Goal: Task Accomplishment & Management: Complete application form

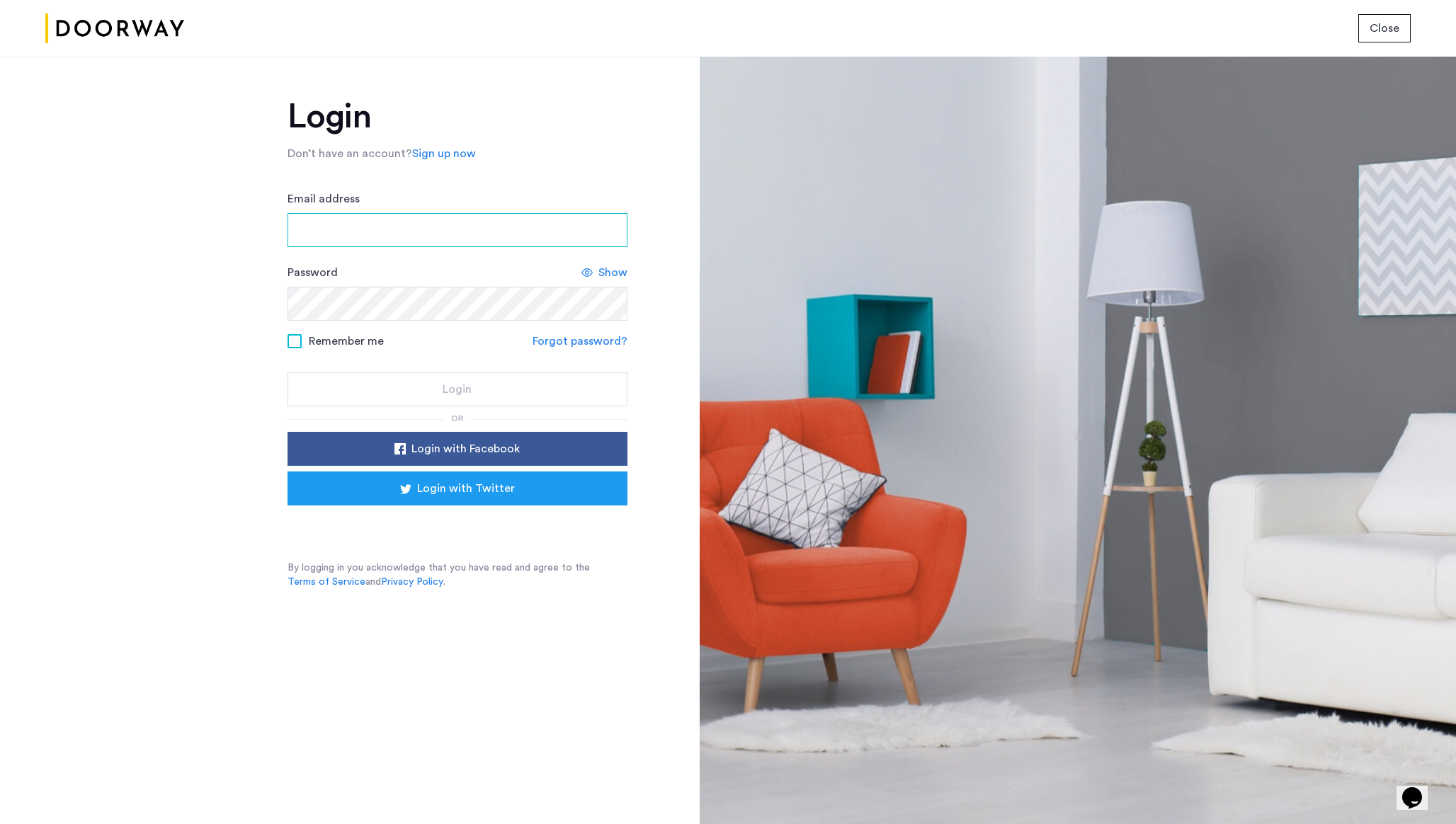
click at [495, 239] on input "Email address" at bounding box center [458, 230] width 340 height 34
type input "**********"
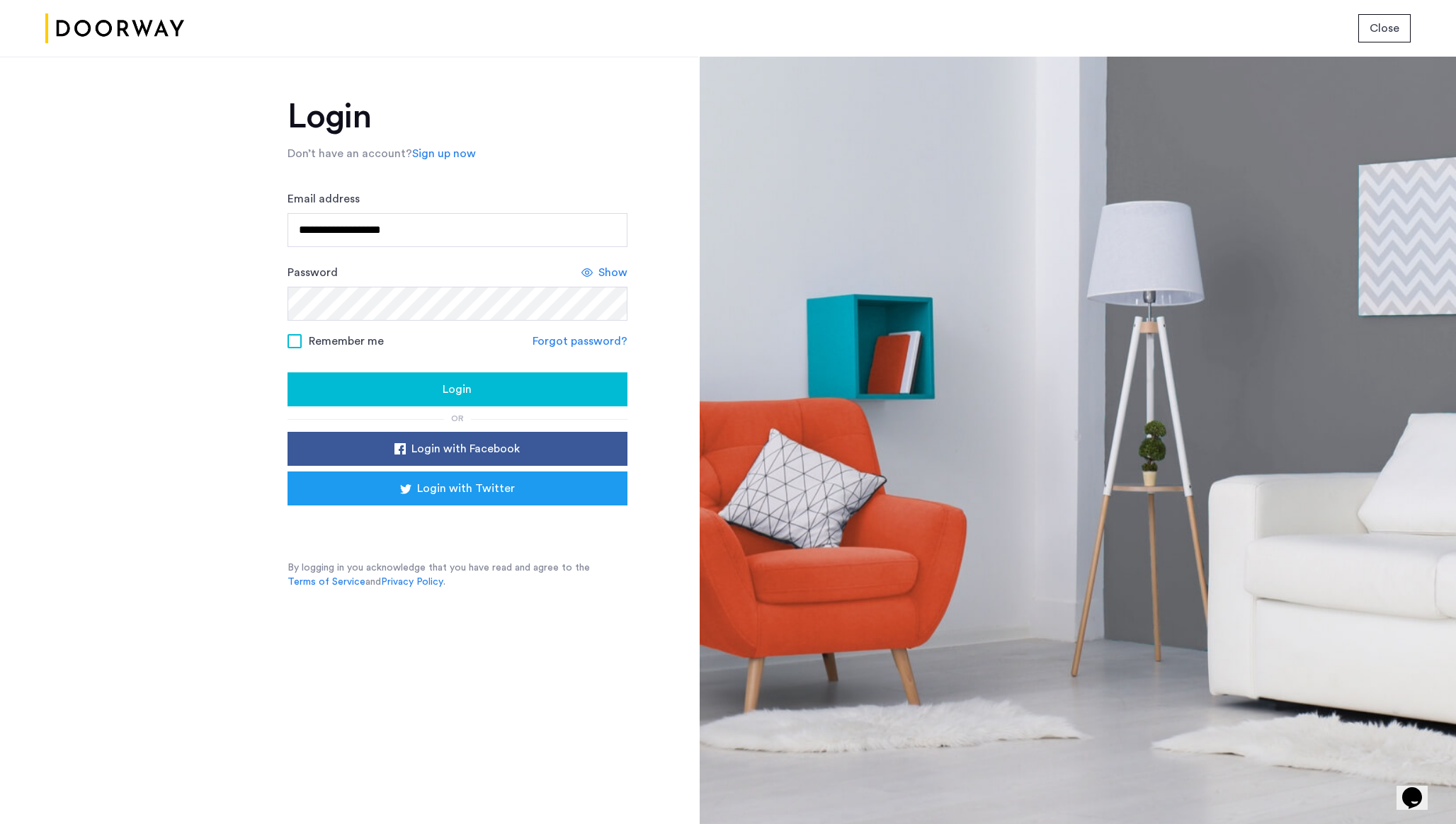
click at [626, 273] on span "Show" at bounding box center [614, 273] width 29 height 17
click at [300, 335] on span at bounding box center [295, 341] width 14 height 14
click at [382, 393] on div "Login" at bounding box center [458, 390] width 317 height 17
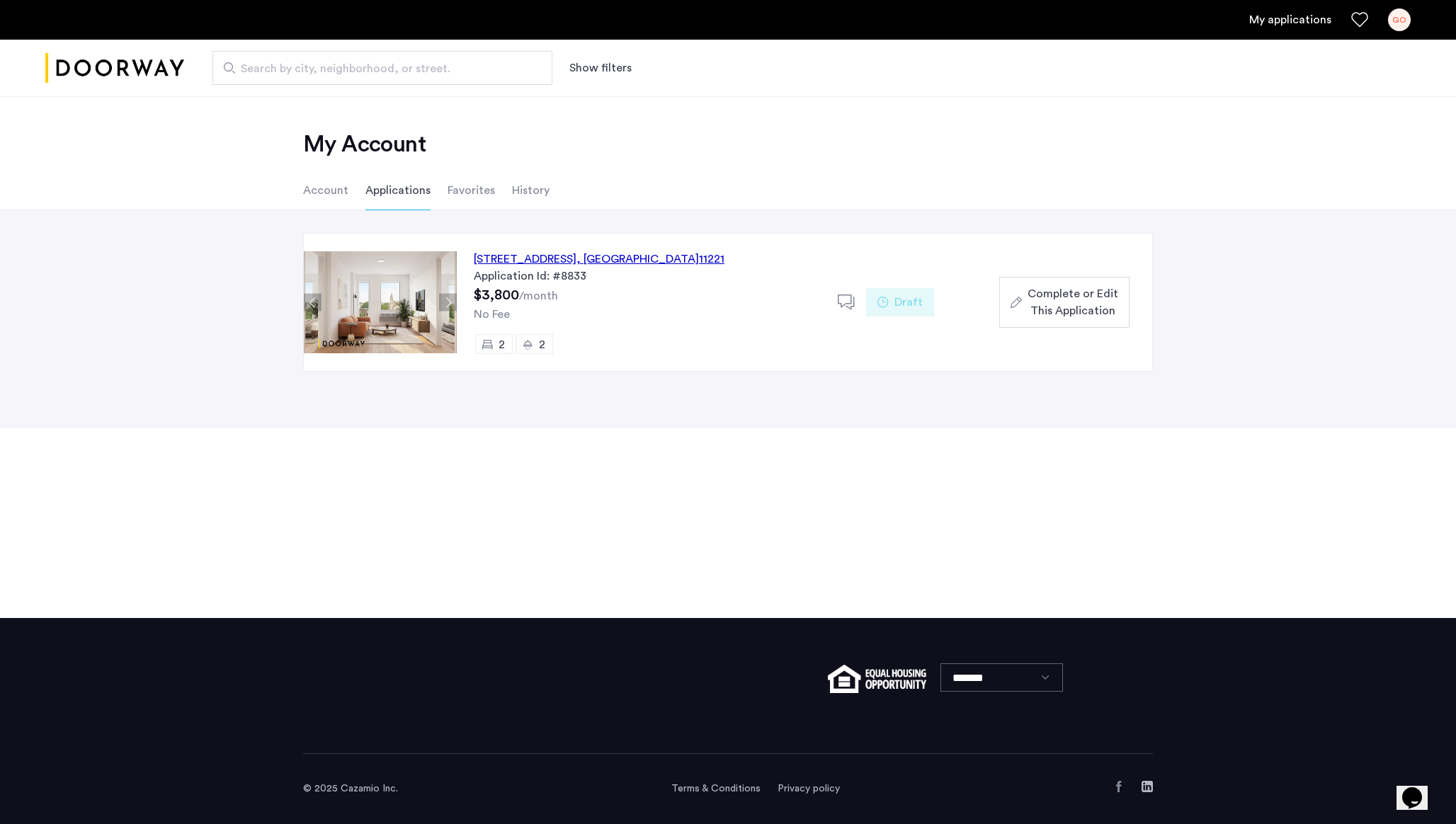
click at [1099, 278] on button "Complete or Edit This Application" at bounding box center [1064, 302] width 130 height 51
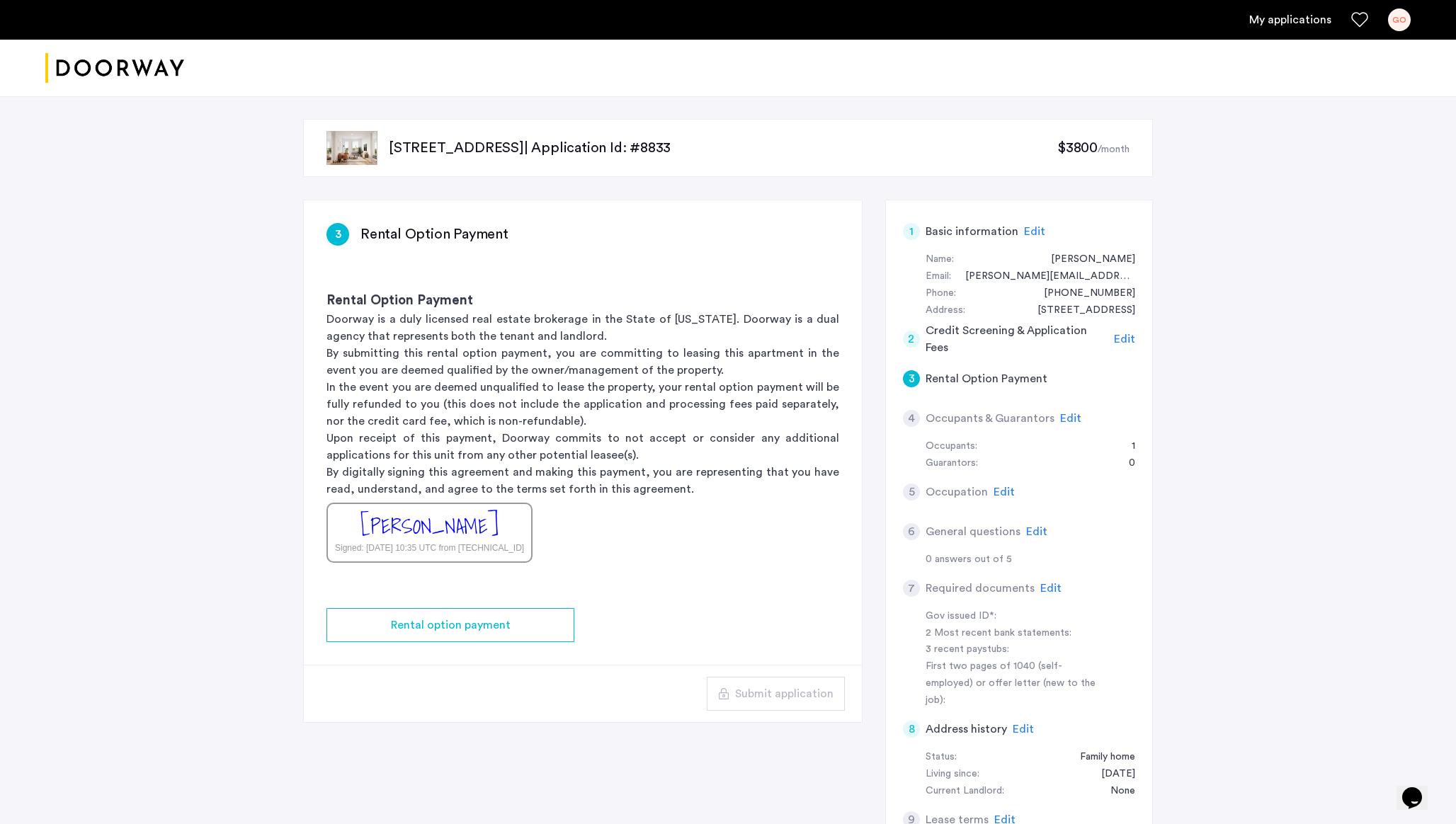
scroll to position [77, 0]
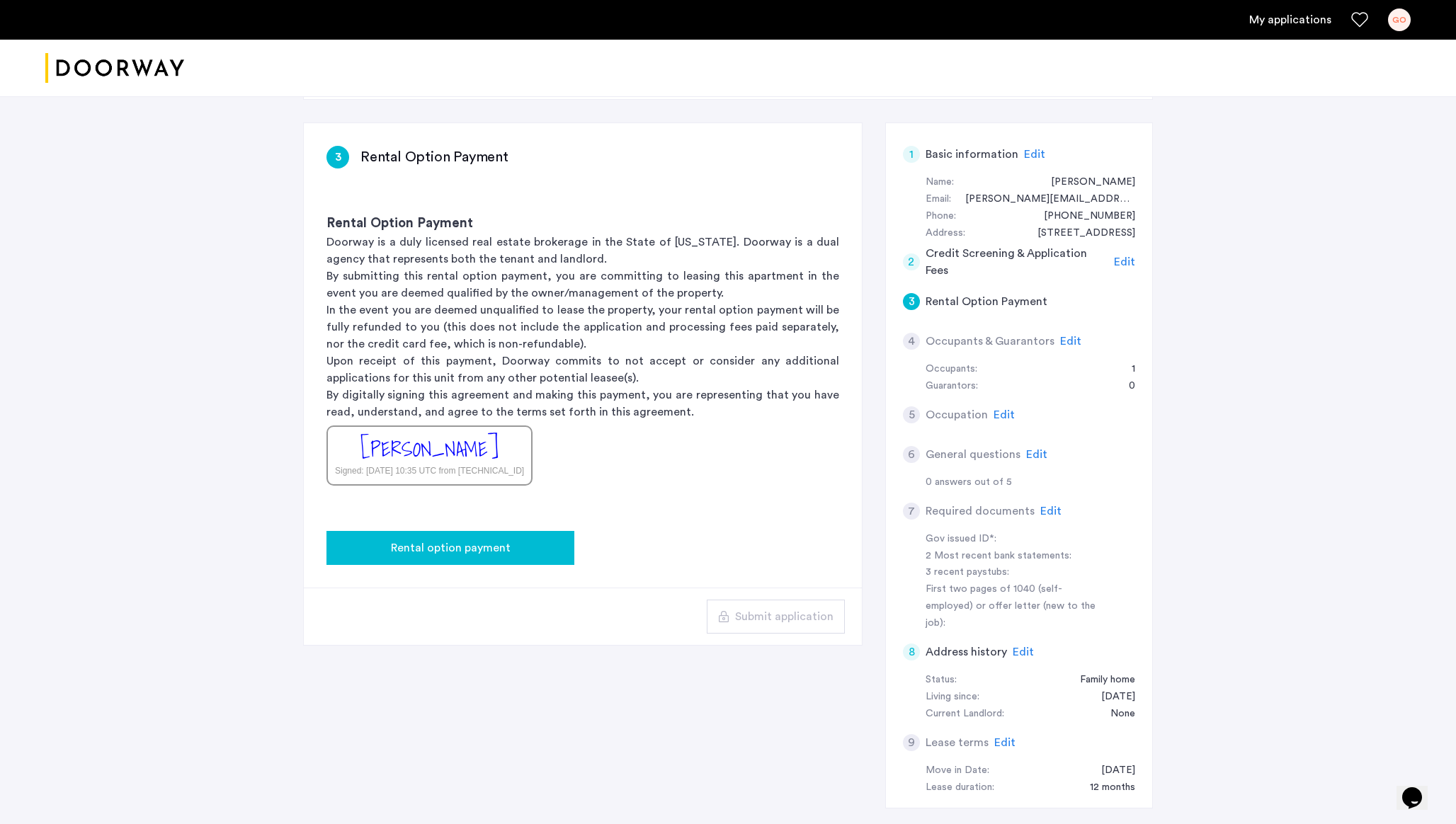
click at [563, 544] on button "Rental option payment" at bounding box center [451, 548] width 248 height 34
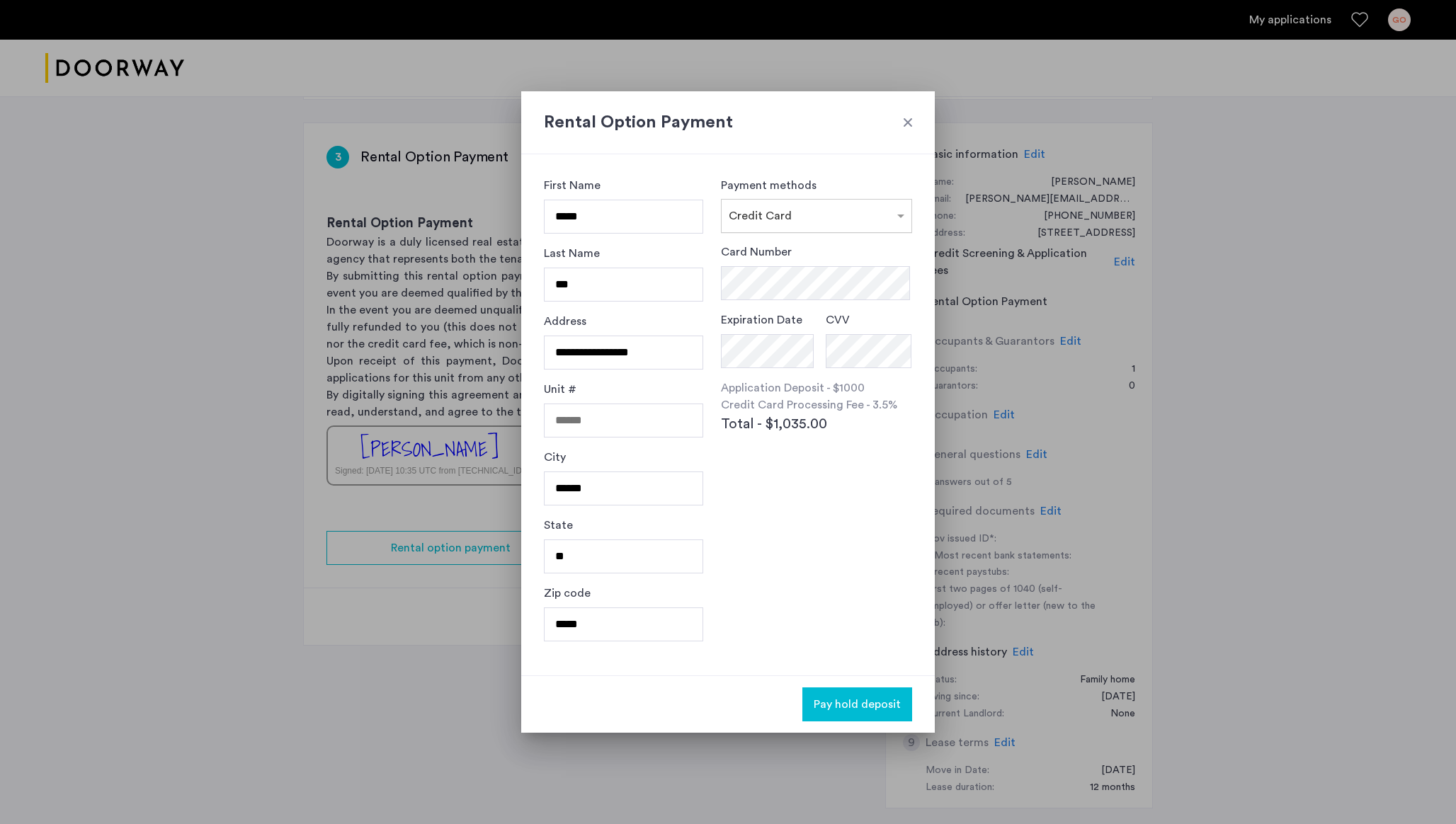
click at [798, 214] on input "text" at bounding box center [803, 212] width 147 height 10
click at [773, 256] on div "Credit Card" at bounding box center [816, 247] width 190 height 29
click at [842, 736] on div at bounding box center [728, 412] width 1456 height 824
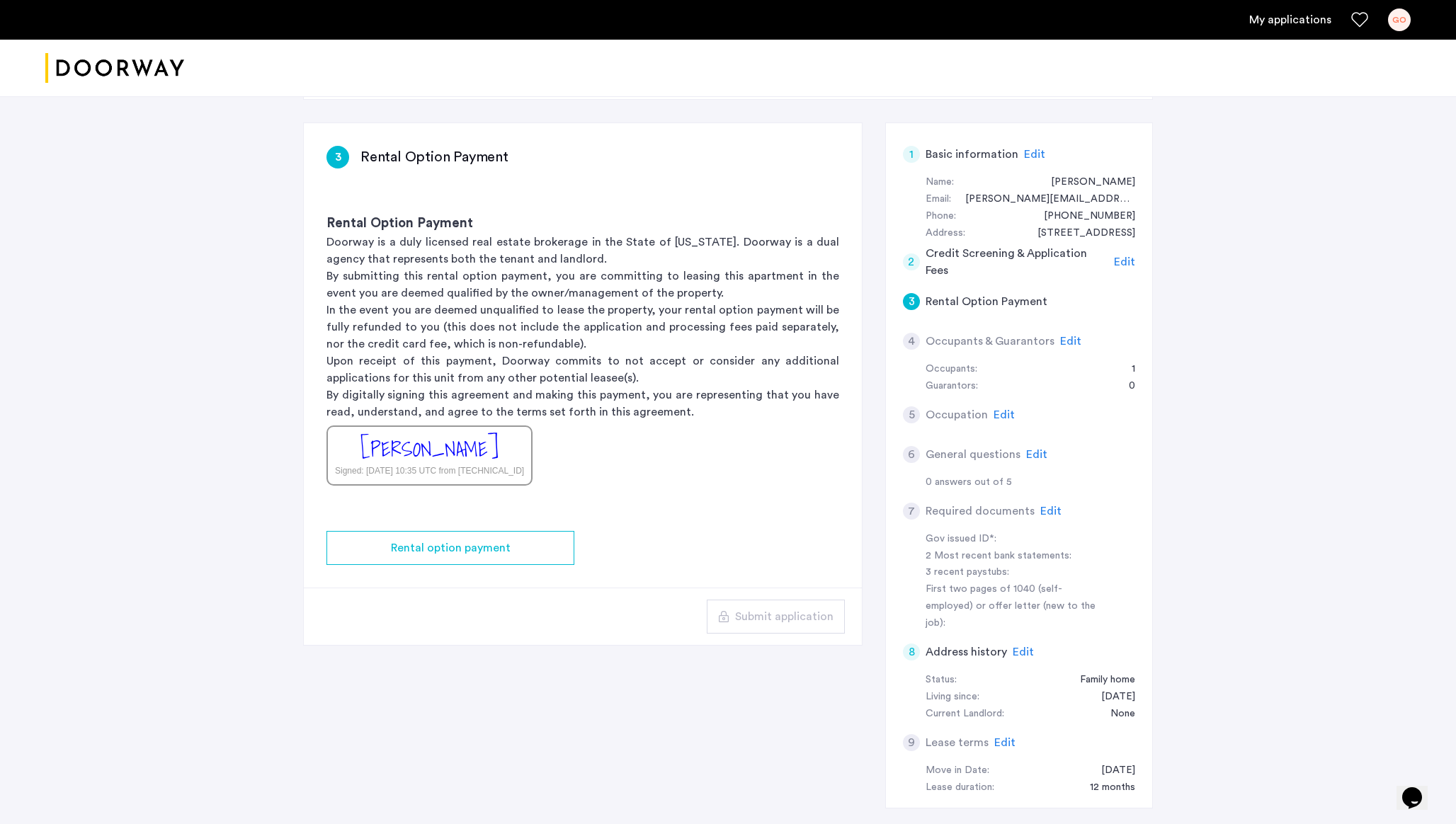
click at [845, 712] on div "3 Rental Option Payment Rental Option Payment Doorway is a duly licensed real e…" at bounding box center [728, 477] width 850 height 709
click at [463, 536] on button "Rental option payment" at bounding box center [451, 548] width 248 height 34
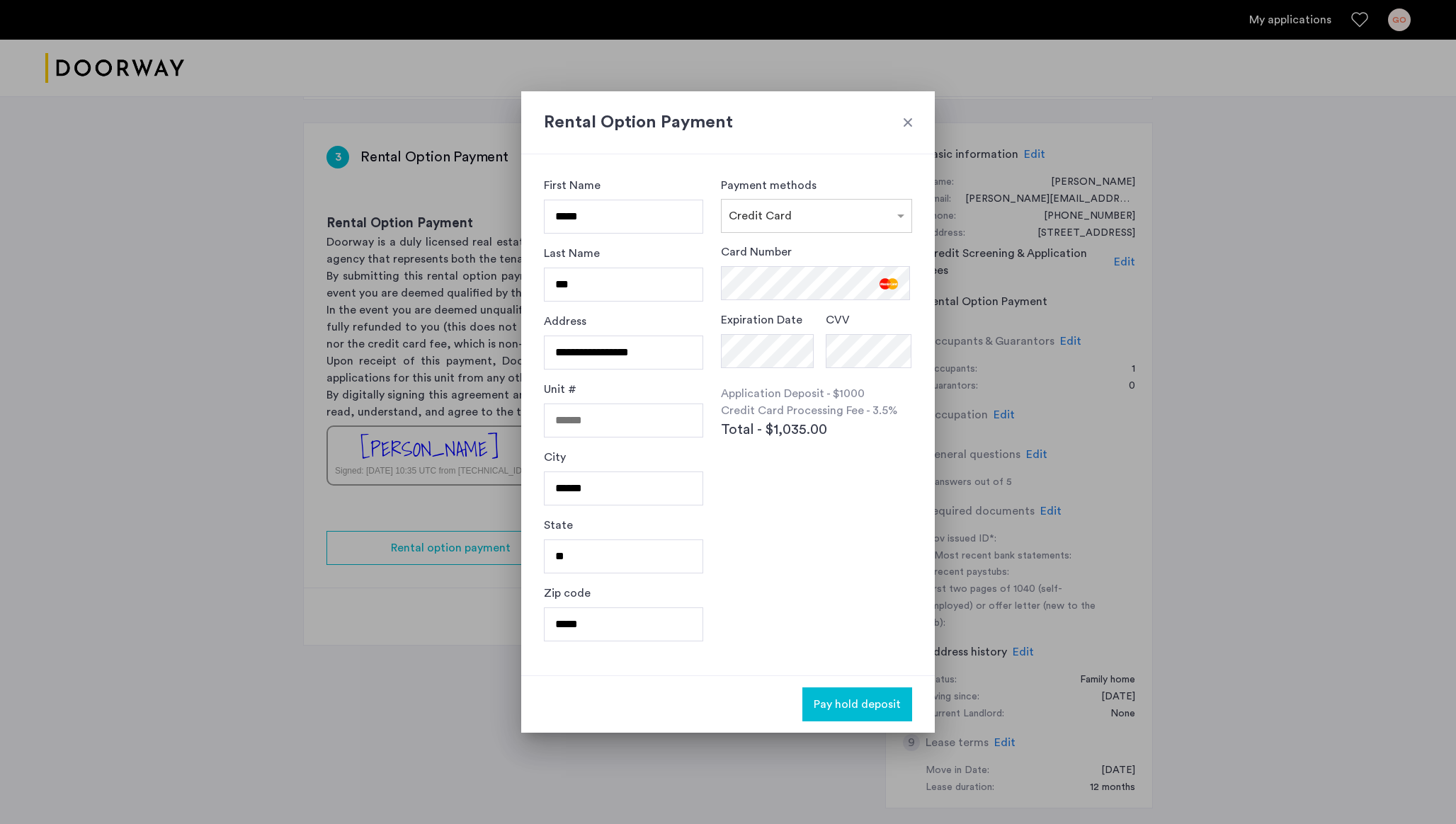
click at [850, 707] on span "Pay hold deposit" at bounding box center [857, 704] width 88 height 17
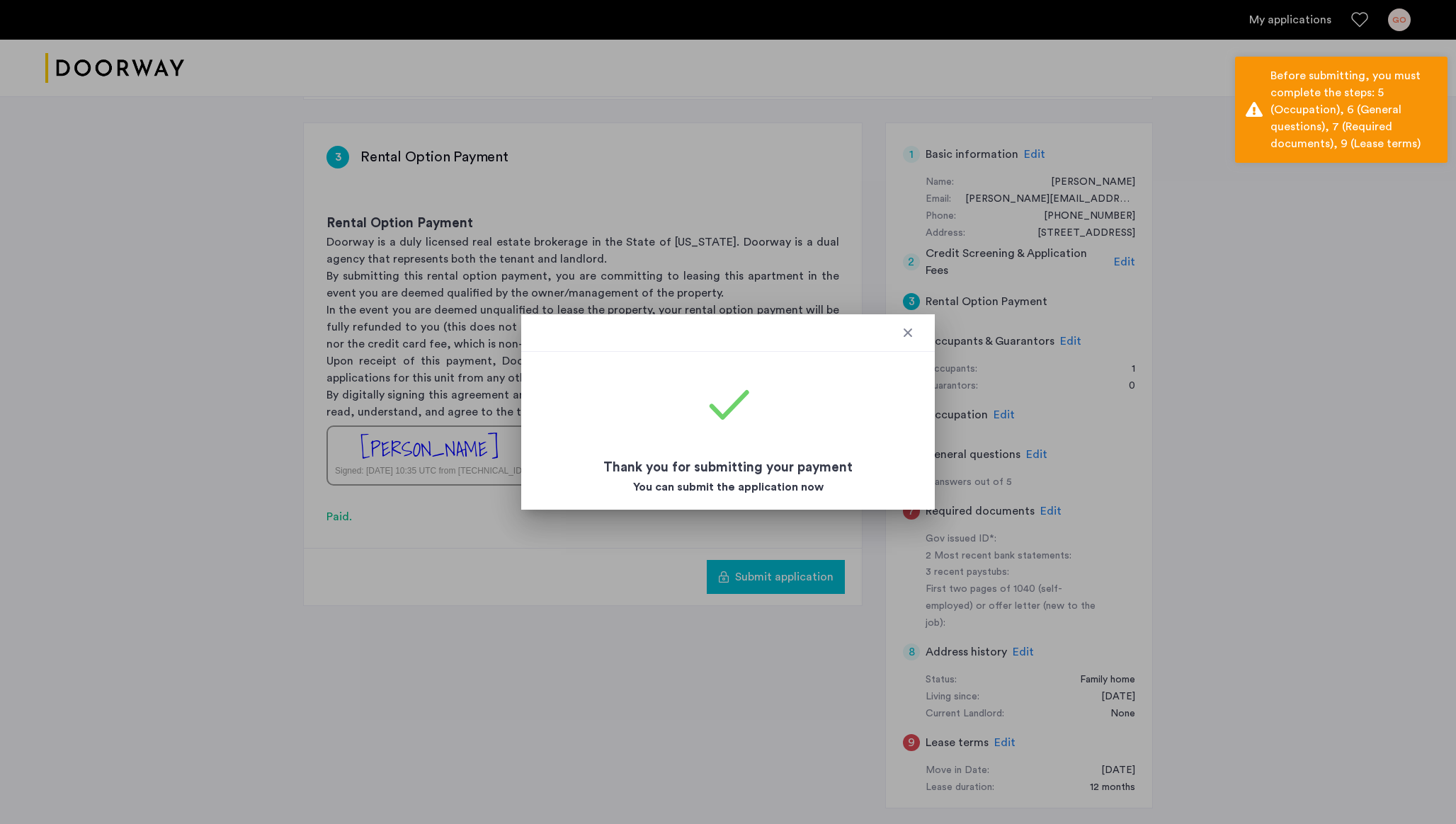
click at [913, 334] on div at bounding box center [908, 333] width 14 height 14
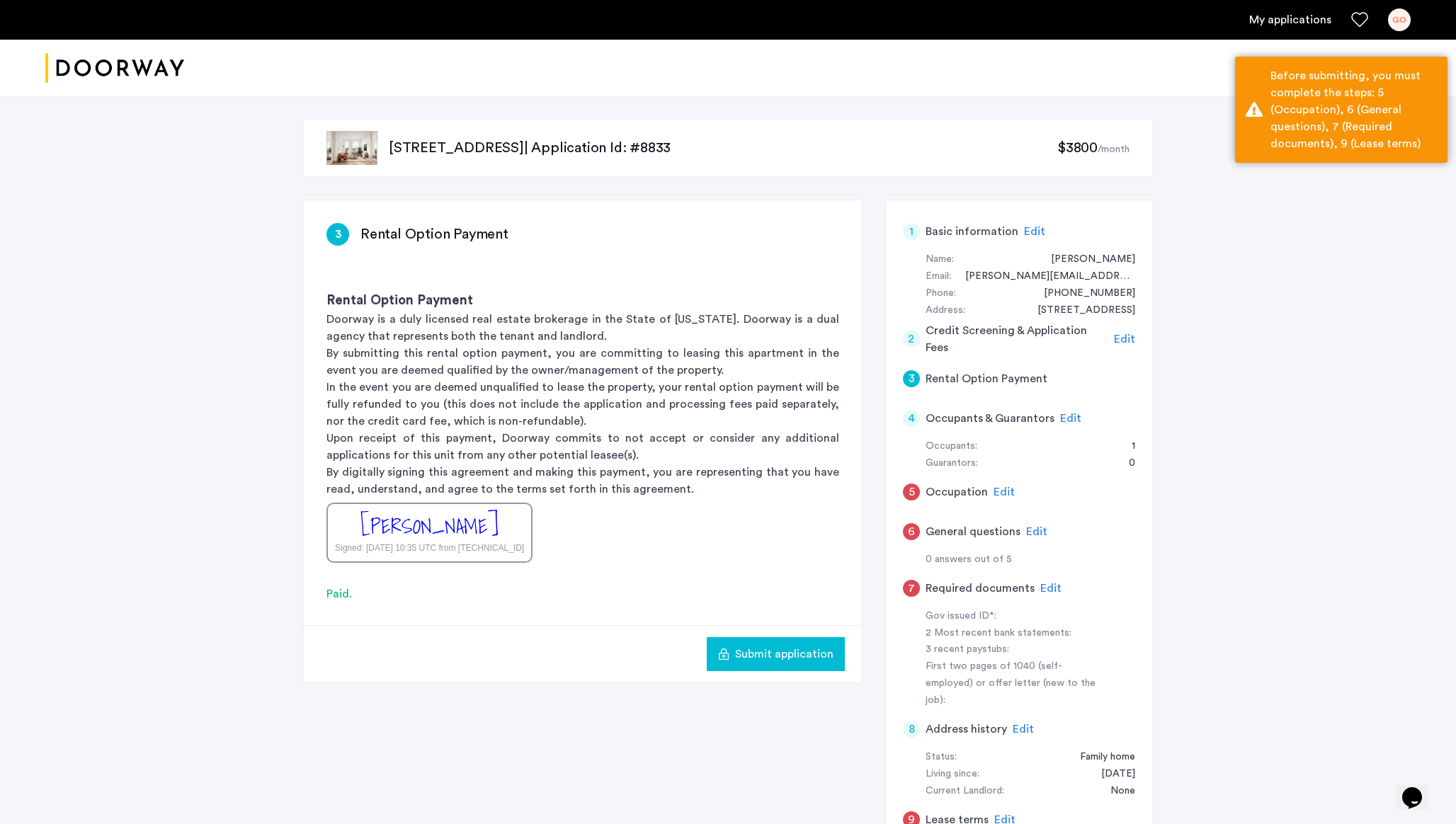
scroll to position [77, 0]
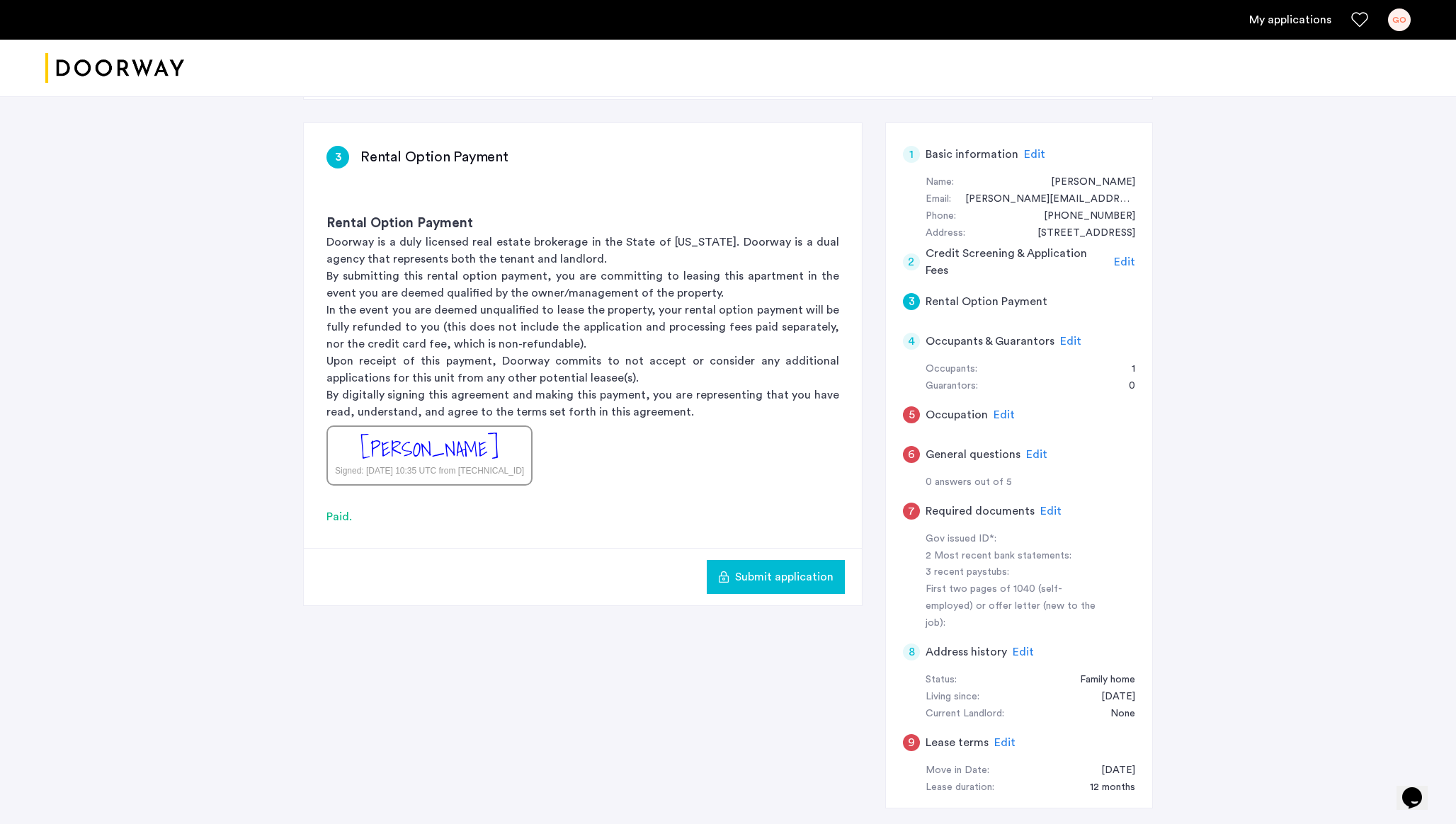
click at [1081, 334] on div "4 Occupants & Guarantors Edit" at bounding box center [1019, 341] width 232 height 40
click at [1076, 336] on span "Edit" at bounding box center [1070, 341] width 22 height 11
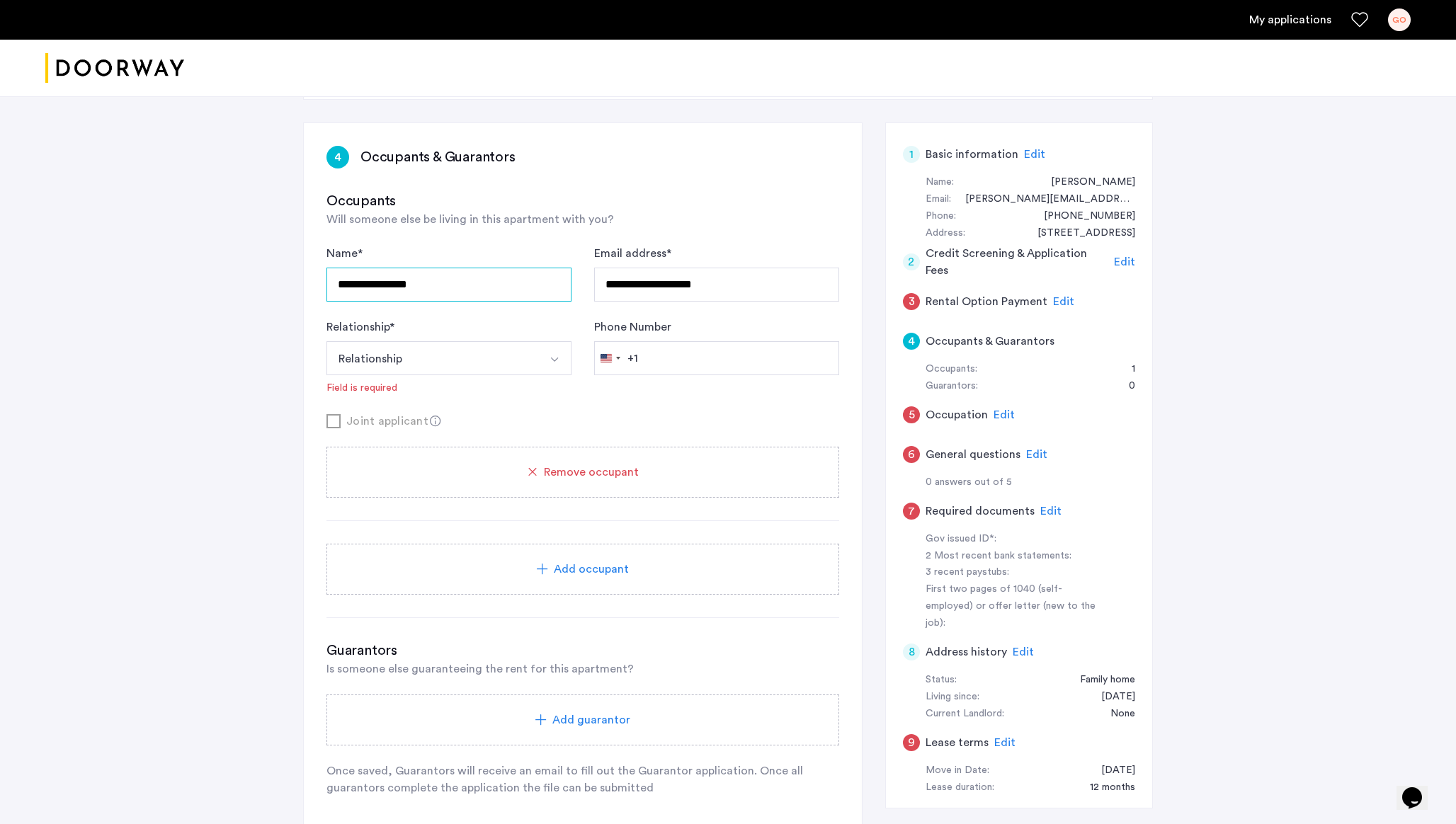
click at [436, 274] on input "**********" at bounding box center [449, 284] width 245 height 34
click at [436, 290] on input "**********" at bounding box center [449, 284] width 245 height 34
type input "*"
type input "**********"
click at [451, 347] on button "Relationship" at bounding box center [432, 358] width 211 height 34
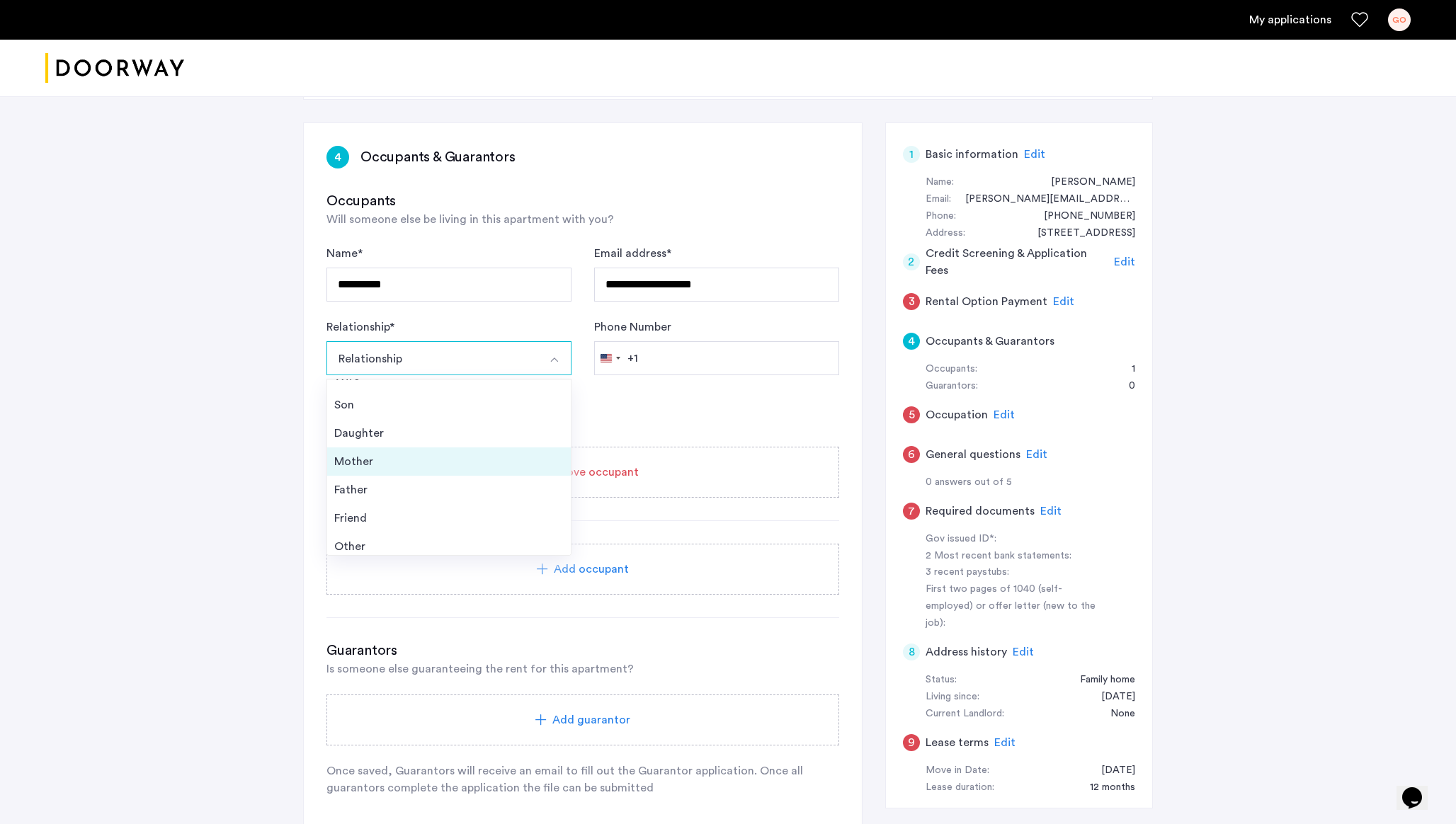
scroll to position [51, 0]
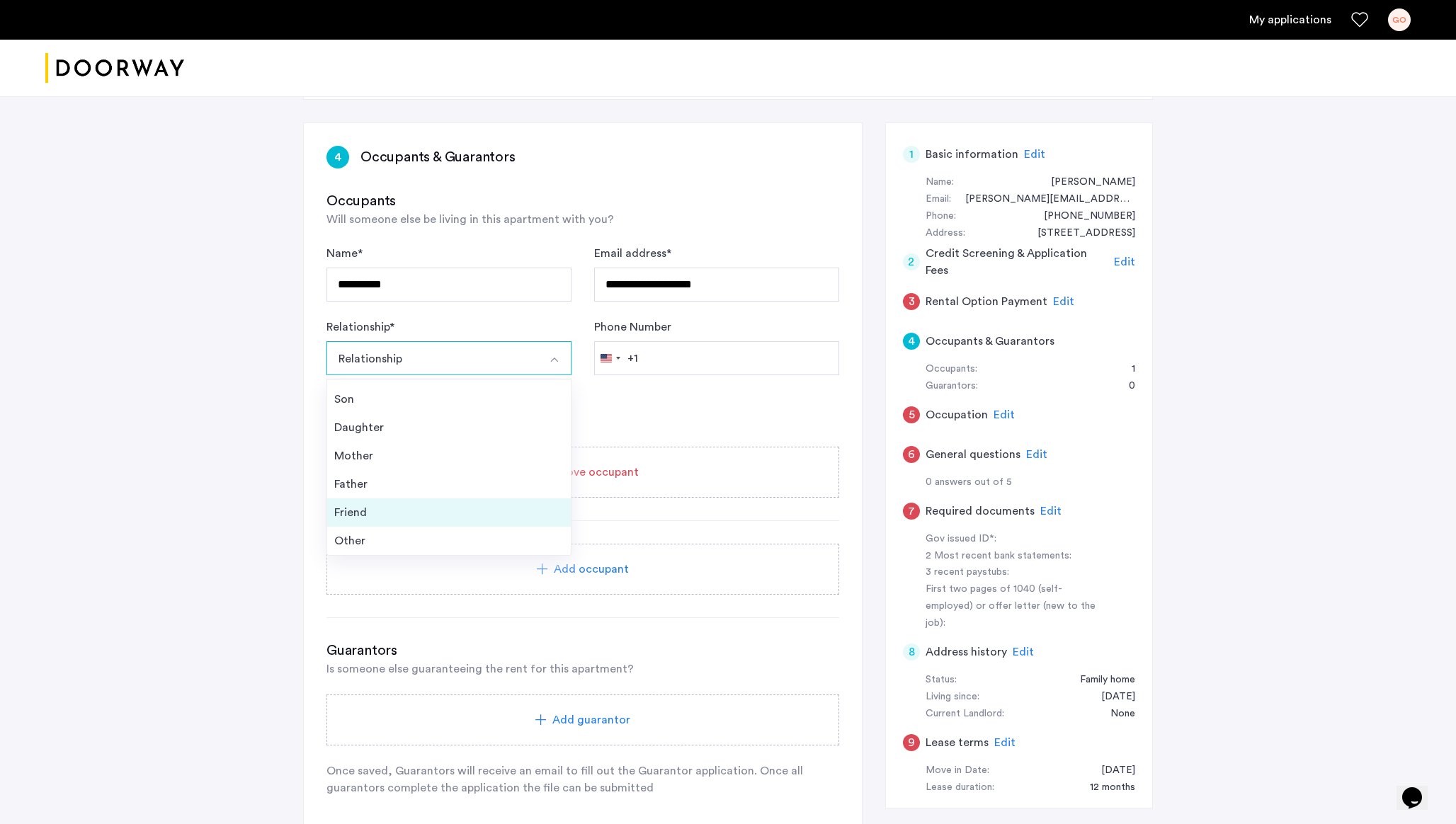
click at [389, 522] on li "Friend" at bounding box center [449, 512] width 244 height 29
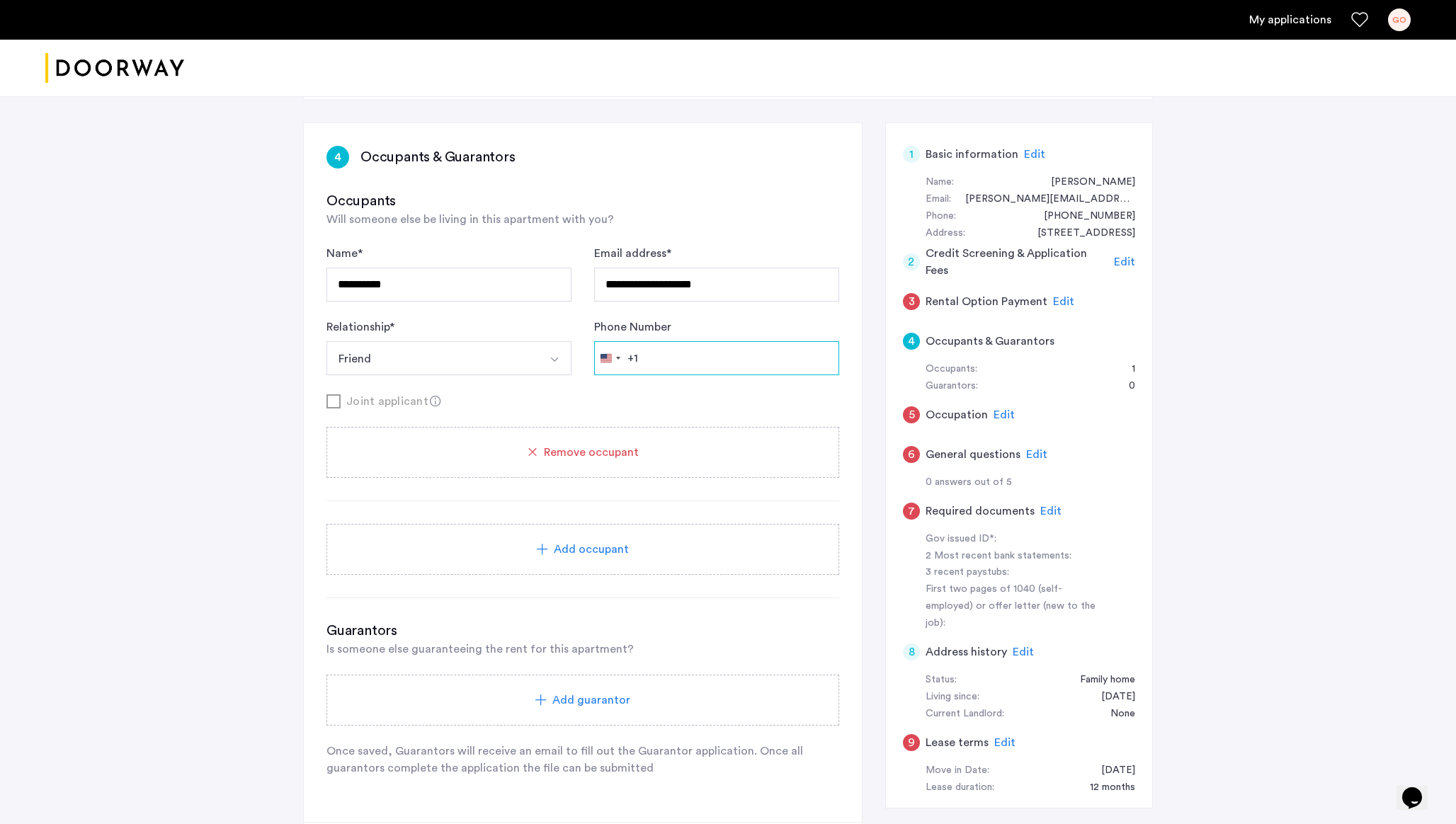
click at [643, 353] on input "Phone Number" at bounding box center [717, 358] width 245 height 34
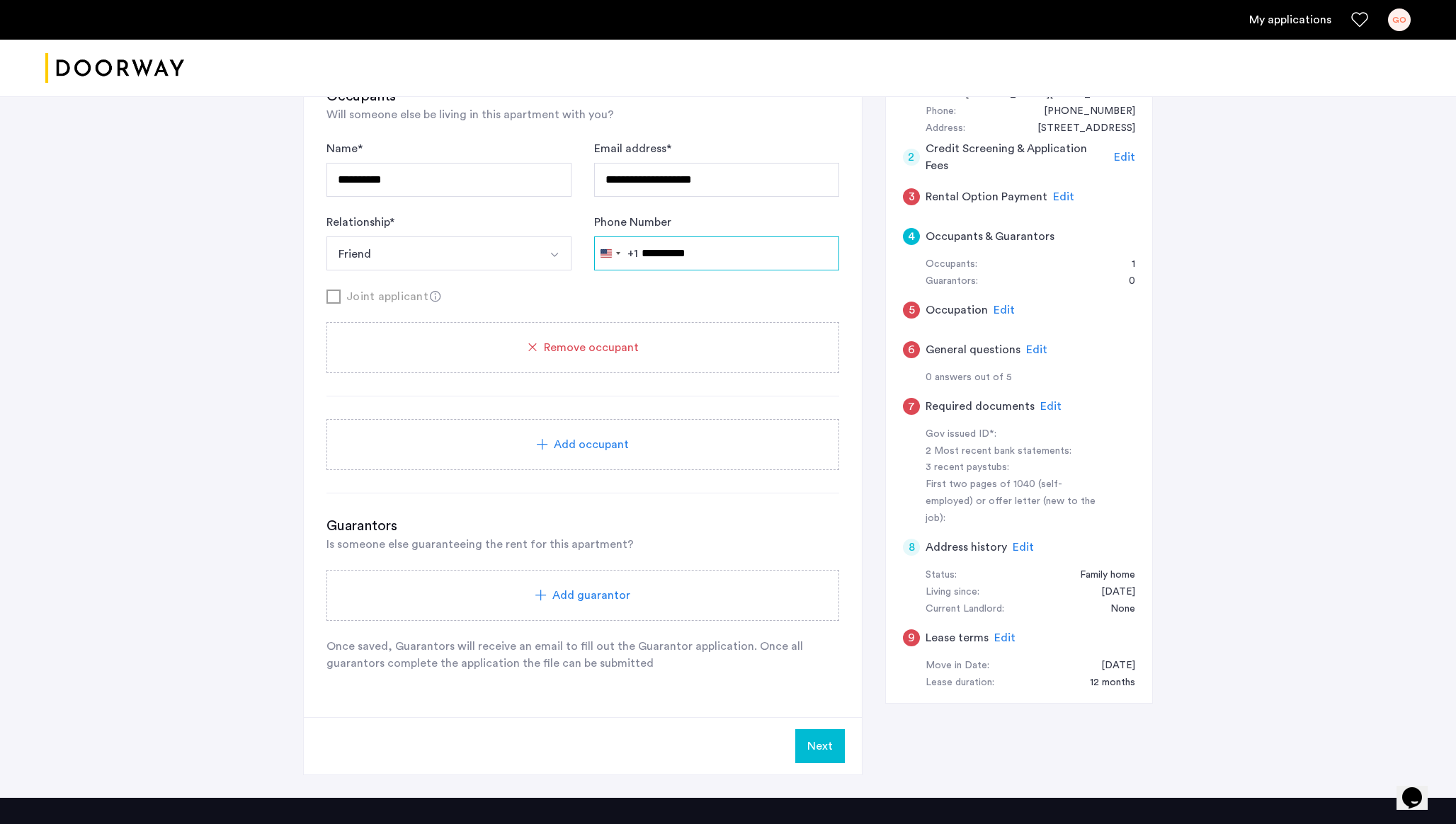
scroll to position [191, 0]
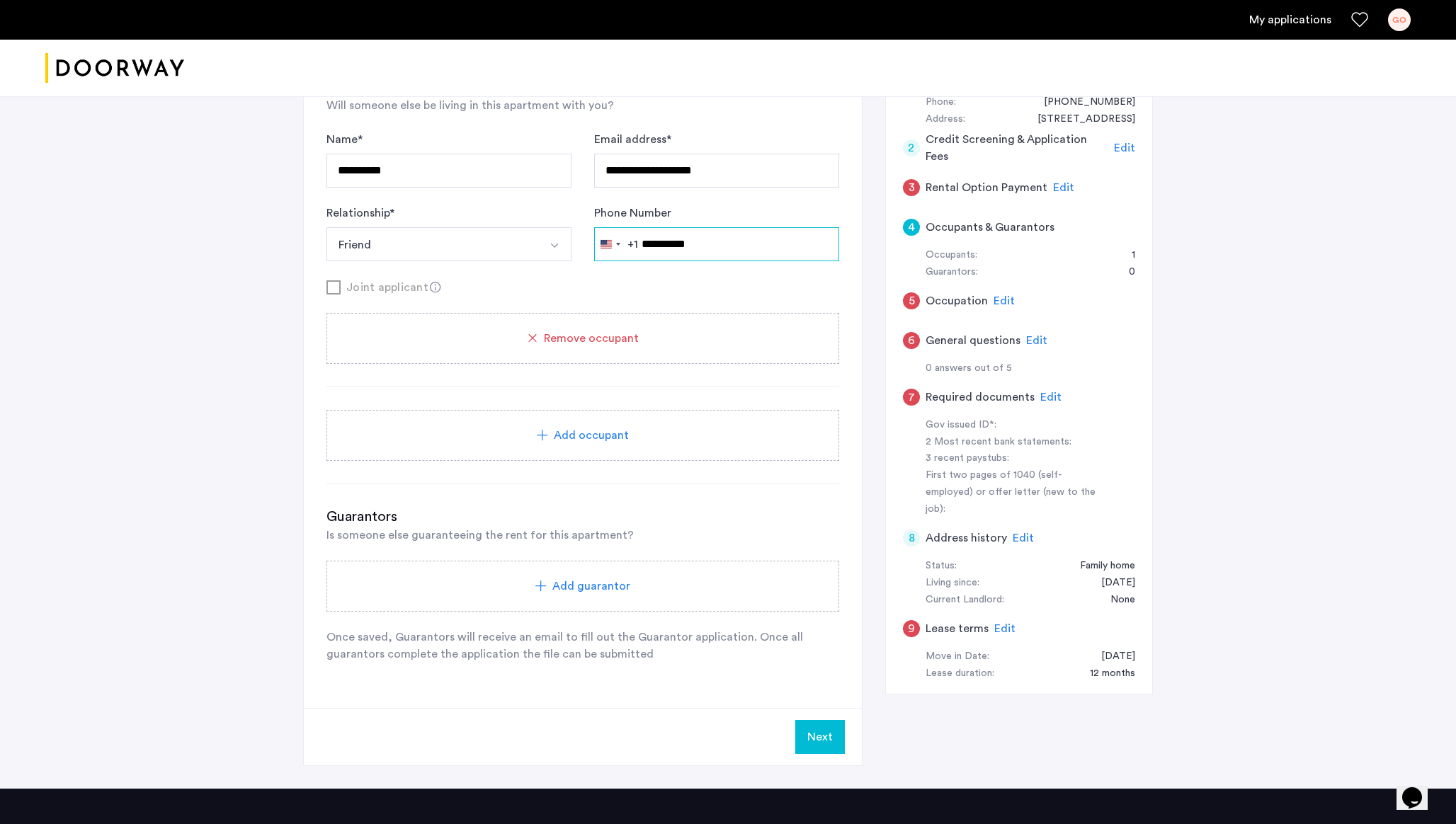
type input "**********"
click at [812, 737] on button "Next" at bounding box center [820, 736] width 49 height 34
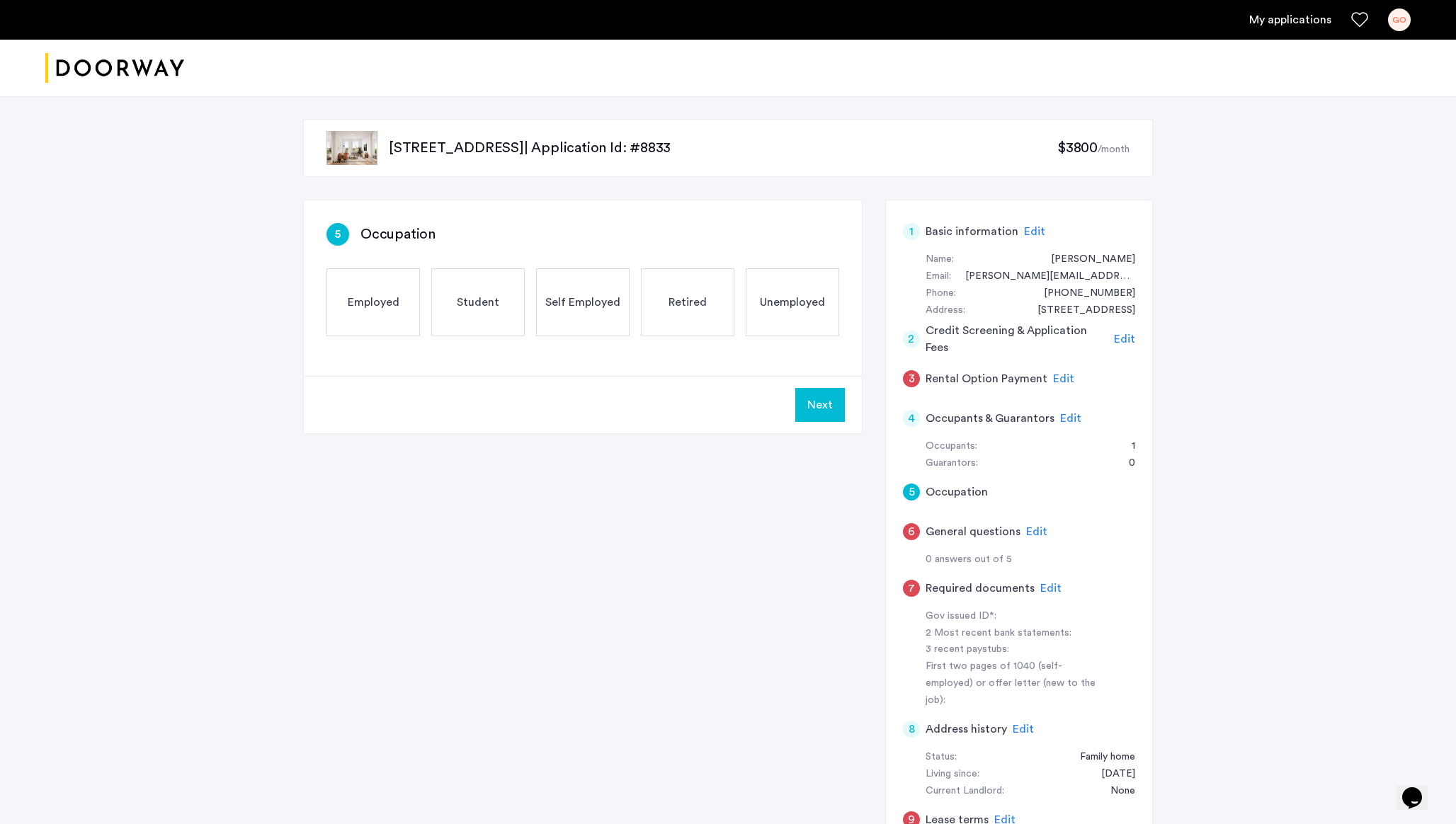
click at [400, 324] on div "Employed" at bounding box center [374, 302] width 94 height 68
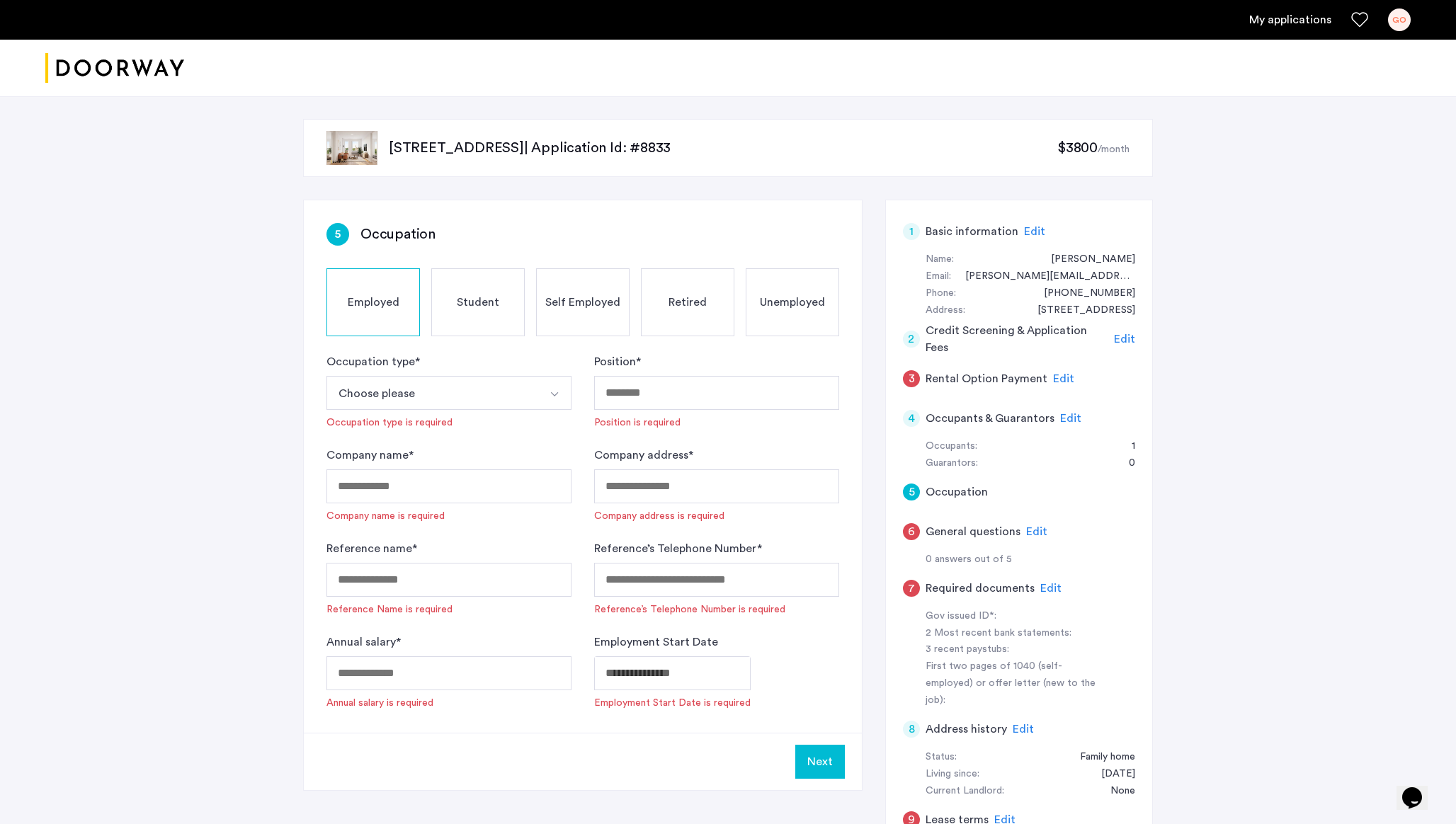
click at [402, 398] on button "Choose please" at bounding box center [432, 393] width 211 height 34
click at [380, 452] on div "Full-Time" at bounding box center [449, 457] width 230 height 17
click at [705, 387] on input "Position *" at bounding box center [717, 393] width 245 height 34
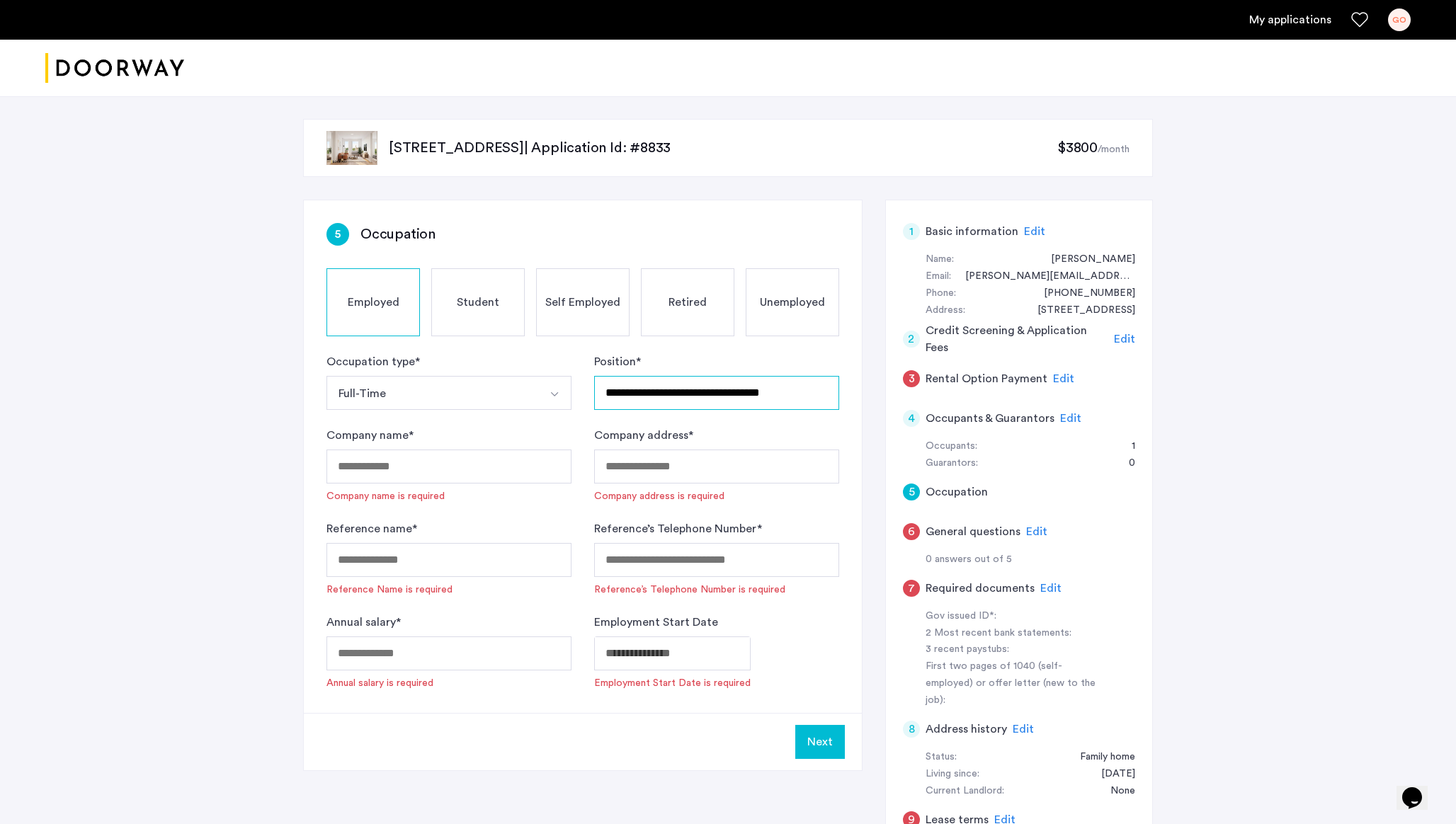
type input "**********"
paste input "**********"
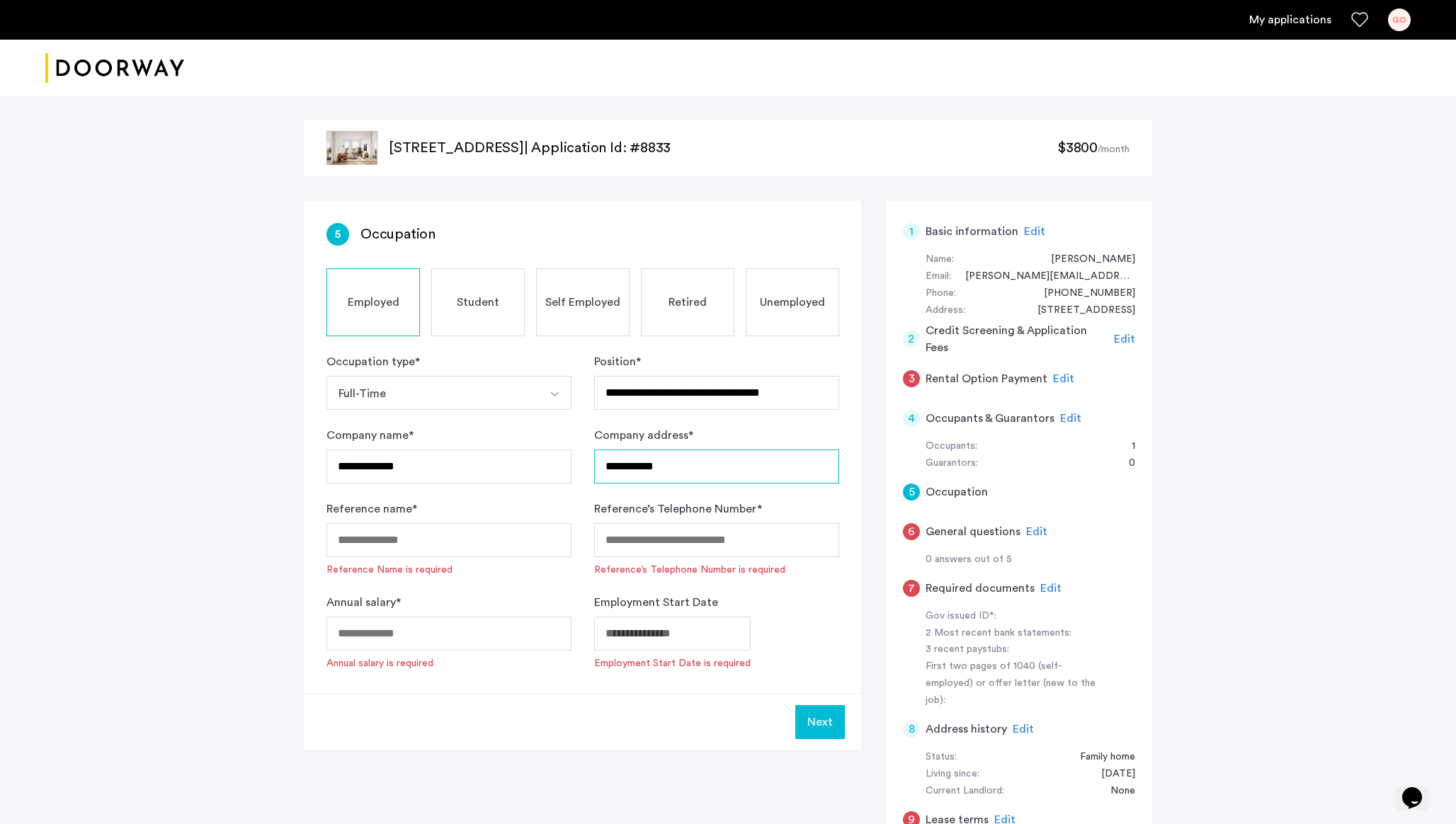
drag, startPoint x: 679, startPoint y: 469, endPoint x: 562, endPoint y: 469, distance: 117.0
click at [562, 469] on form "**********" at bounding box center [583, 512] width 513 height 317
paste input "**********"
type input "**********"
click at [447, 543] on input "Reference name *" at bounding box center [449, 540] width 245 height 34
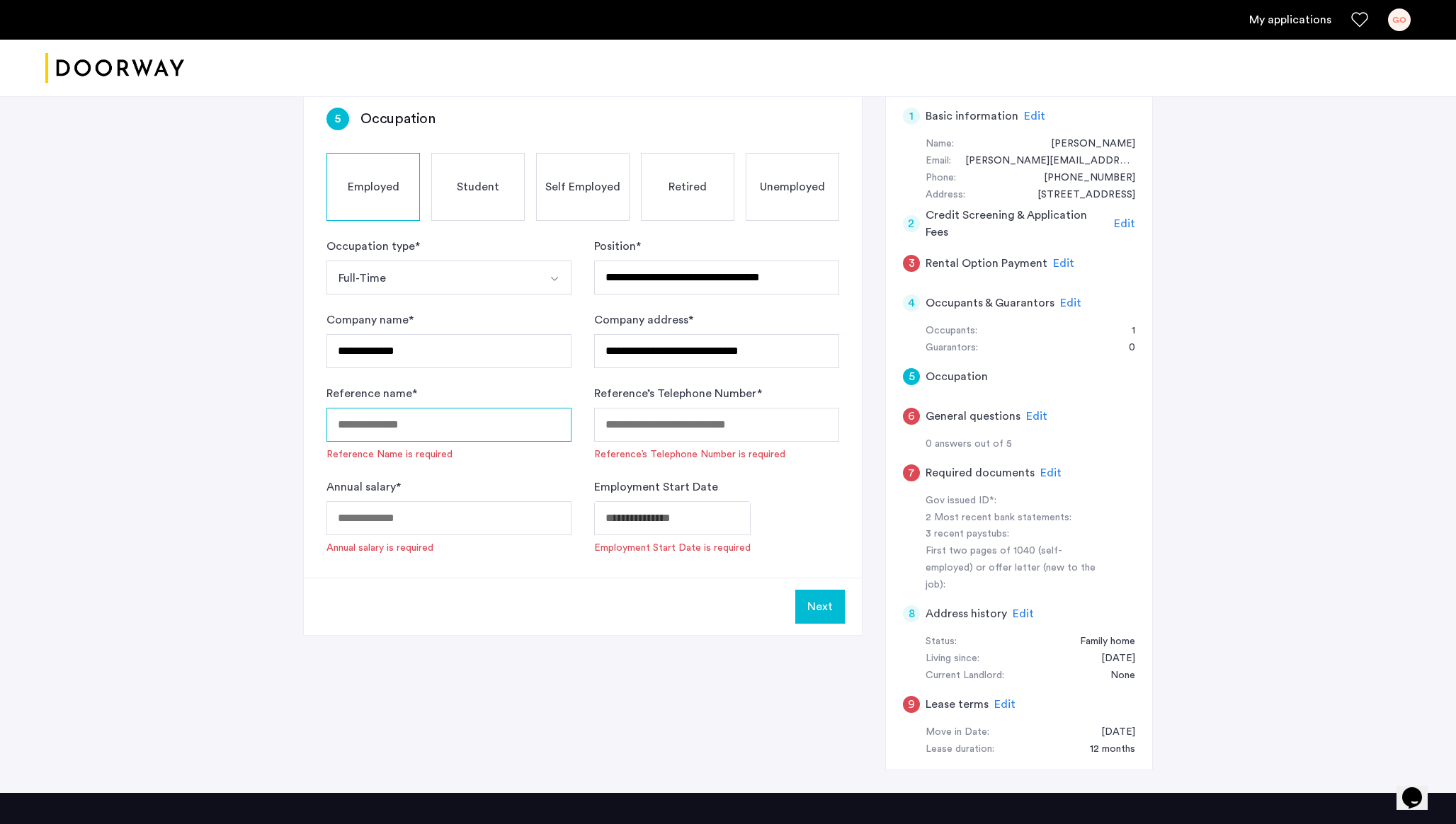
scroll to position [130, 0]
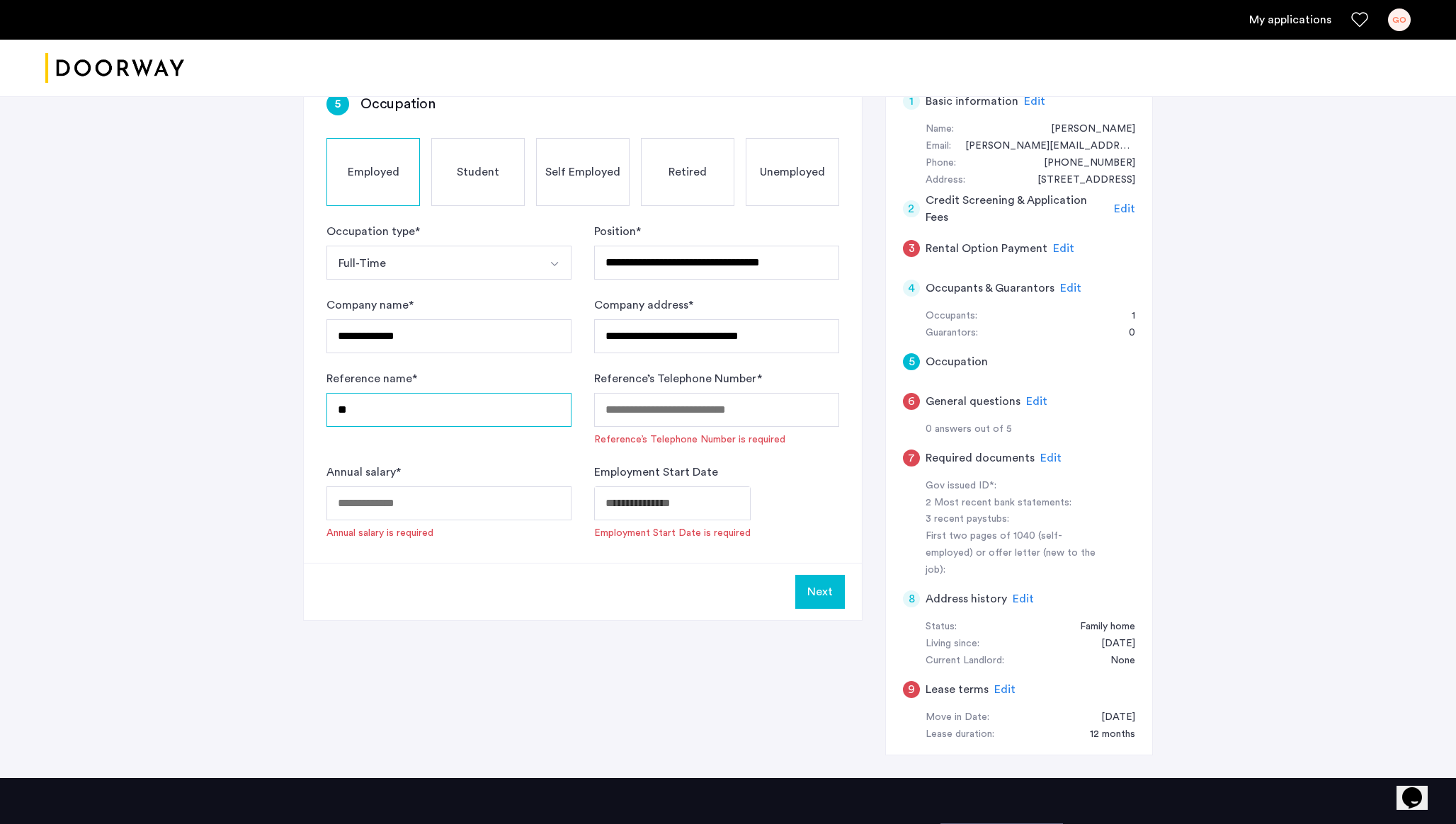
type input "*"
type input "**********"
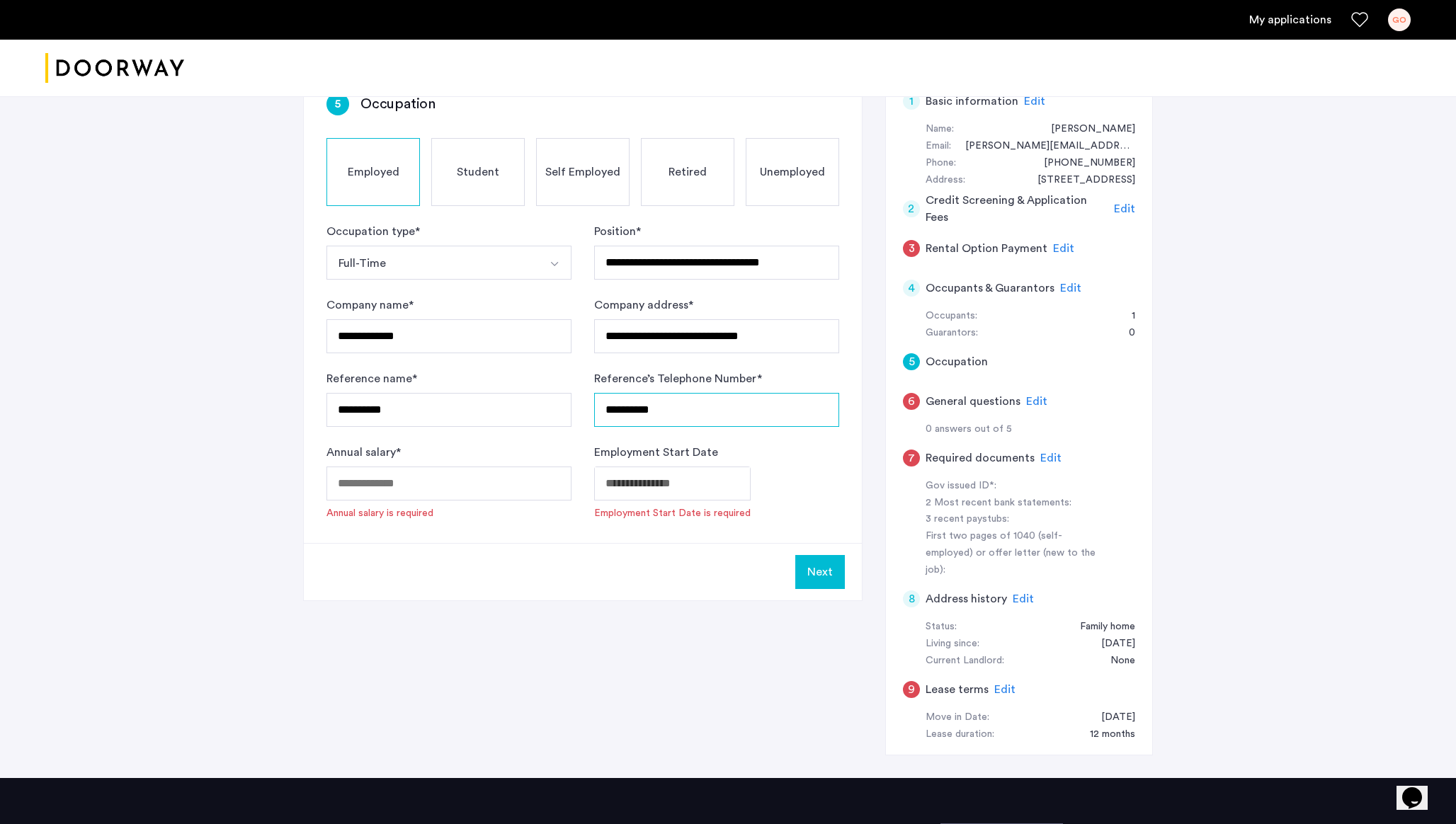
type input "**********"
type input "******"
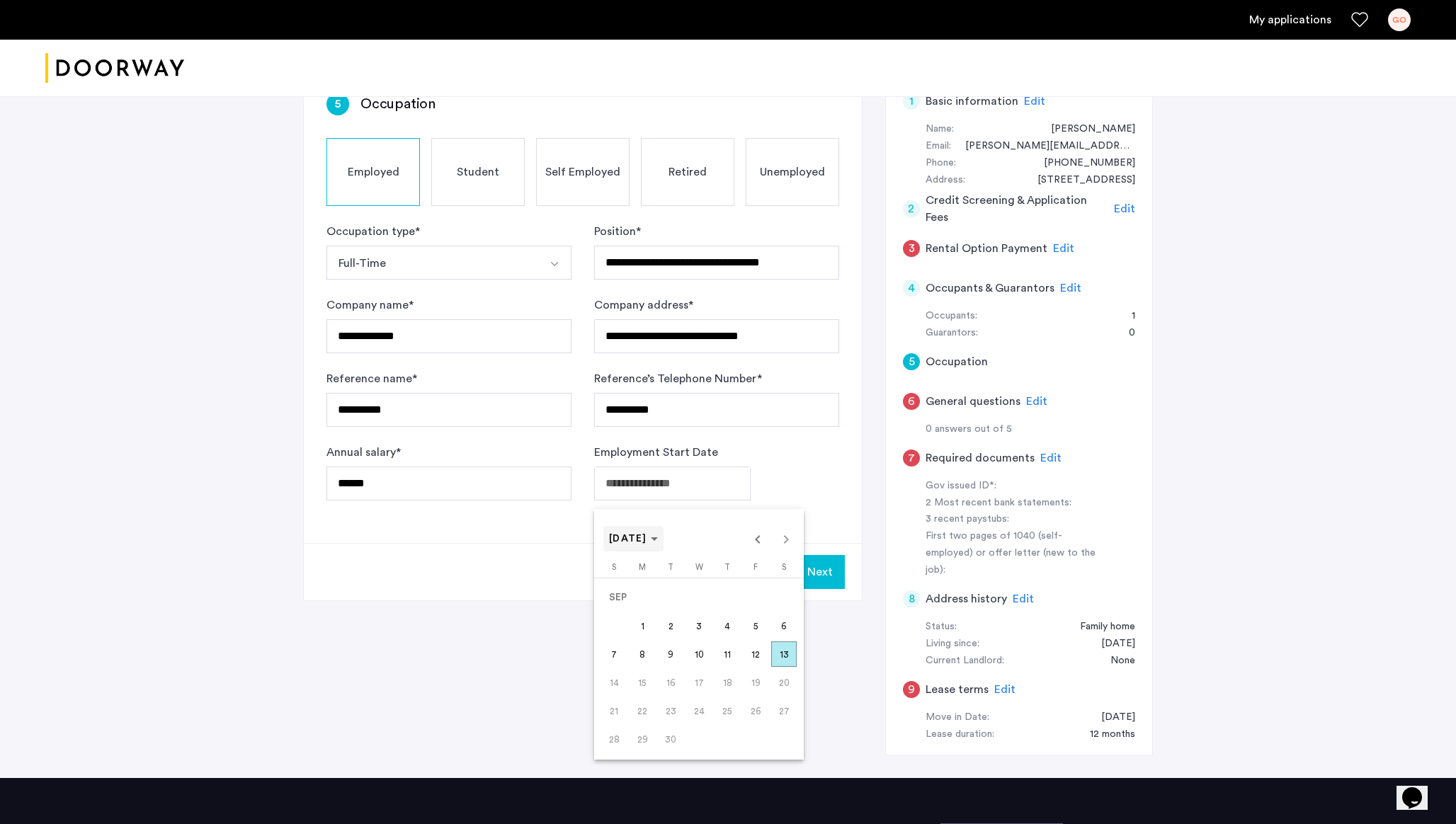
click at [647, 541] on span "SEP 2025" at bounding box center [628, 538] width 38 height 10
click at [723, 714] on span "2024" at bounding box center [724, 723] width 44 height 25
click at [643, 613] on span "JAN" at bounding box center [624, 611] width 44 height 25
click at [643, 705] on span "22" at bounding box center [642, 710] width 25 height 25
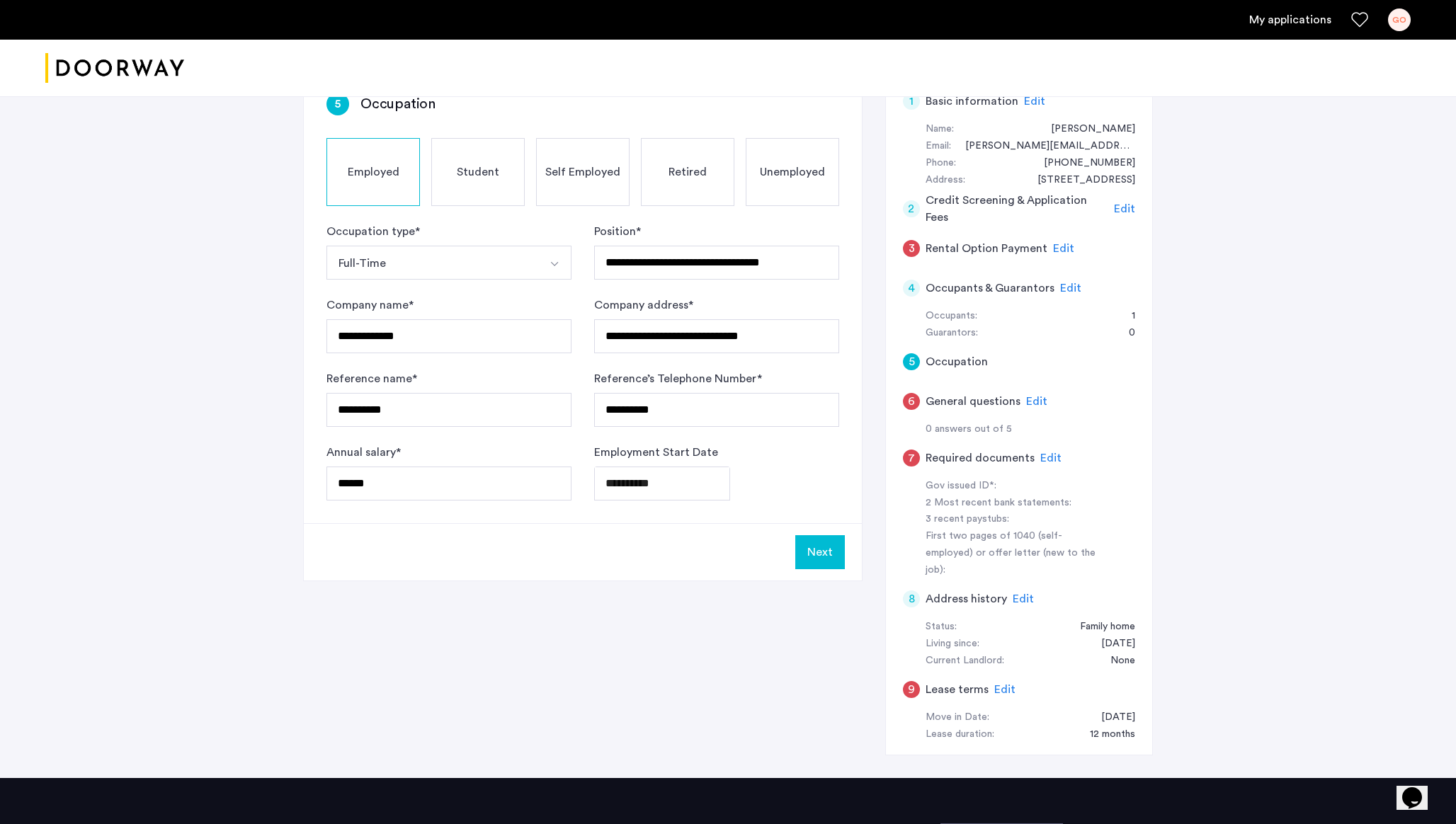
click at [660, 489] on body "**********" at bounding box center [728, 282] width 1456 height 824
click at [726, 679] on span "18" at bounding box center [727, 682] width 25 height 25
type input "**********"
click at [811, 554] on button "Next" at bounding box center [820, 552] width 49 height 34
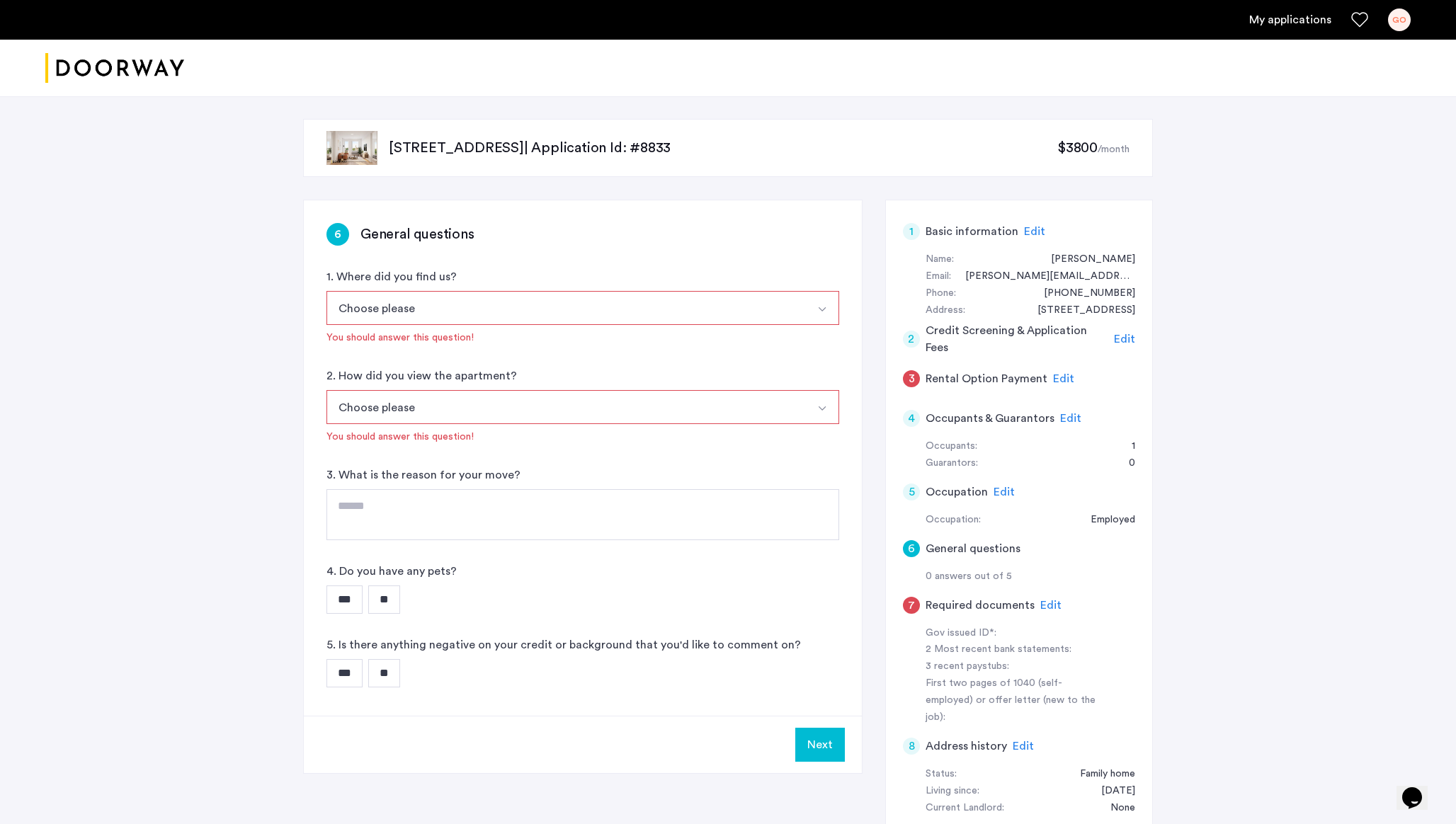
click at [422, 291] on button "Choose please" at bounding box center [566, 308] width 479 height 34
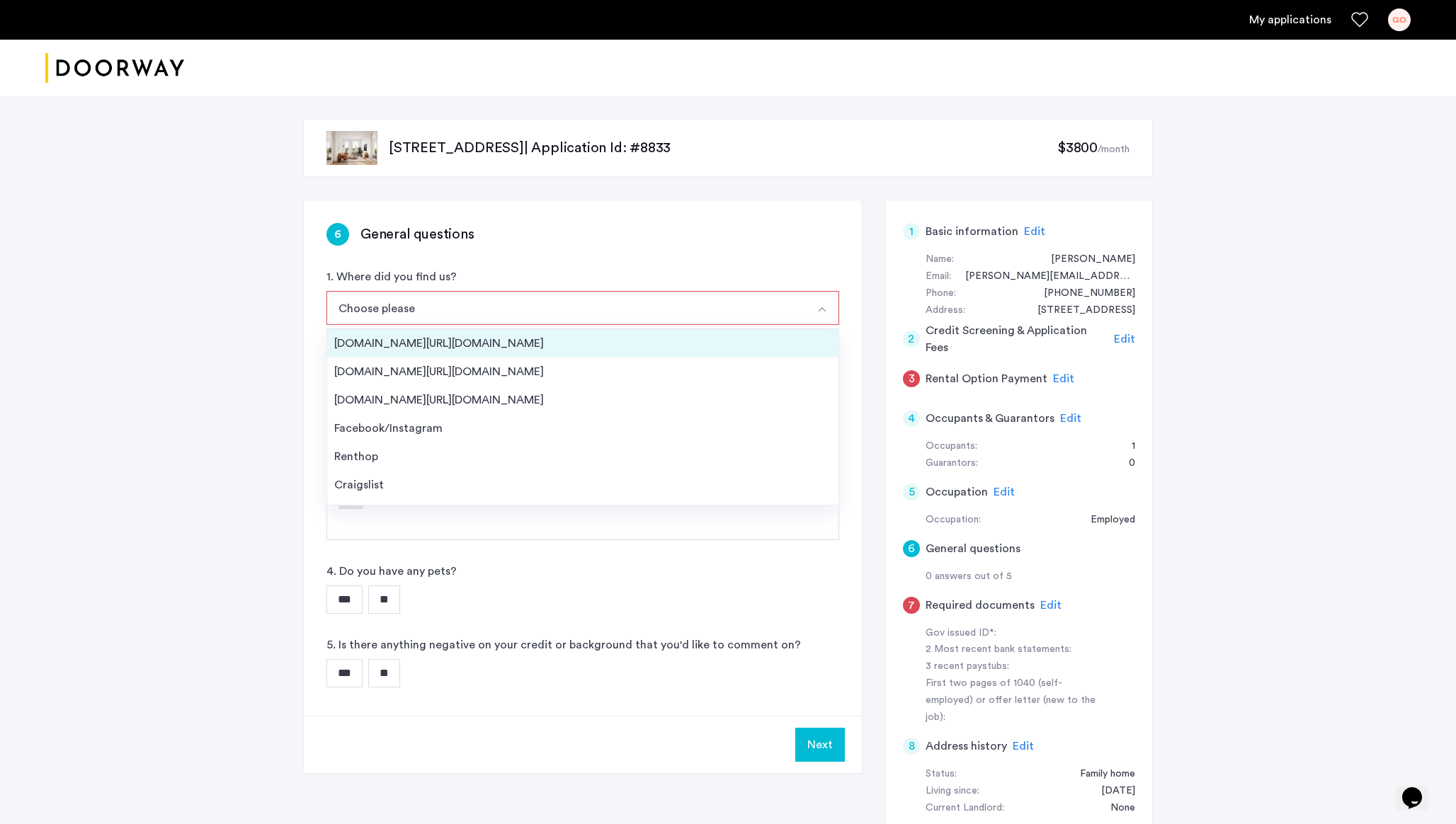
click at [405, 333] on li "Streeteasy.com/Zillow.com" at bounding box center [583, 343] width 511 height 29
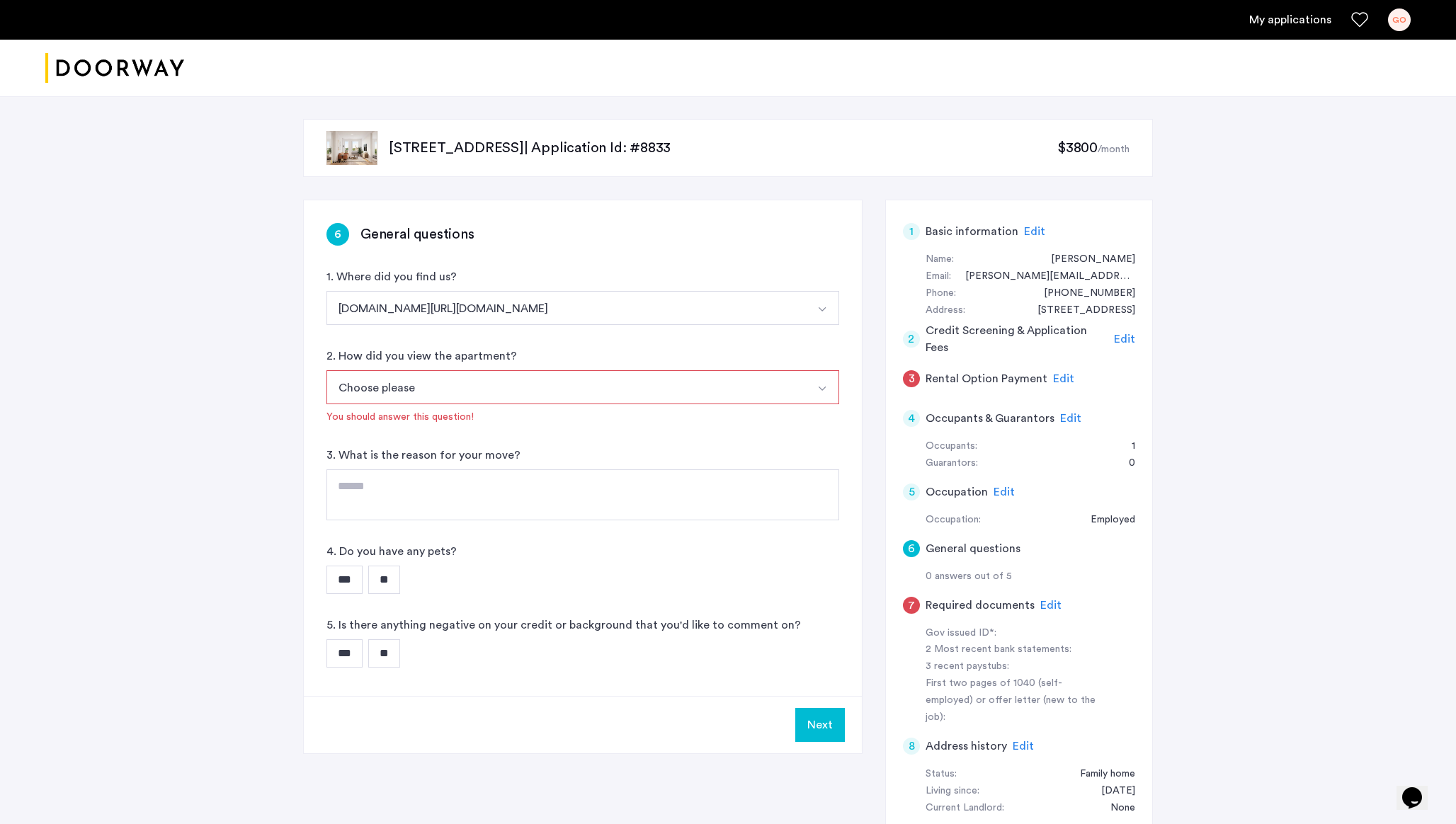
click at [393, 375] on button "Choose please" at bounding box center [566, 386] width 479 height 34
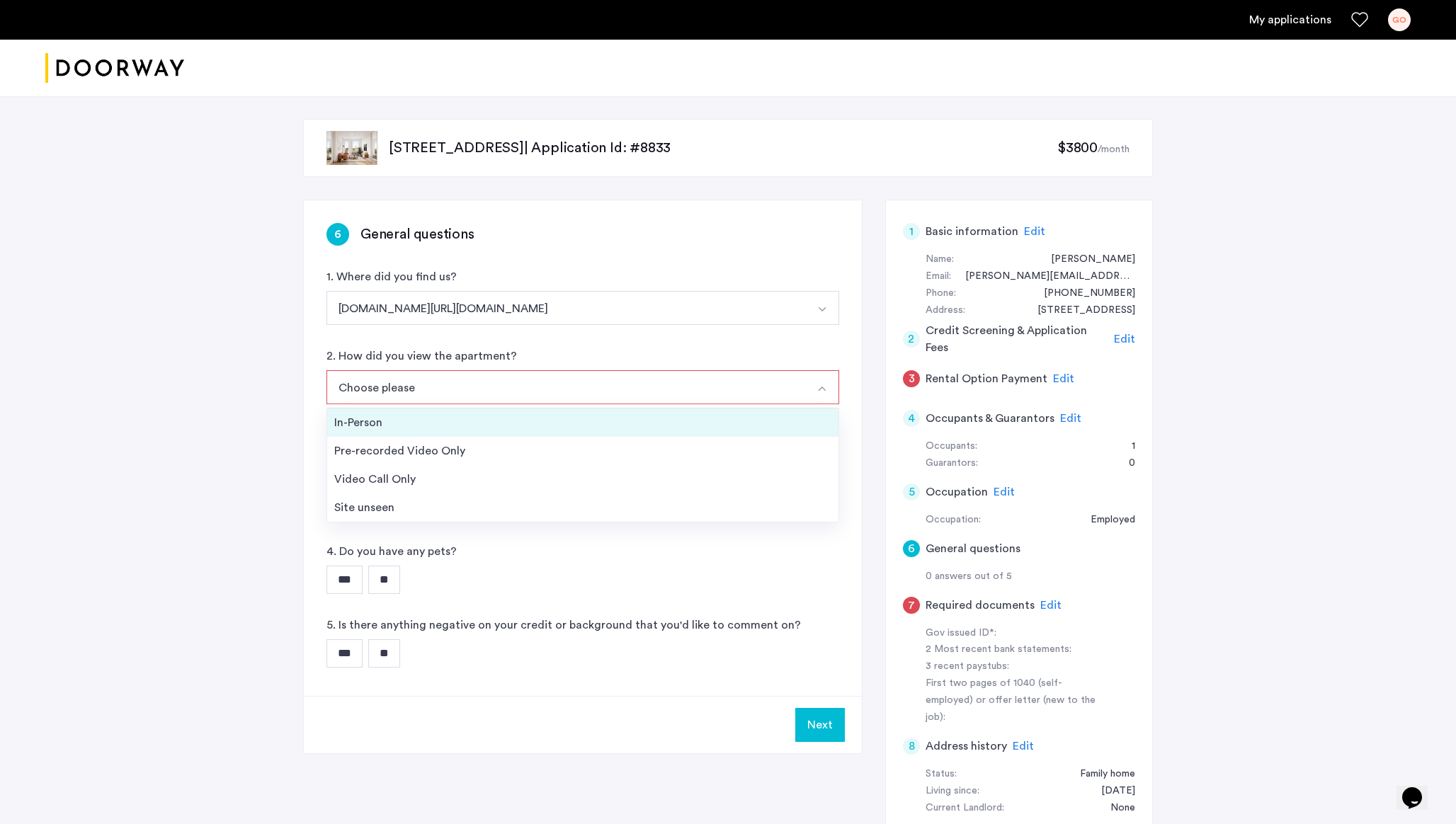
click at [373, 432] on li "In-Person" at bounding box center [583, 423] width 511 height 29
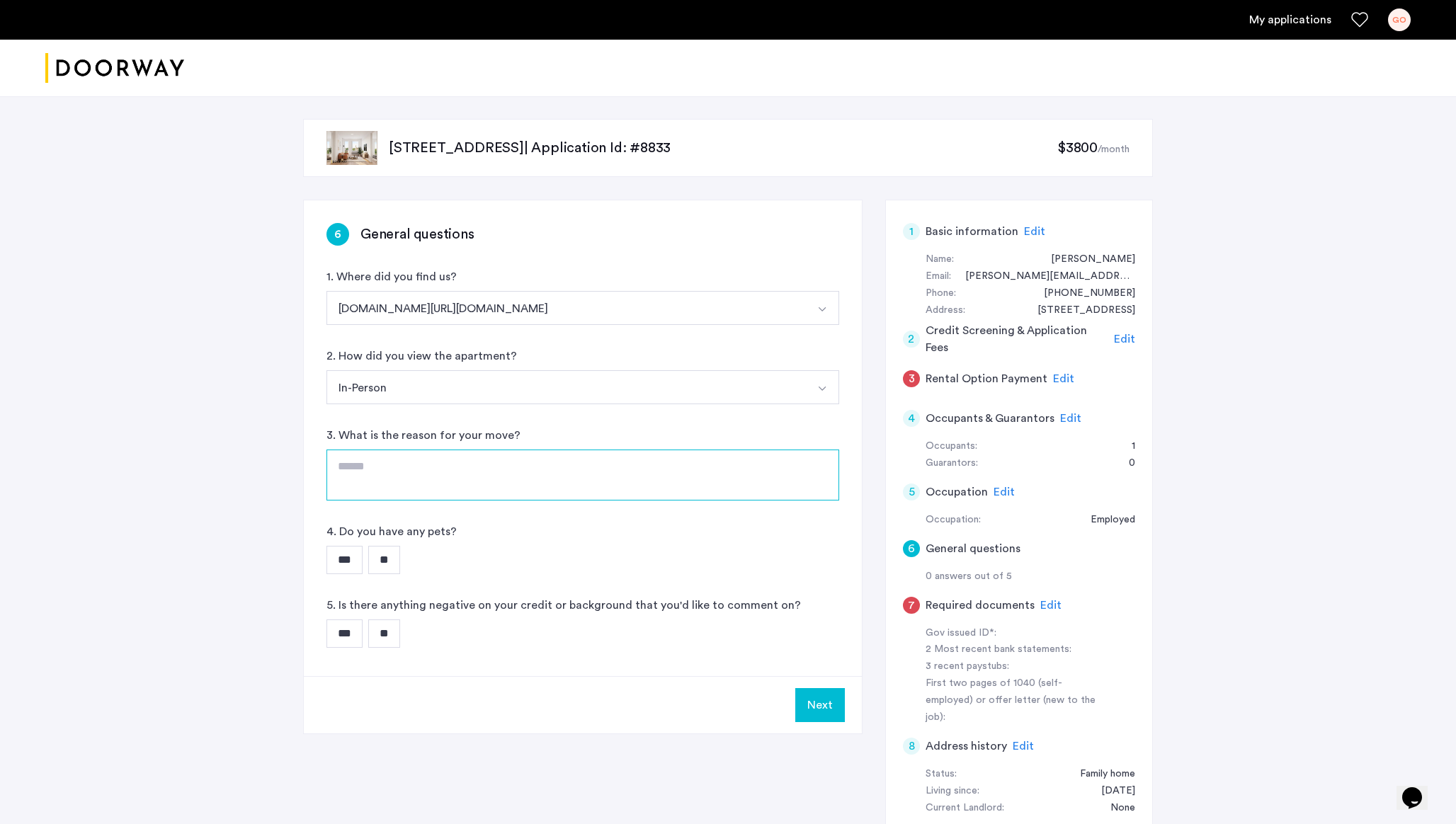
click at [374, 467] on textarea at bounding box center [583, 475] width 513 height 51
type textarea "**********"
click at [400, 556] on input "**" at bounding box center [384, 560] width 32 height 29
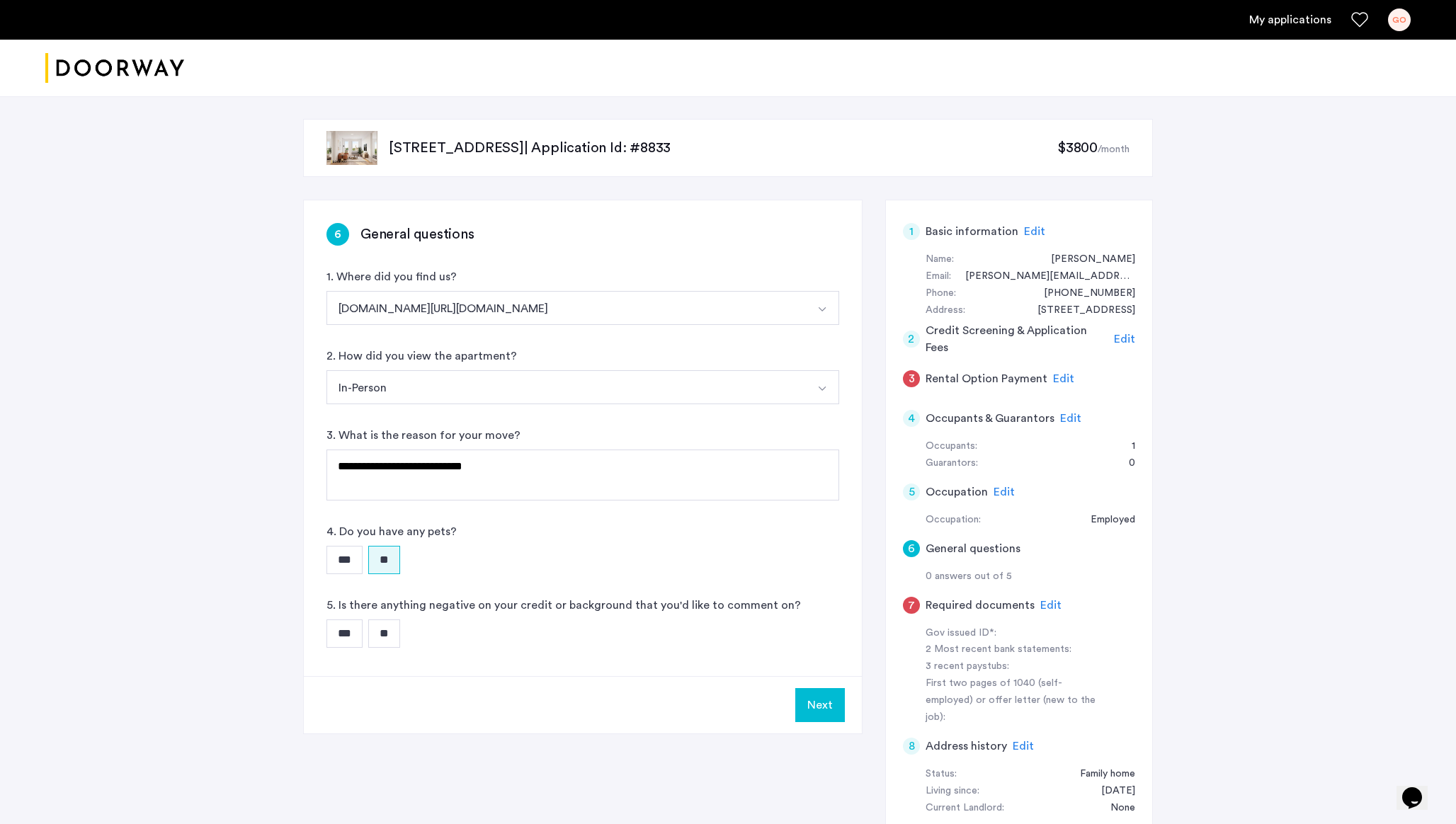
click at [400, 631] on input "**" at bounding box center [384, 633] width 32 height 29
click at [844, 711] on button "Next" at bounding box center [820, 704] width 49 height 34
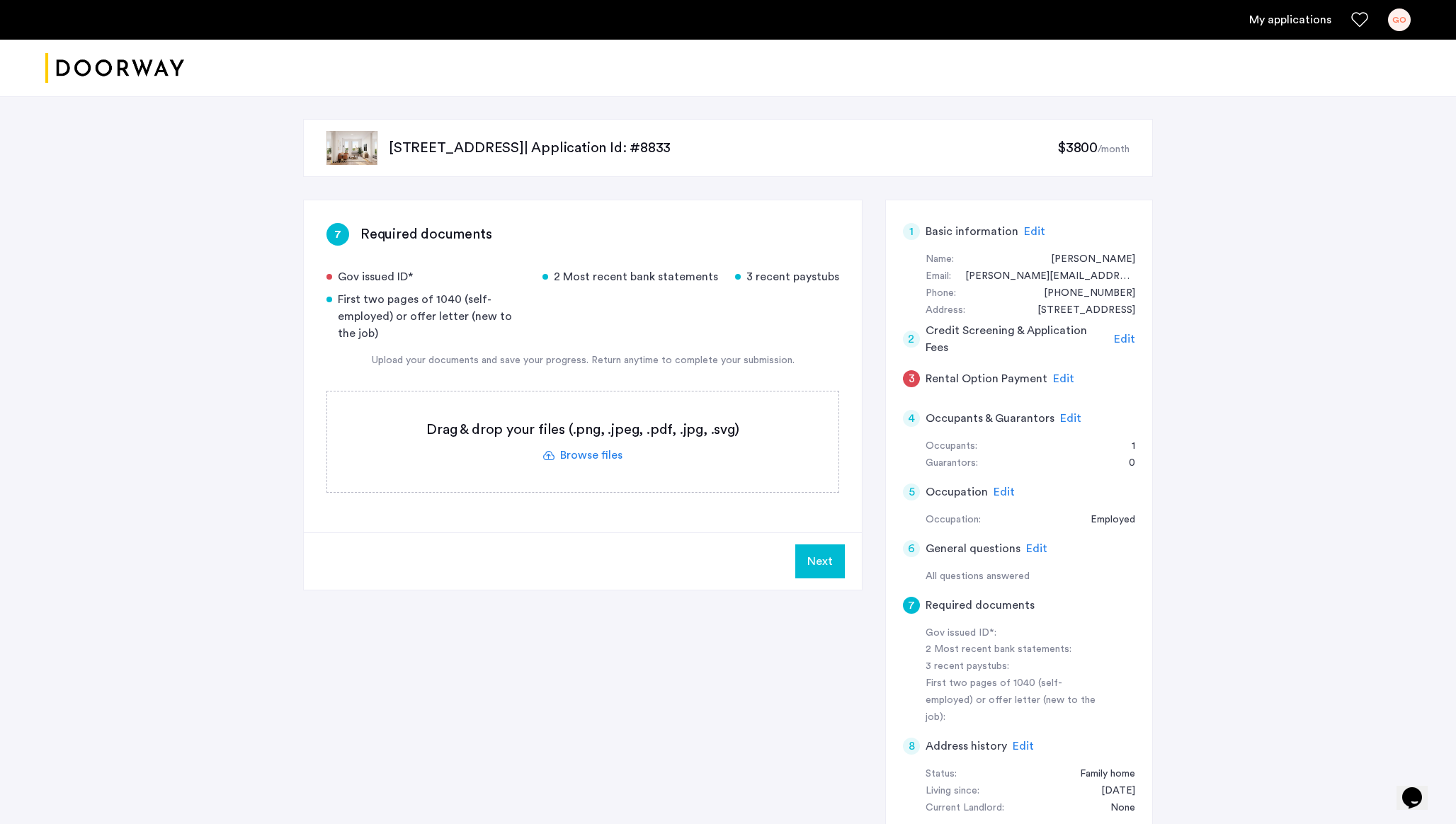
click at [582, 451] on label at bounding box center [583, 442] width 511 height 101
click at [0, 0] on input "file" at bounding box center [0, 0] width 0 height 0
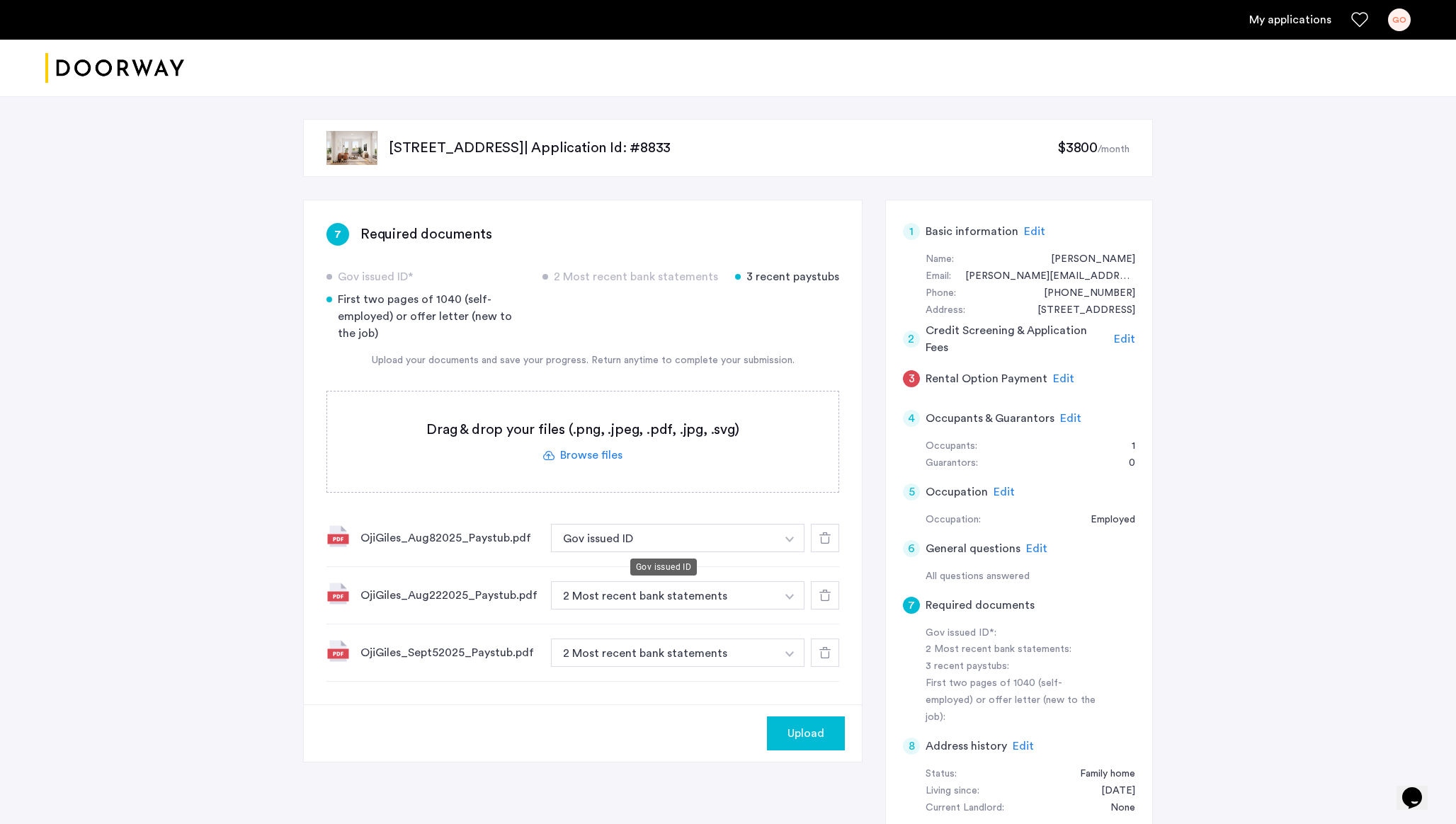
click at [634, 535] on button "Gov issued ID" at bounding box center [664, 538] width 225 height 29
click at [638, 550] on button "Gov issued ID" at bounding box center [664, 538] width 225 height 29
click at [793, 538] on img "button" at bounding box center [790, 539] width 9 height 6
click at [653, 601] on div "3 recent paystubs" at bounding box center [679, 594] width 253 height 29
click at [785, 589] on button "button" at bounding box center [790, 595] width 29 height 29
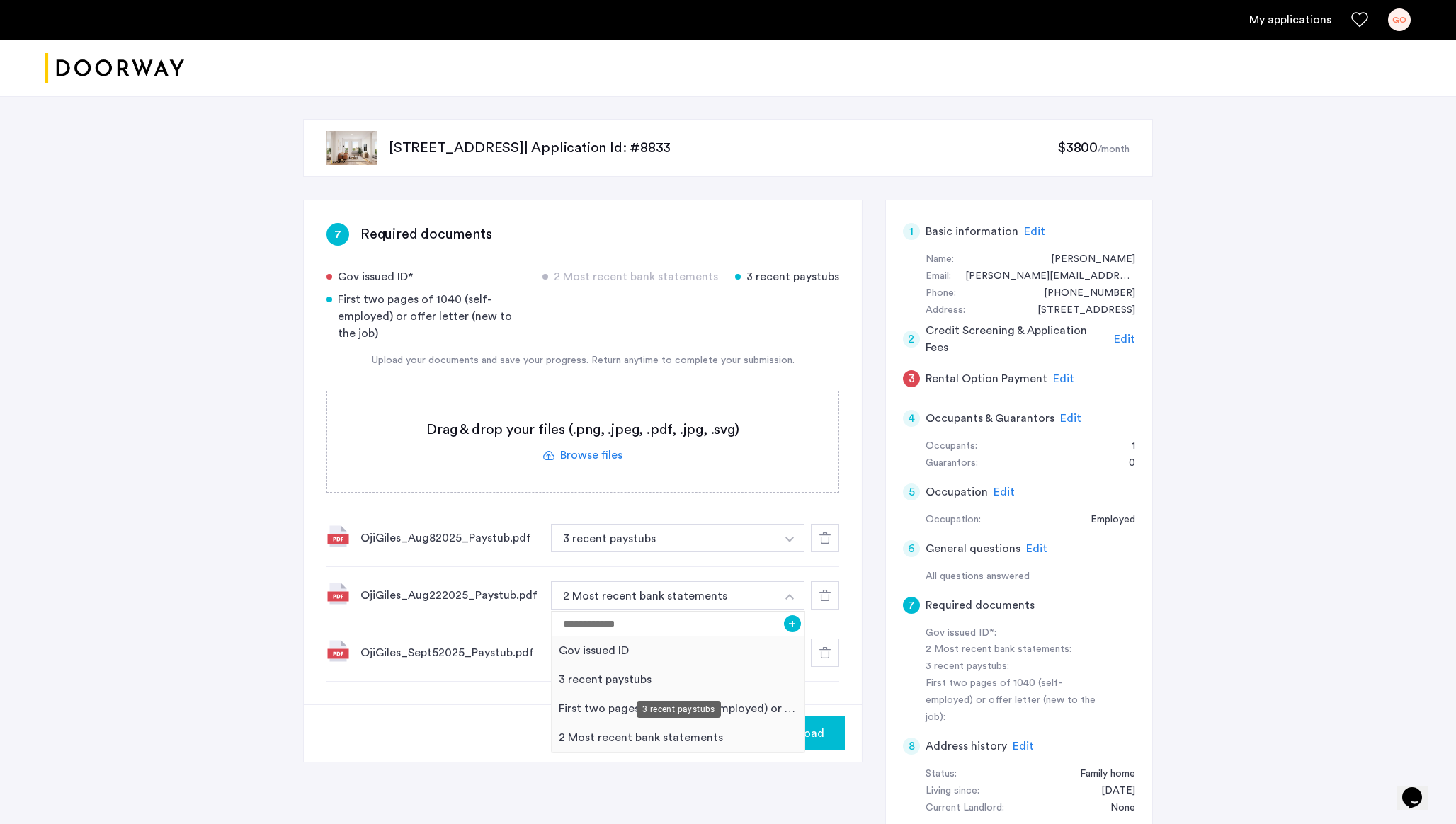
click at [636, 679] on div "3 recent paystubs" at bounding box center [679, 680] width 253 height 29
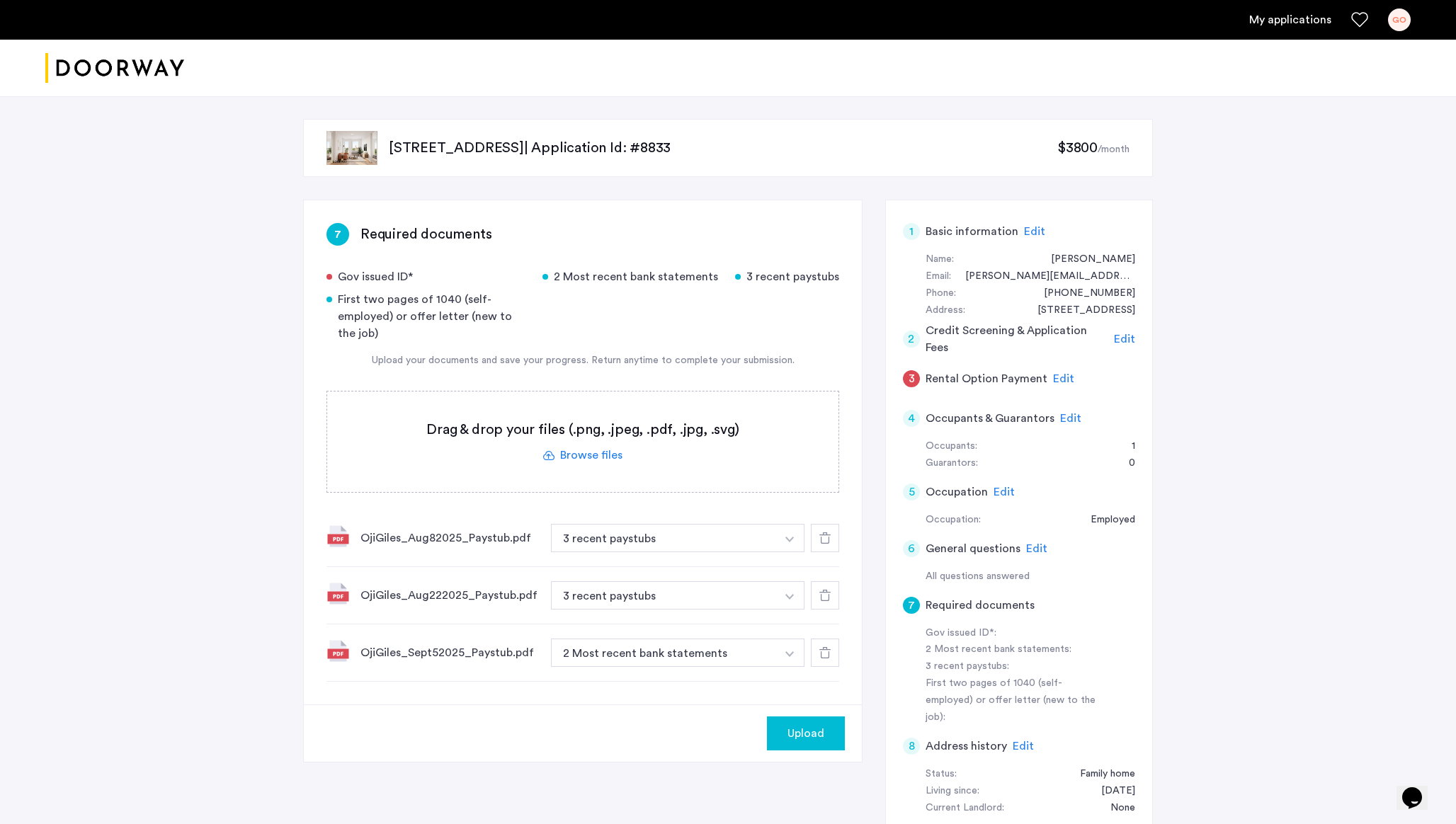
click at [786, 651] on button "button" at bounding box center [790, 652] width 29 height 29
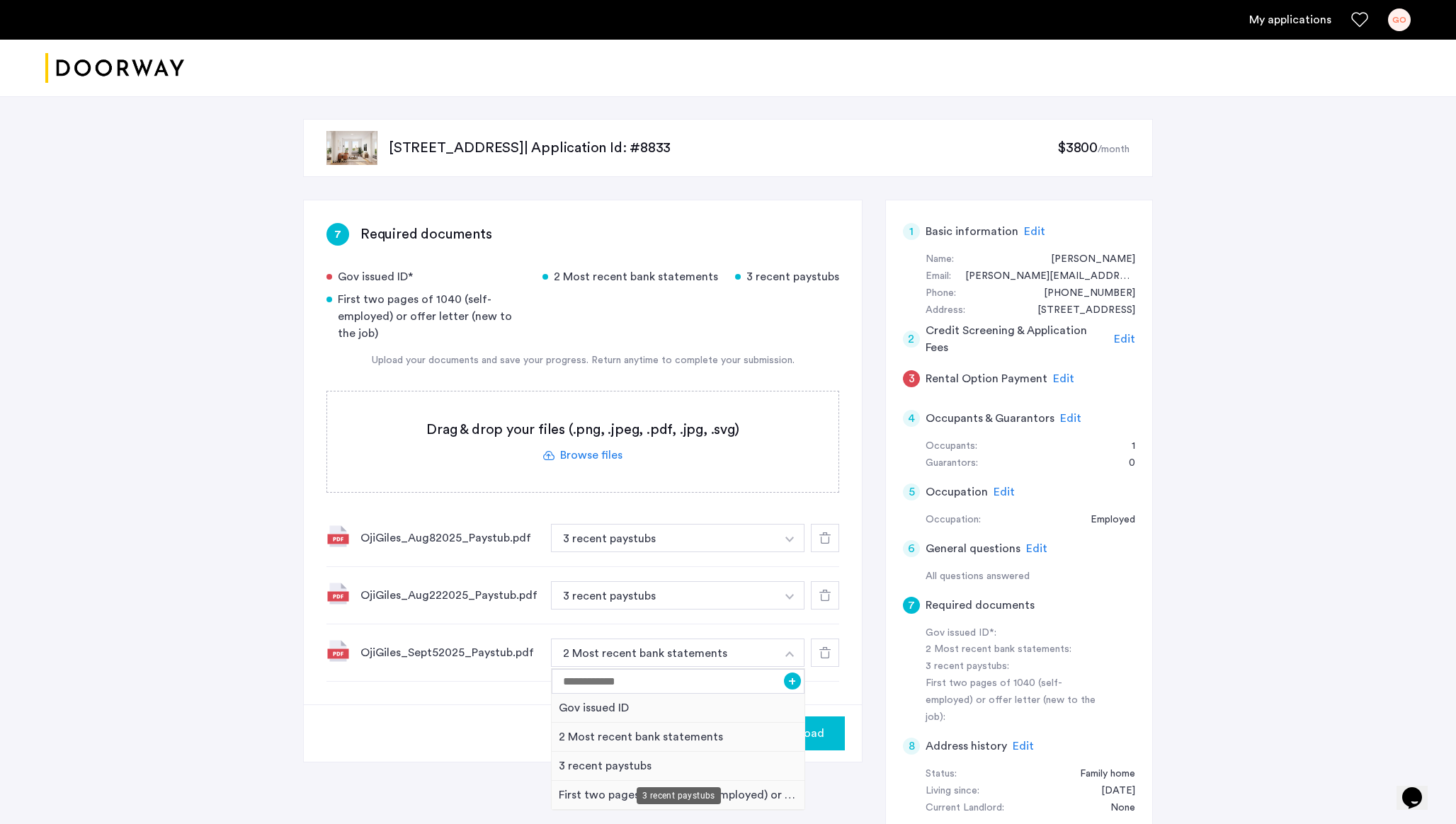
click at [610, 760] on div "3 recent paystubs" at bounding box center [679, 767] width 253 height 29
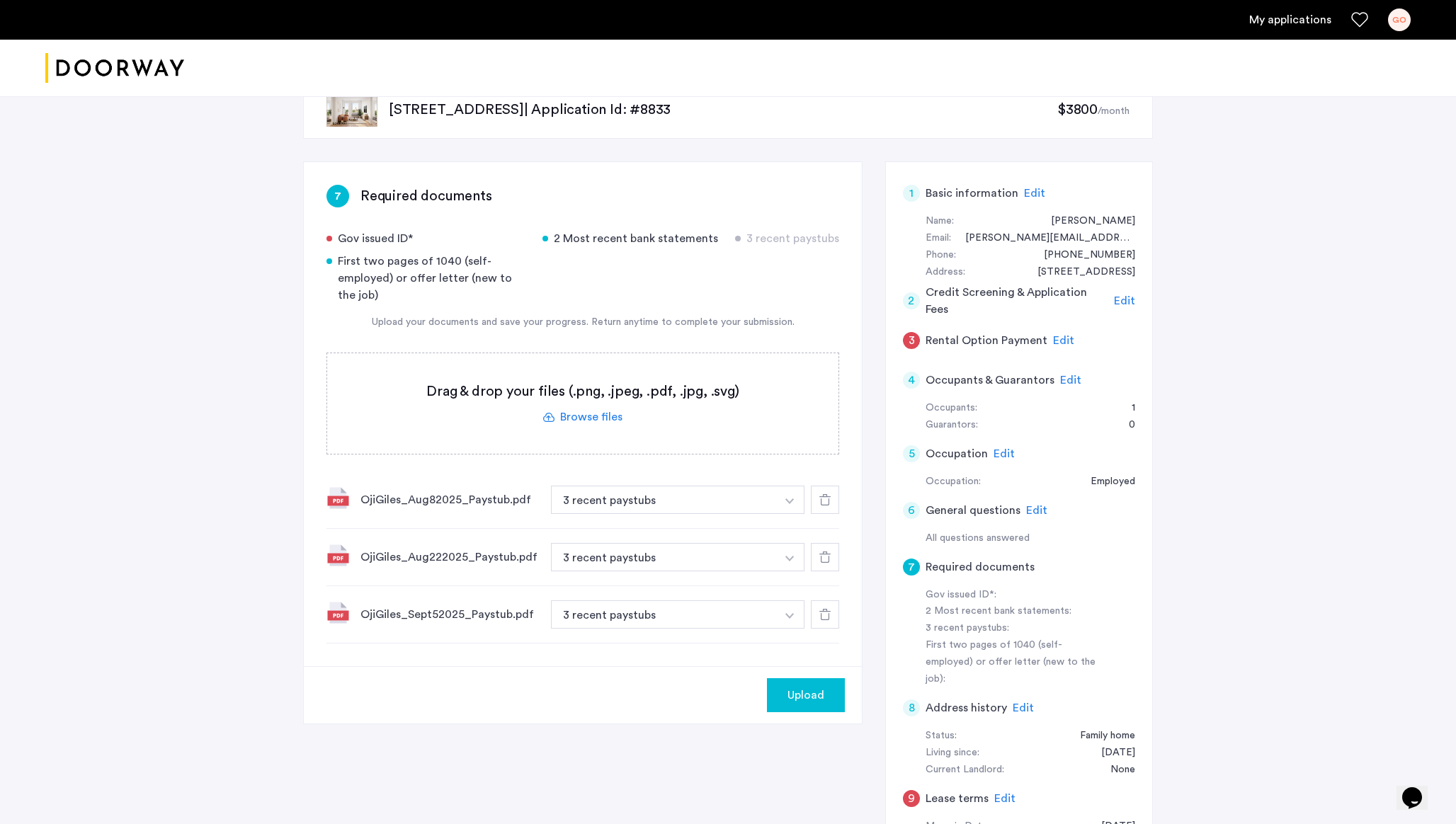
scroll to position [39, 0]
click at [598, 386] on label at bounding box center [583, 403] width 511 height 101
click at [0, 0] on input "file" at bounding box center [0, 0] width 0 height 0
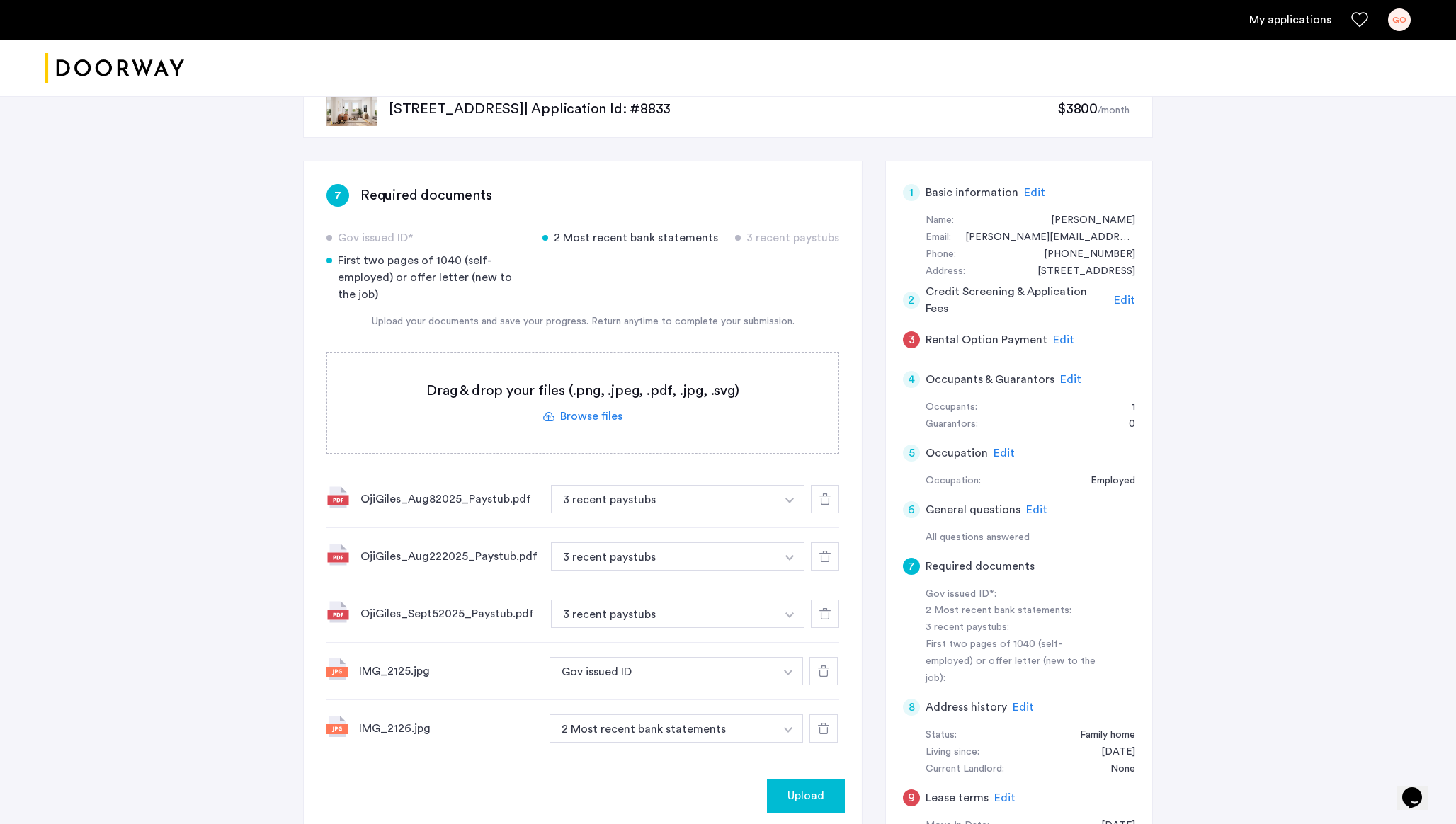
scroll to position [49, 0]
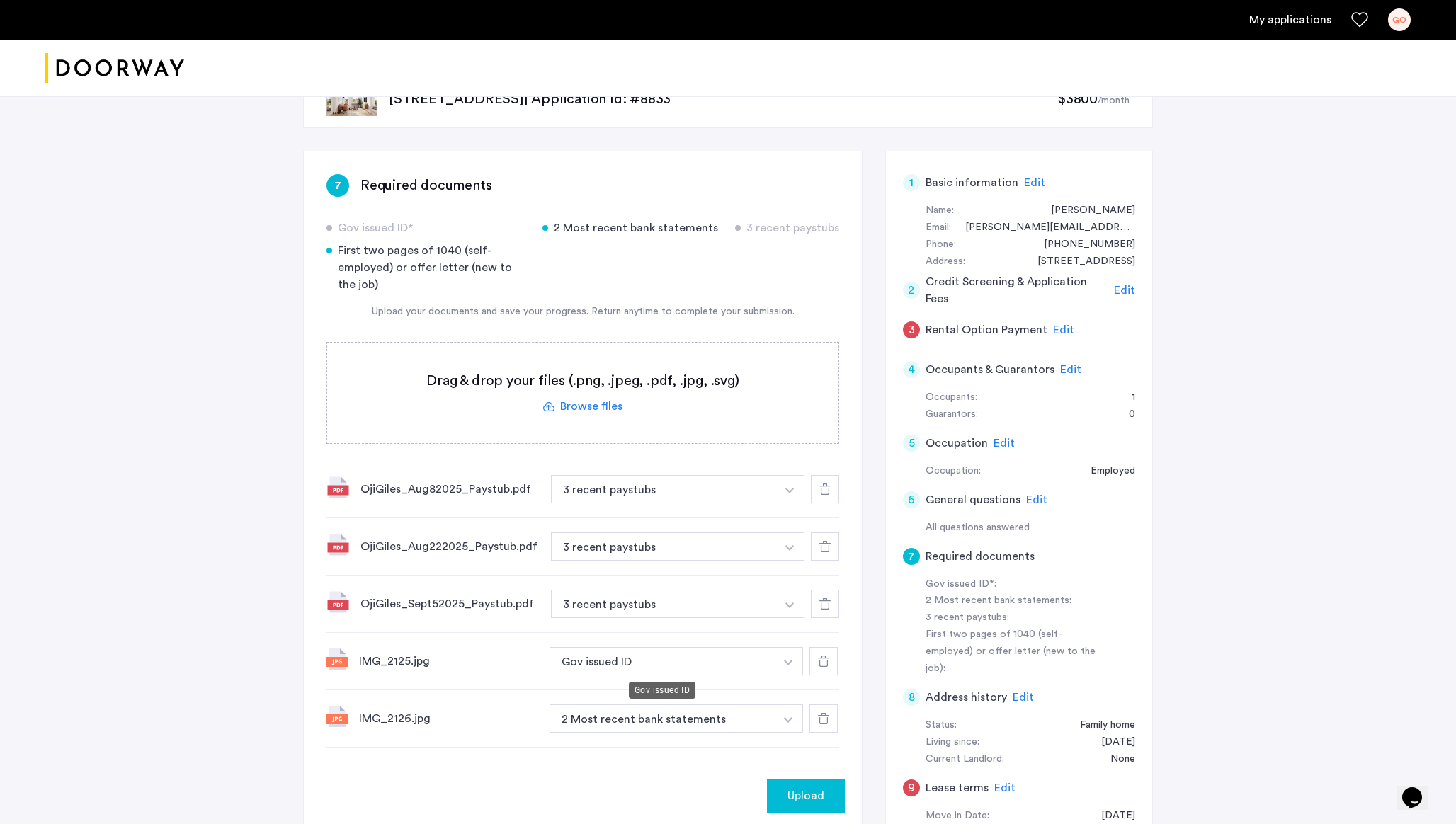
click at [657, 657] on button "Gov issued ID" at bounding box center [662, 661] width 225 height 29
click at [790, 652] on button "button" at bounding box center [789, 661] width 29 height 29
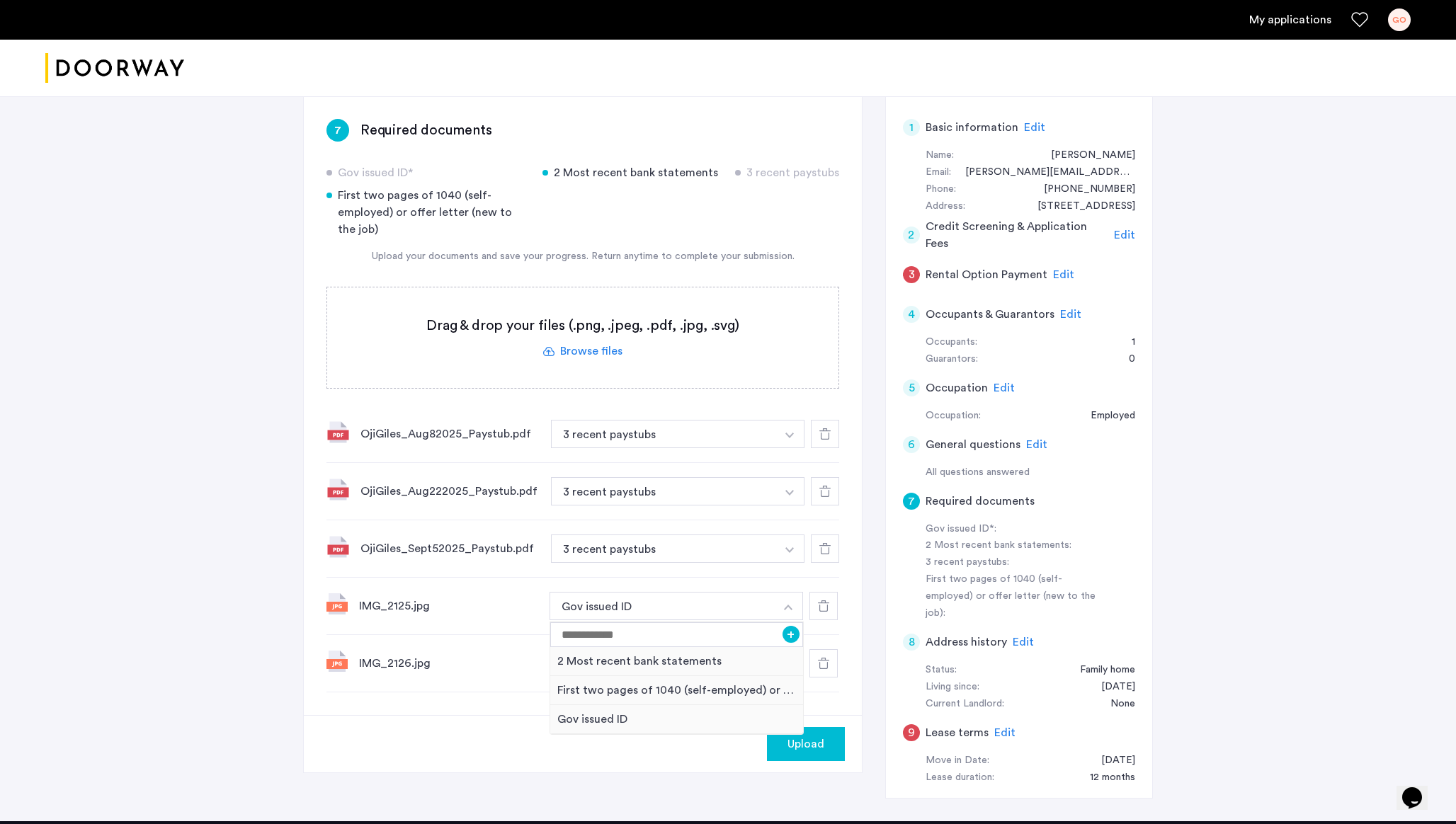
scroll to position [114, 0]
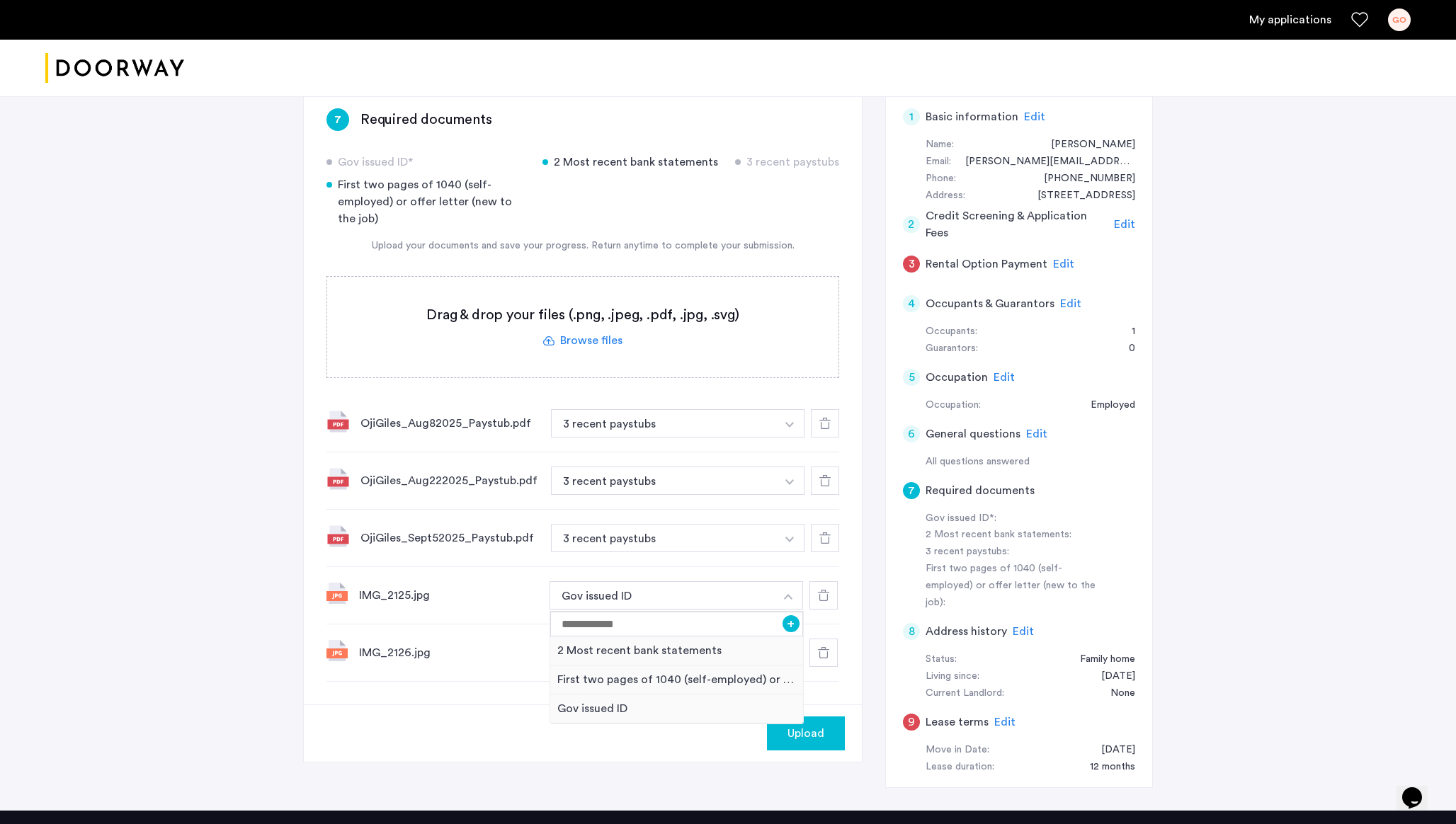
click at [614, 713] on div "Gov issued ID" at bounding box center [677, 710] width 253 height 29
click at [792, 653] on button "button" at bounding box center [789, 652] width 29 height 29
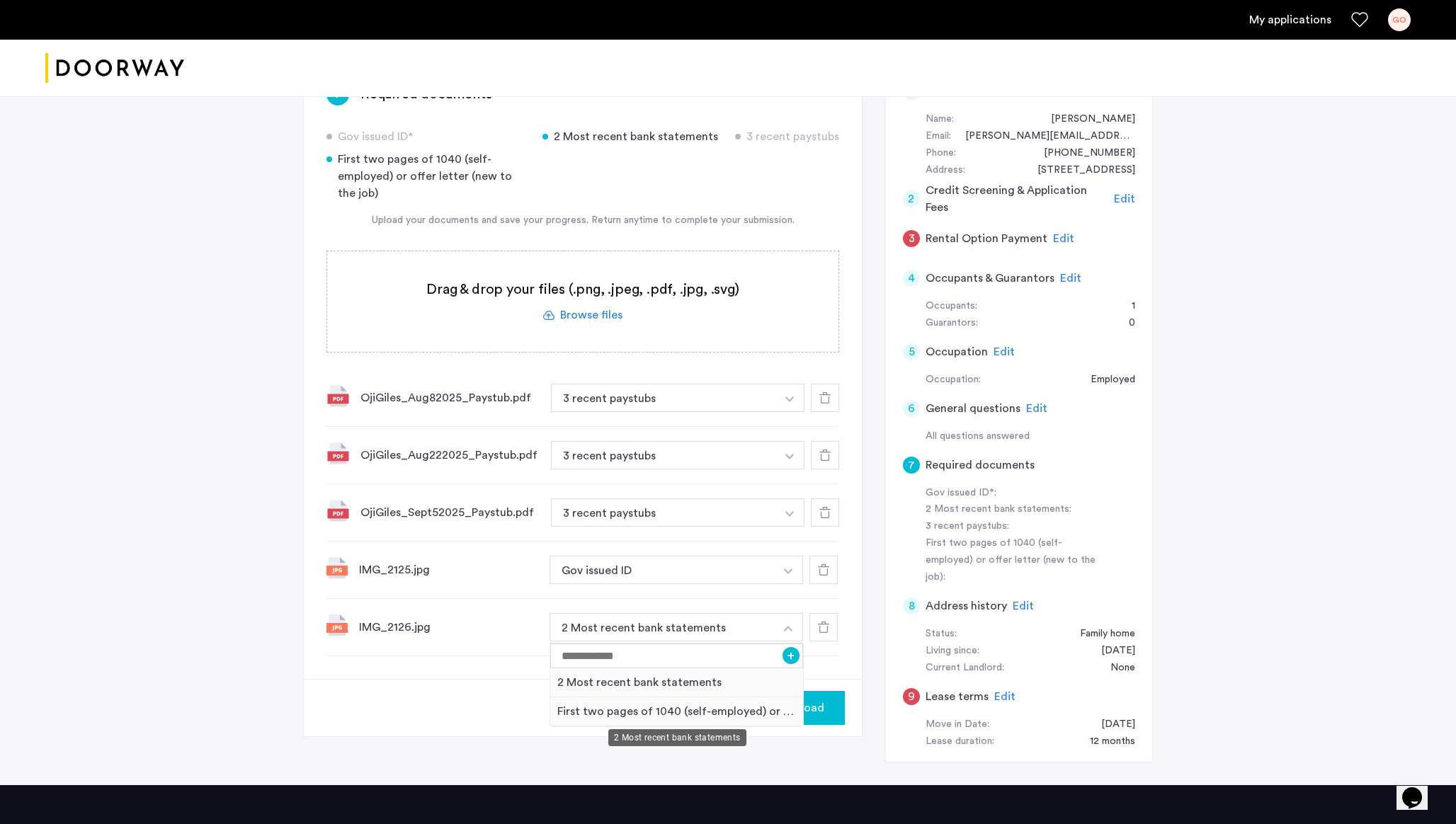
scroll to position [157, 0]
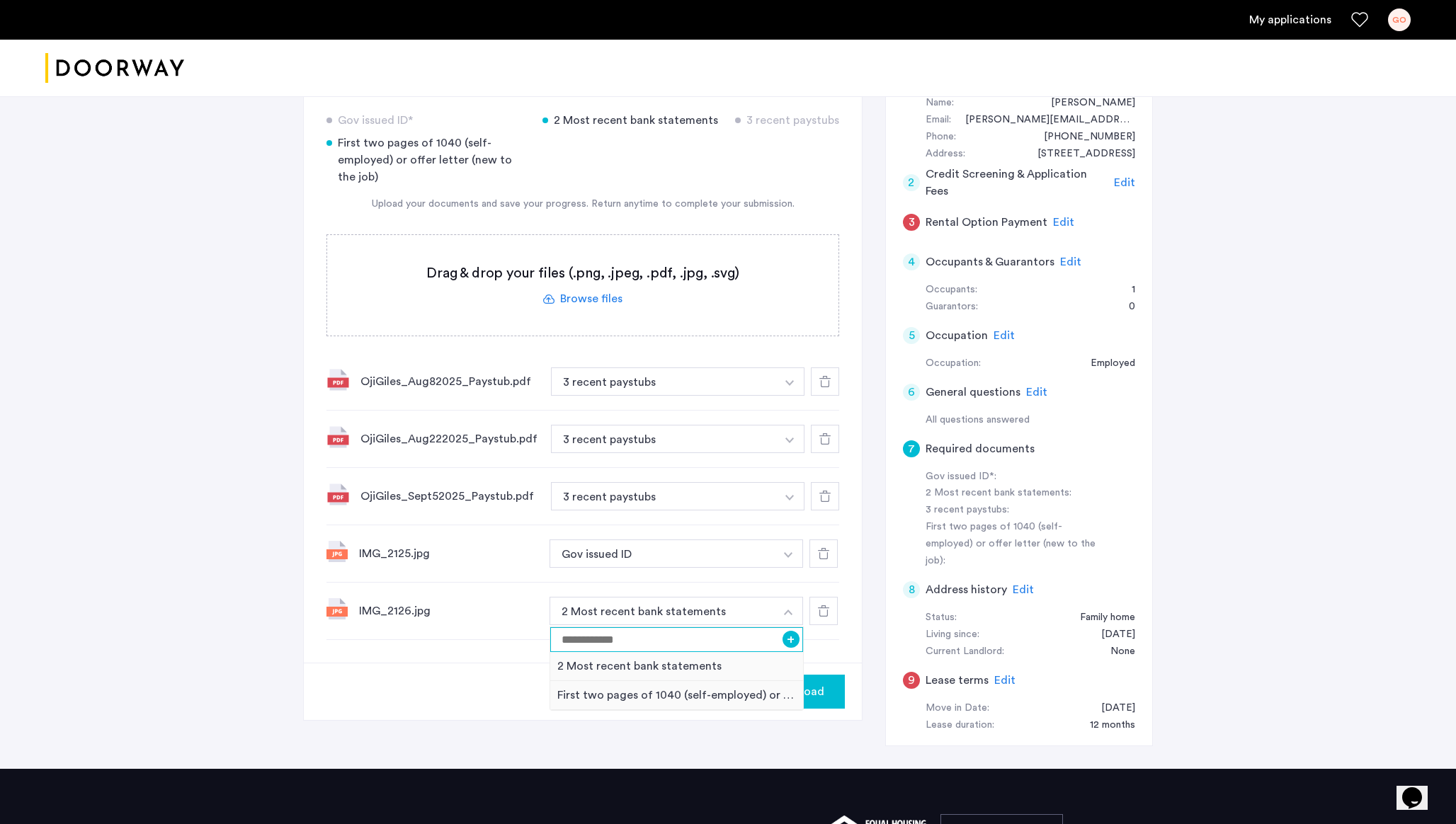
click at [618, 646] on input at bounding box center [677, 639] width 253 height 25
type input "*"
type input "**********"
click at [459, 652] on div "7 Required documents Gov issued ID* 2 Most recent bank statements 3 recent pays…" at bounding box center [583, 354] width 558 height 619
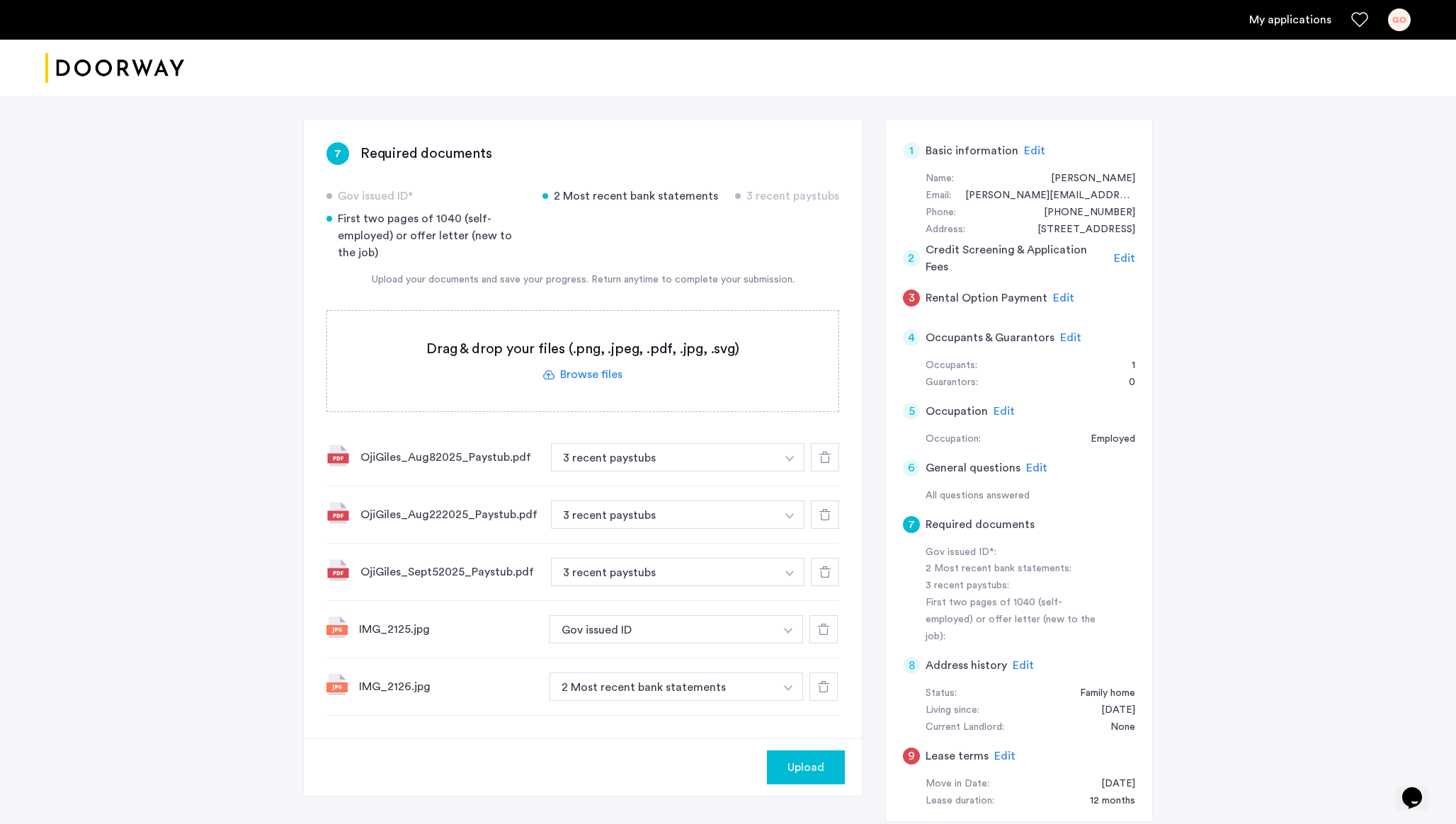
scroll to position [78, 0]
click at [602, 379] on label at bounding box center [583, 364] width 511 height 101
click at [0, 0] on input "file" at bounding box center [0, 0] width 0 height 0
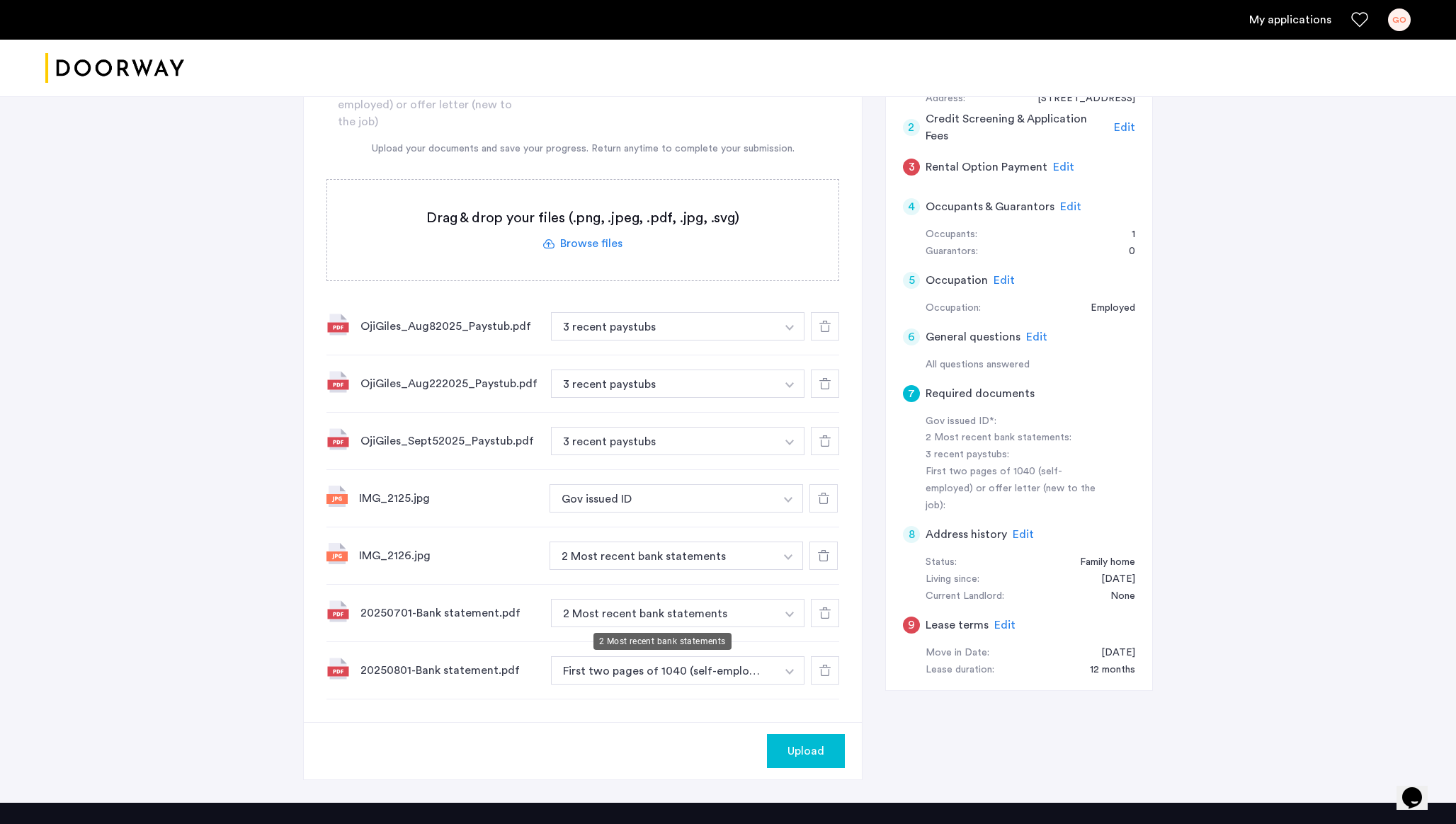
scroll to position [222, 0]
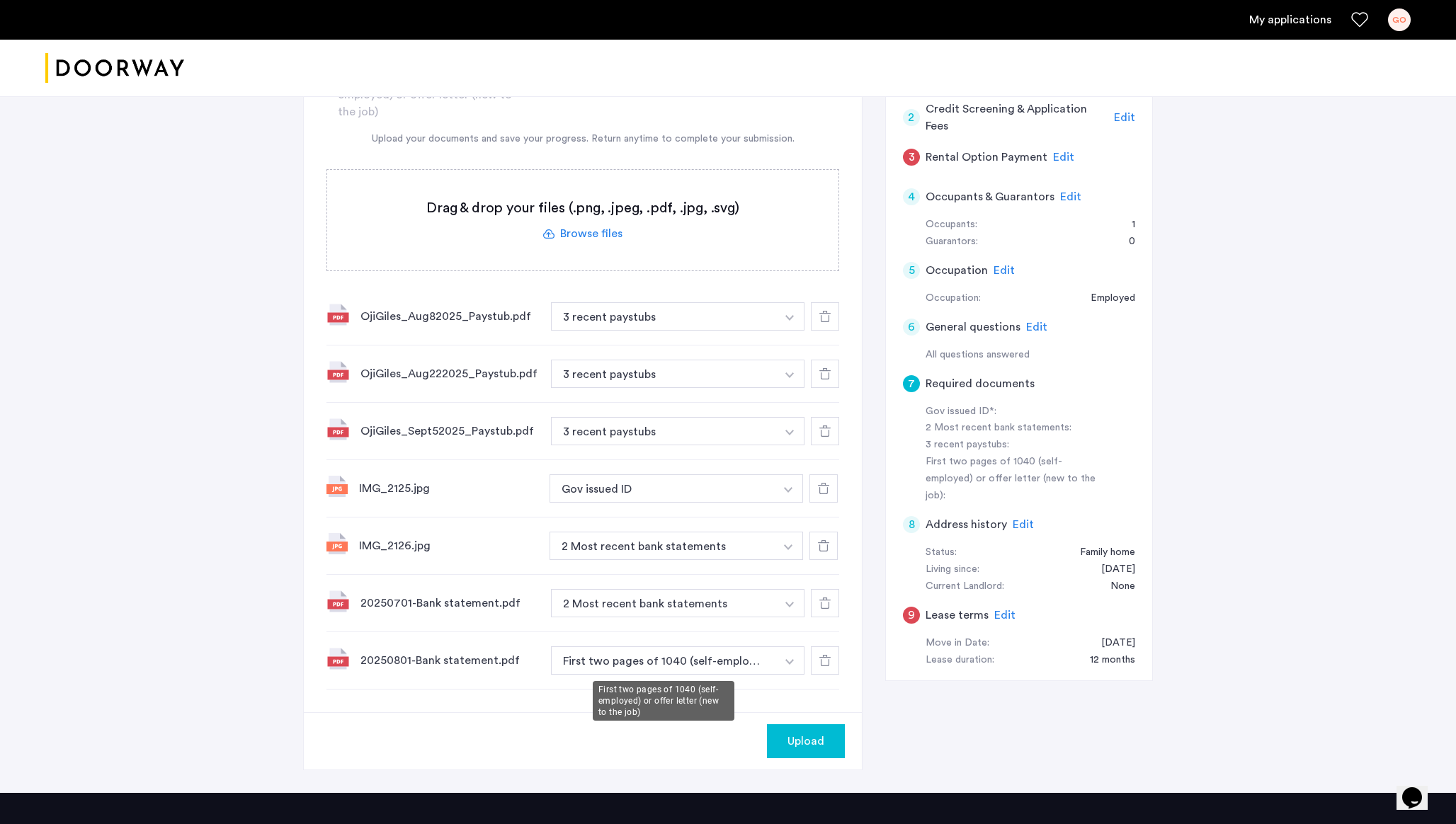
click at [640, 660] on button "First two pages of 1040 (self-employed) or offer letter (new to the job)" at bounding box center [664, 660] width 225 height 29
click at [794, 660] on button "button" at bounding box center [790, 660] width 29 height 29
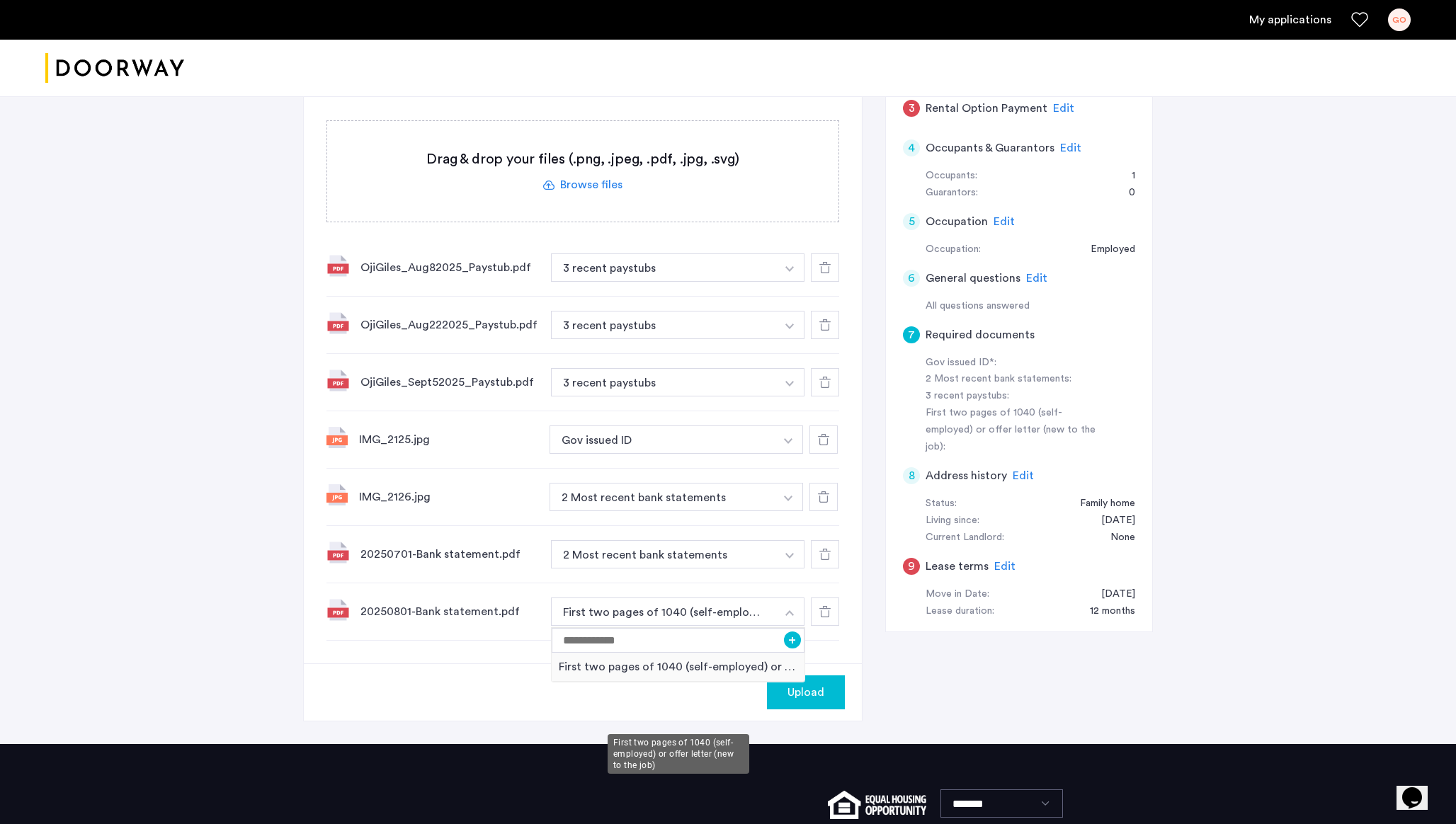
scroll to position [281, 0]
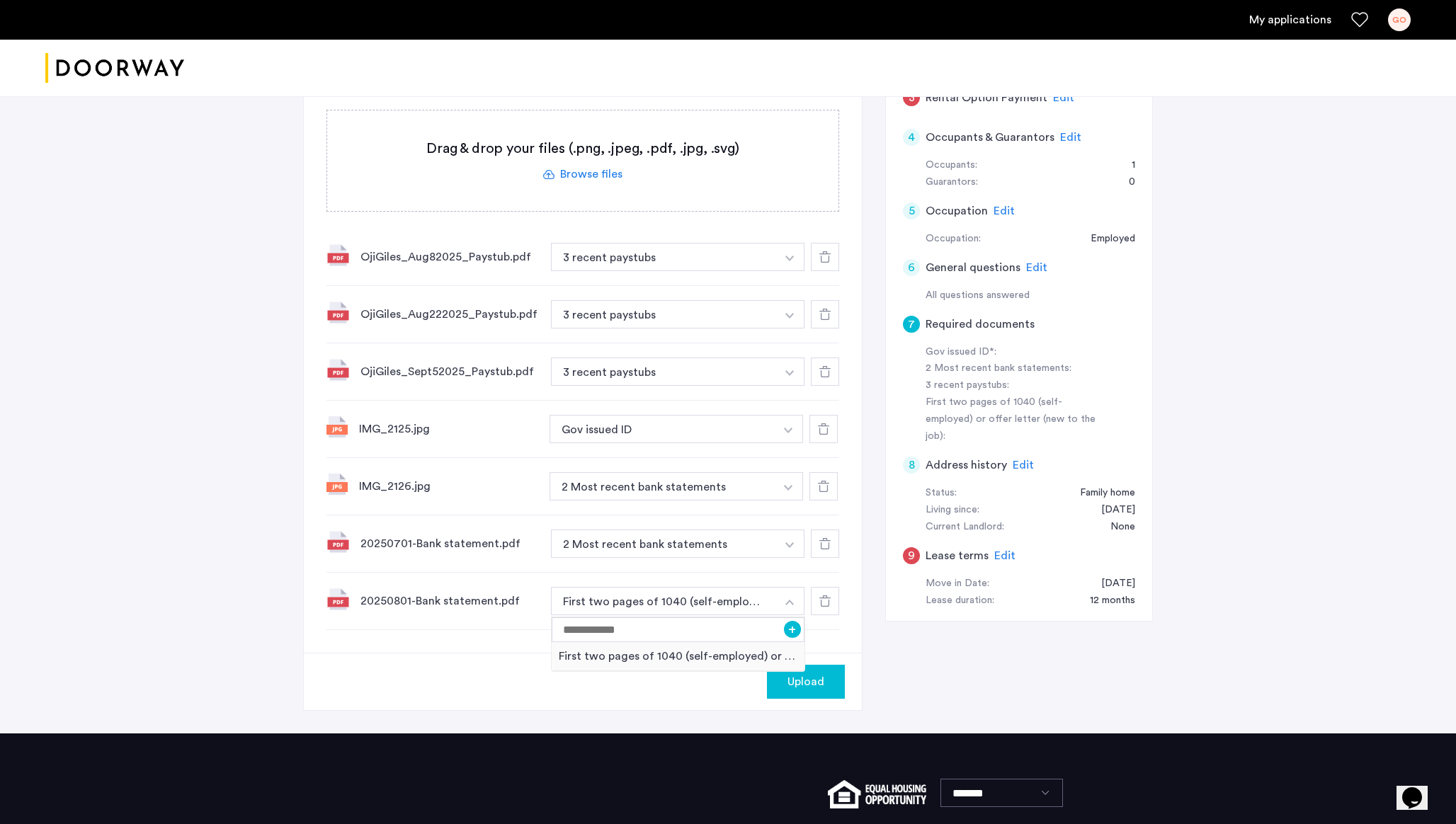
click at [789, 483] on button "button" at bounding box center [789, 486] width 29 height 29
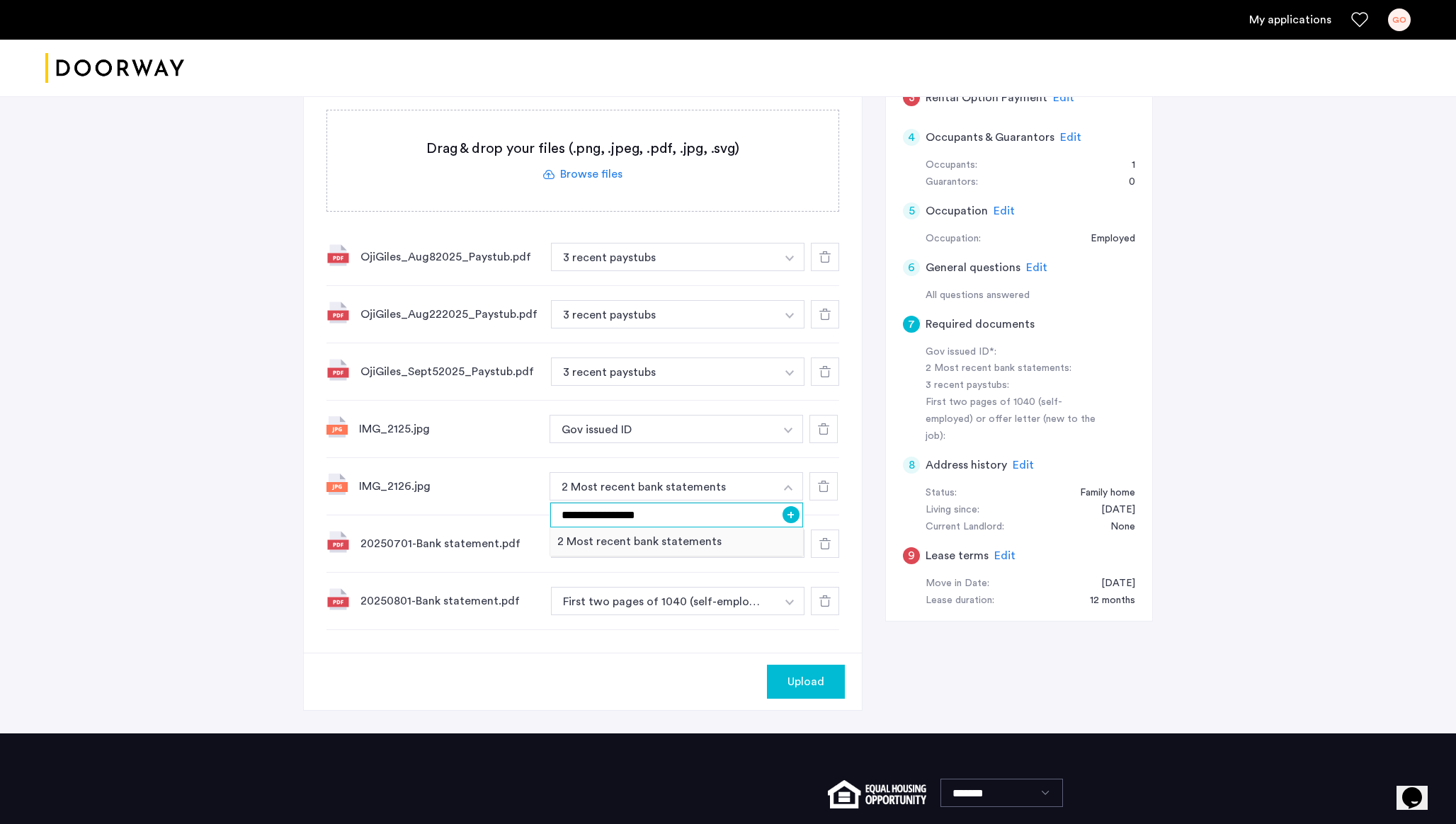
click at [648, 516] on input "**********" at bounding box center [677, 515] width 253 height 25
click at [506, 473] on div "**********" at bounding box center [583, 487] width 513 height 57
click at [822, 429] on icon at bounding box center [823, 429] width 11 height 11
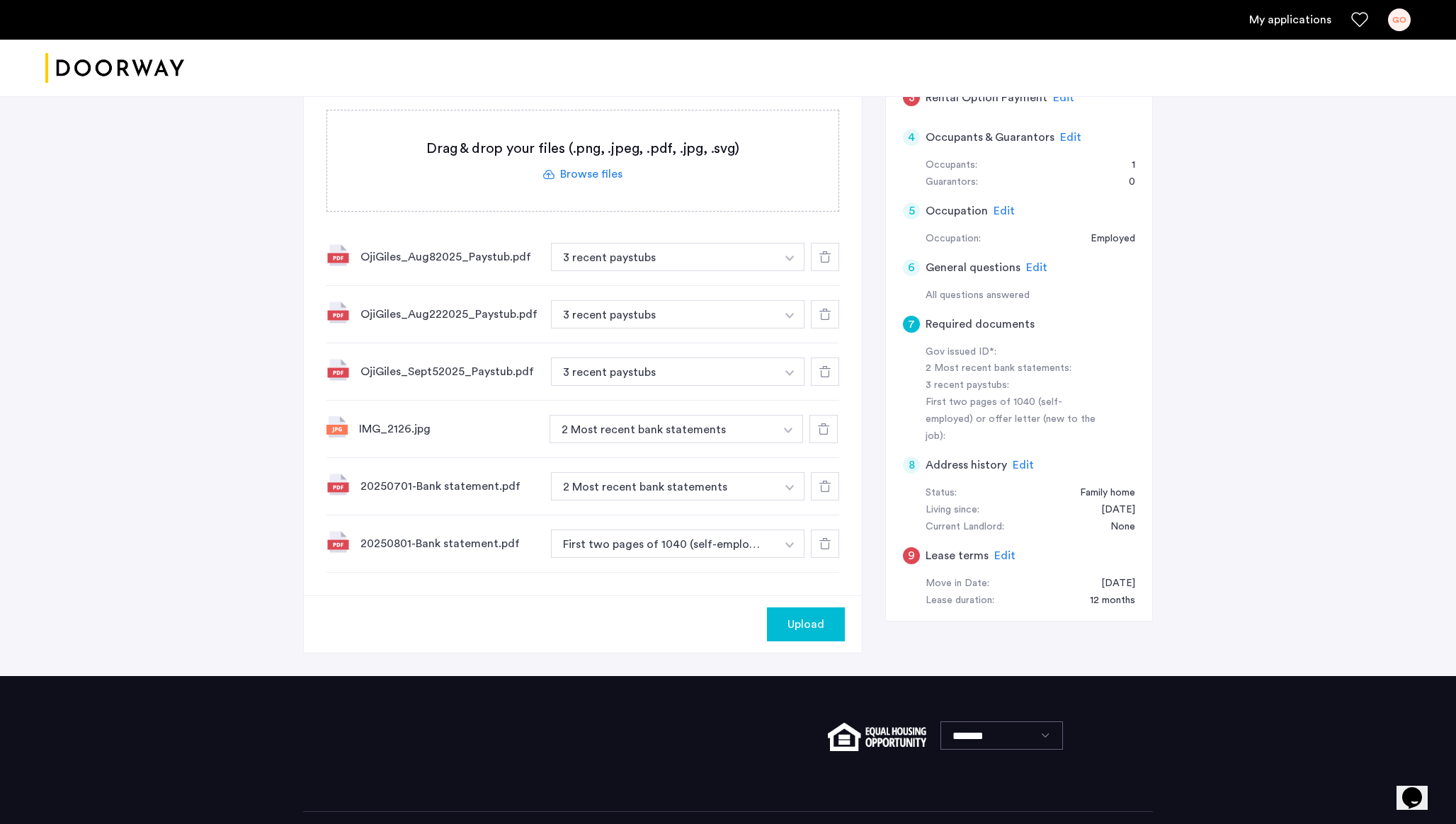
click at [822, 429] on icon at bounding box center [823, 429] width 11 height 11
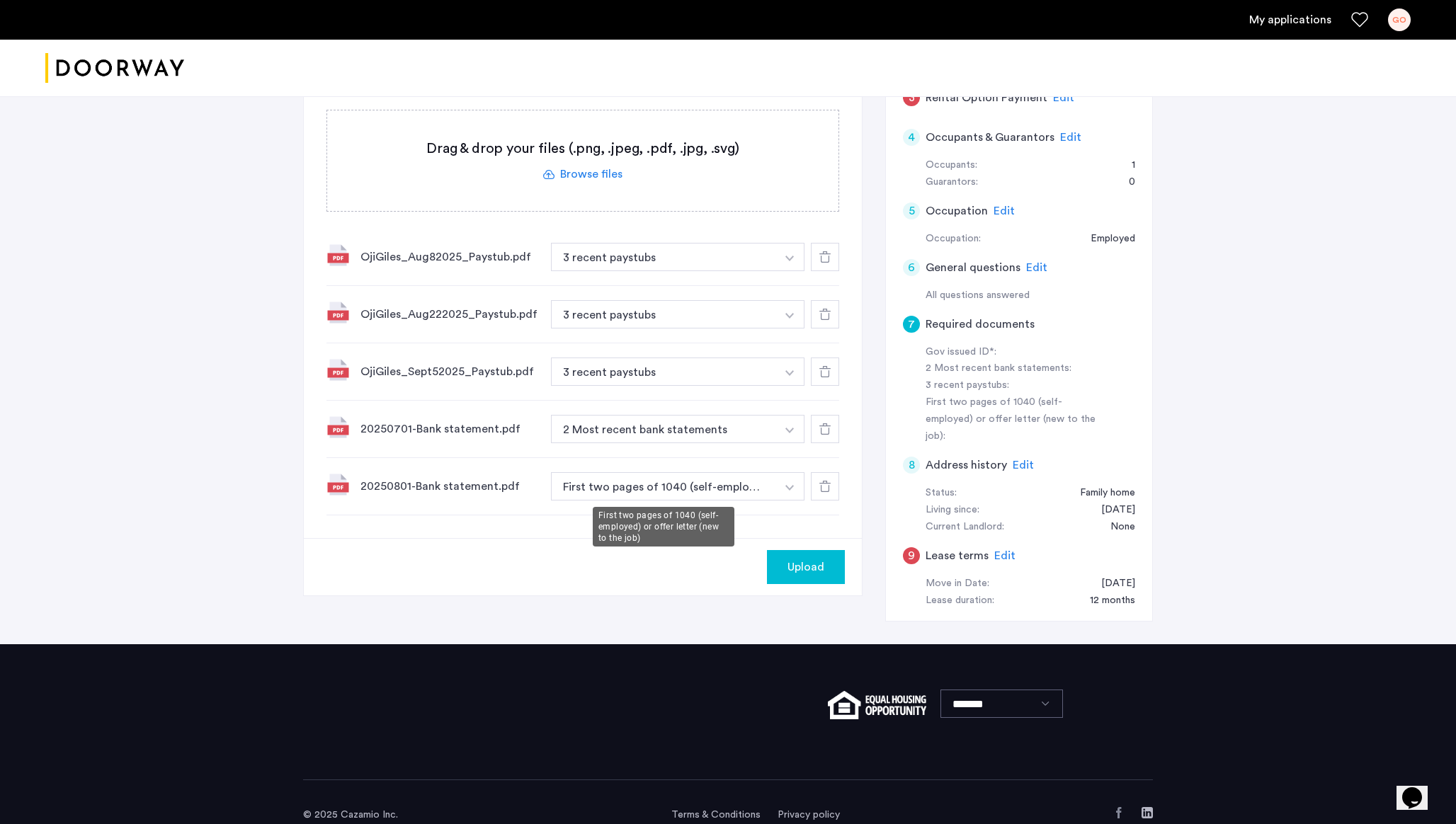
click at [665, 479] on button "First two pages of 1040 (self-employed) or offer letter (new to the job)" at bounding box center [664, 486] width 225 height 29
click at [781, 484] on button "button" at bounding box center [790, 486] width 29 height 29
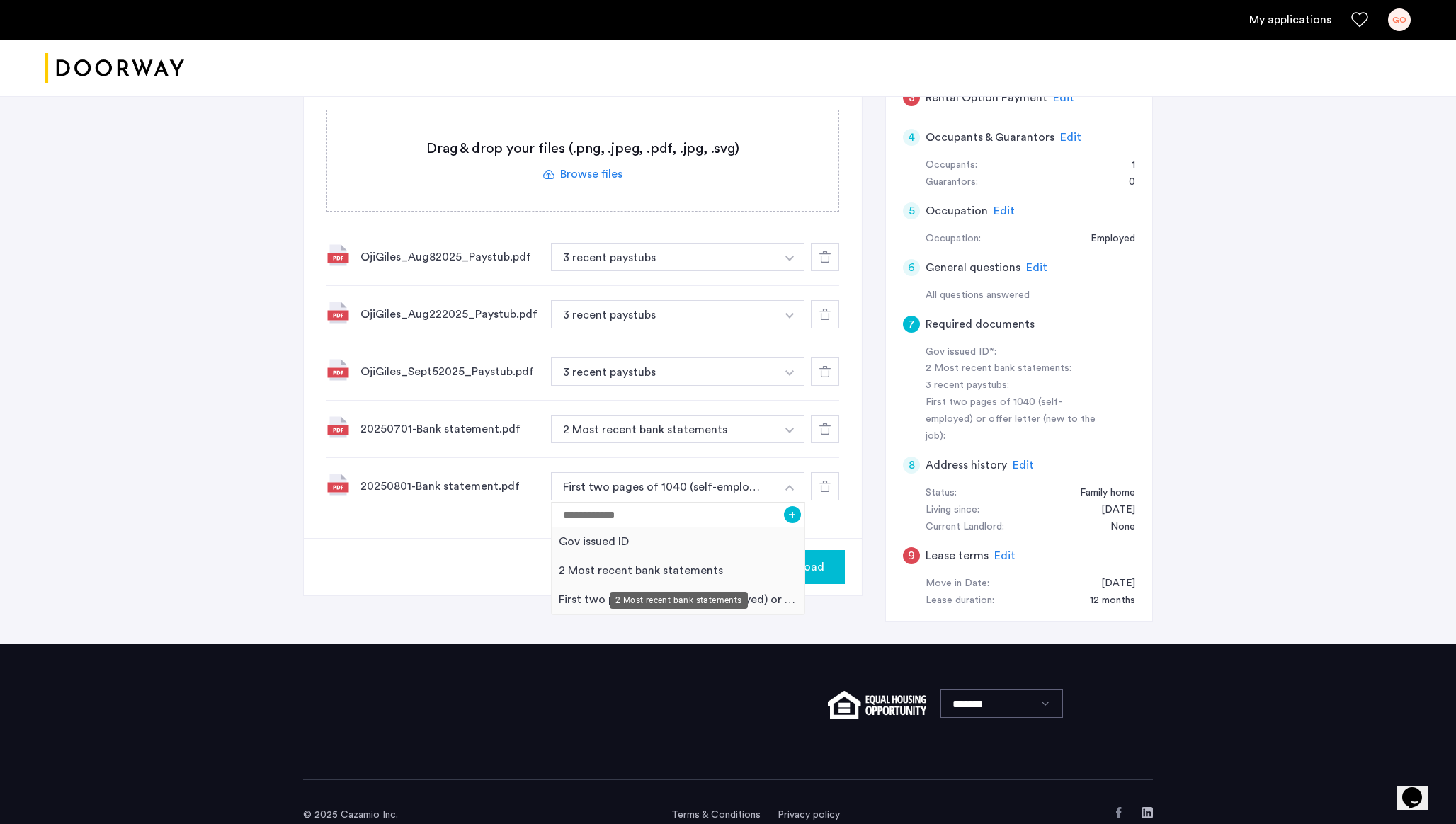
click at [647, 560] on div "2 Most recent bank statements" at bounding box center [679, 571] width 253 height 29
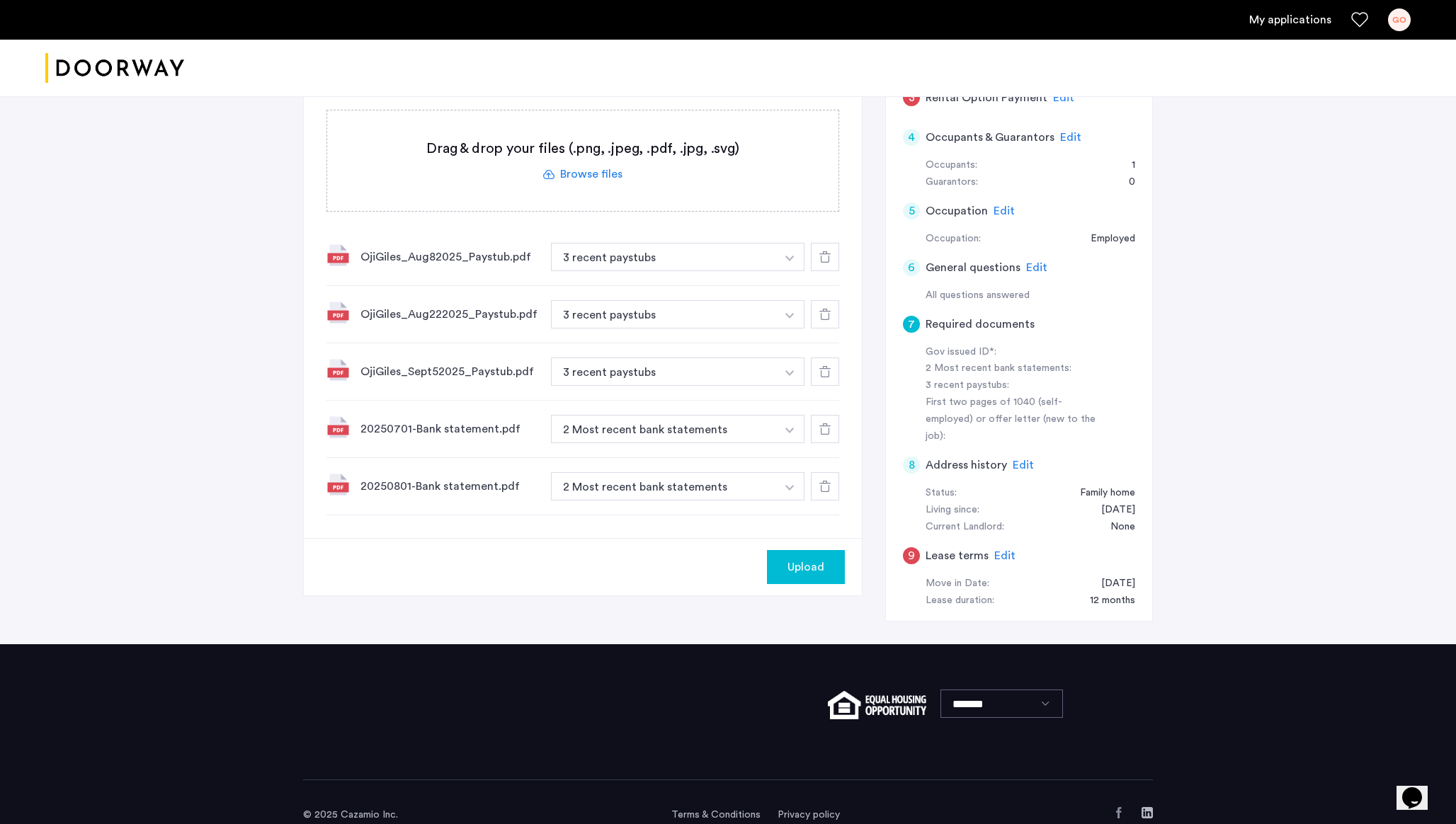
click at [595, 181] on label at bounding box center [583, 160] width 511 height 101
click at [0, 0] on input "file" at bounding box center [0, 0] width 0 height 0
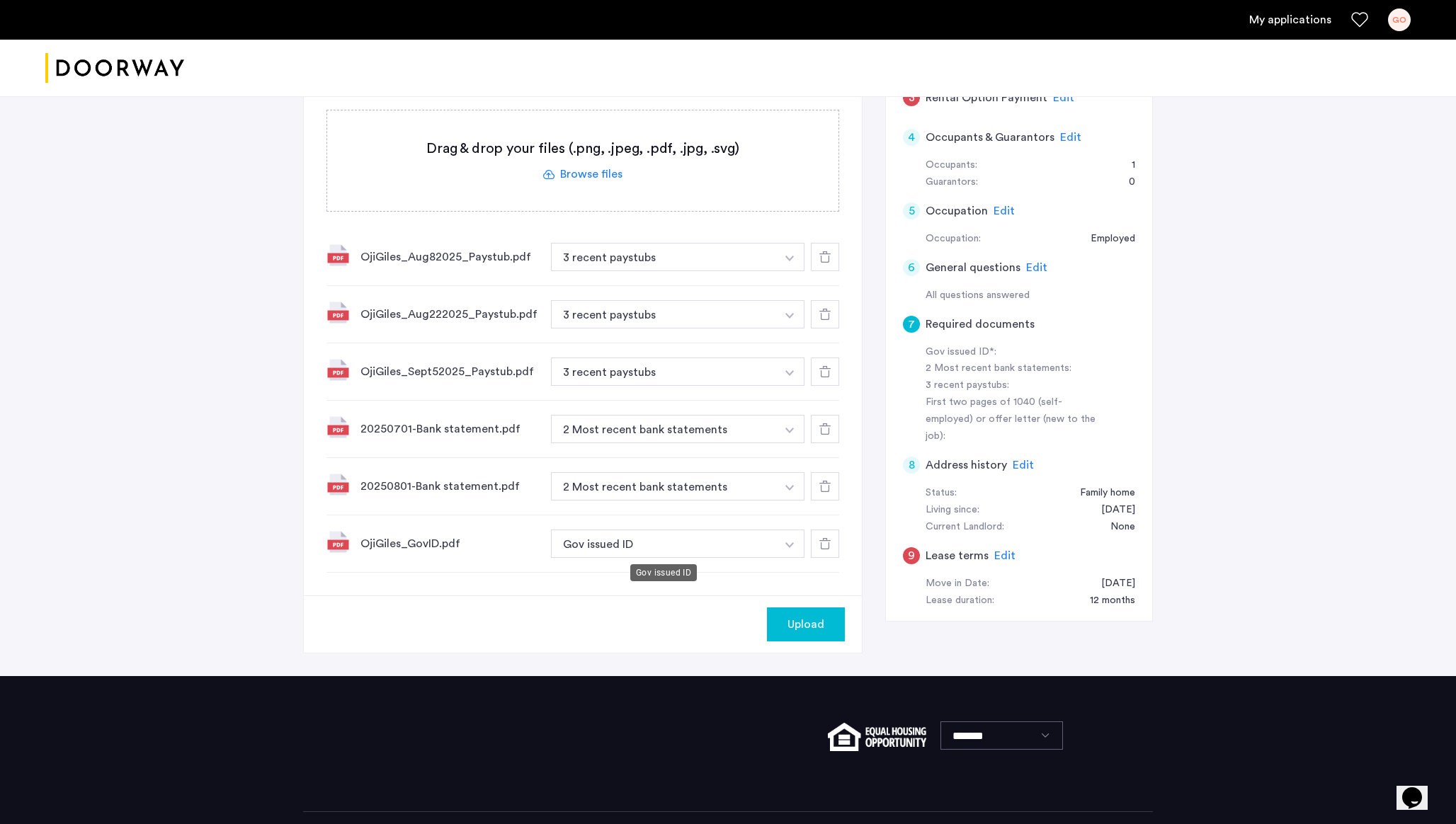
click at [683, 533] on button "Gov issued ID" at bounding box center [664, 543] width 225 height 29
click at [587, 564] on div "OjiGiles_GovID.pdf Gov issued ID + First two pages of 1040 (self-employed) or o…" at bounding box center [583, 544] width 513 height 57
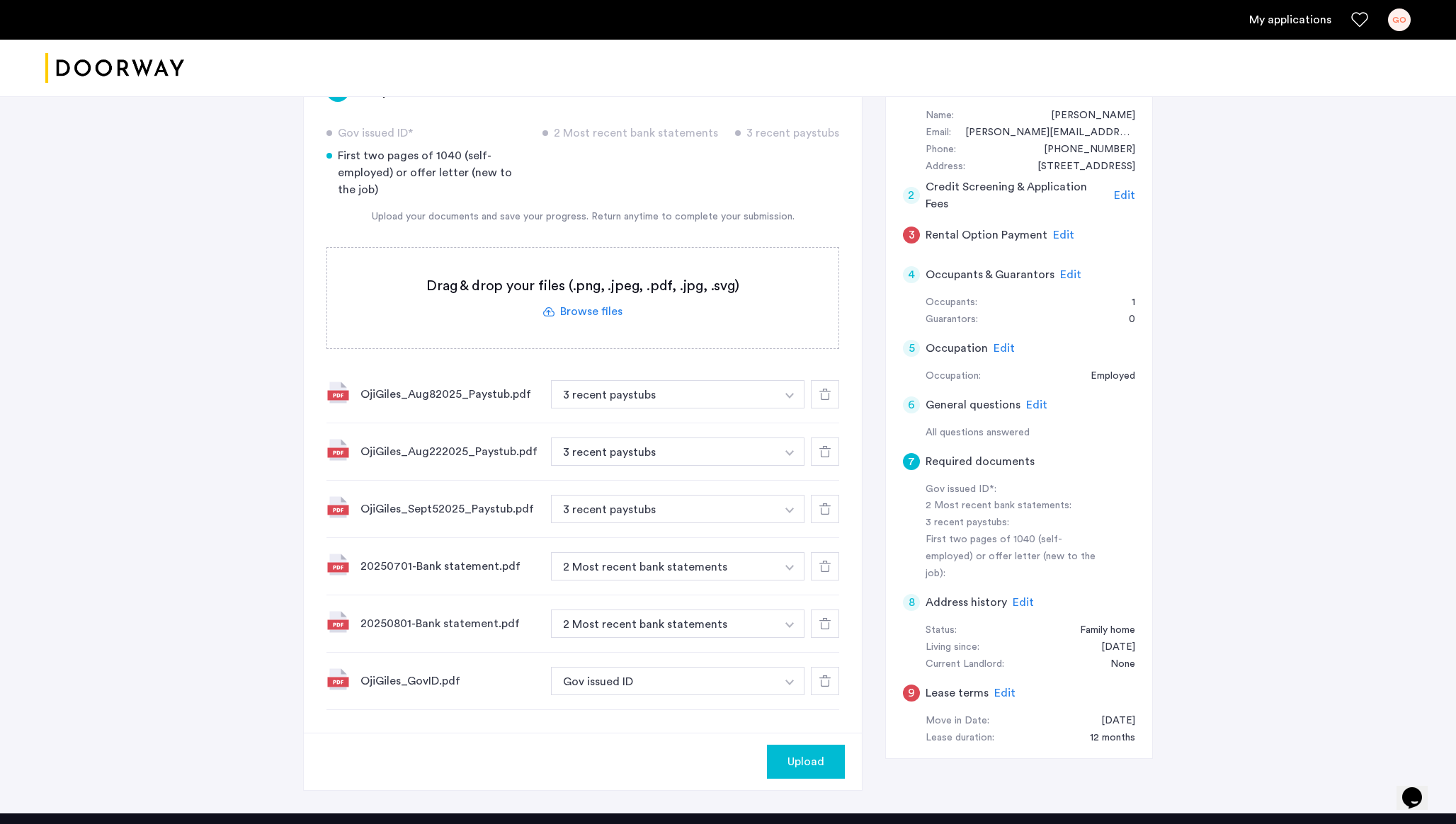
scroll to position [146, 0]
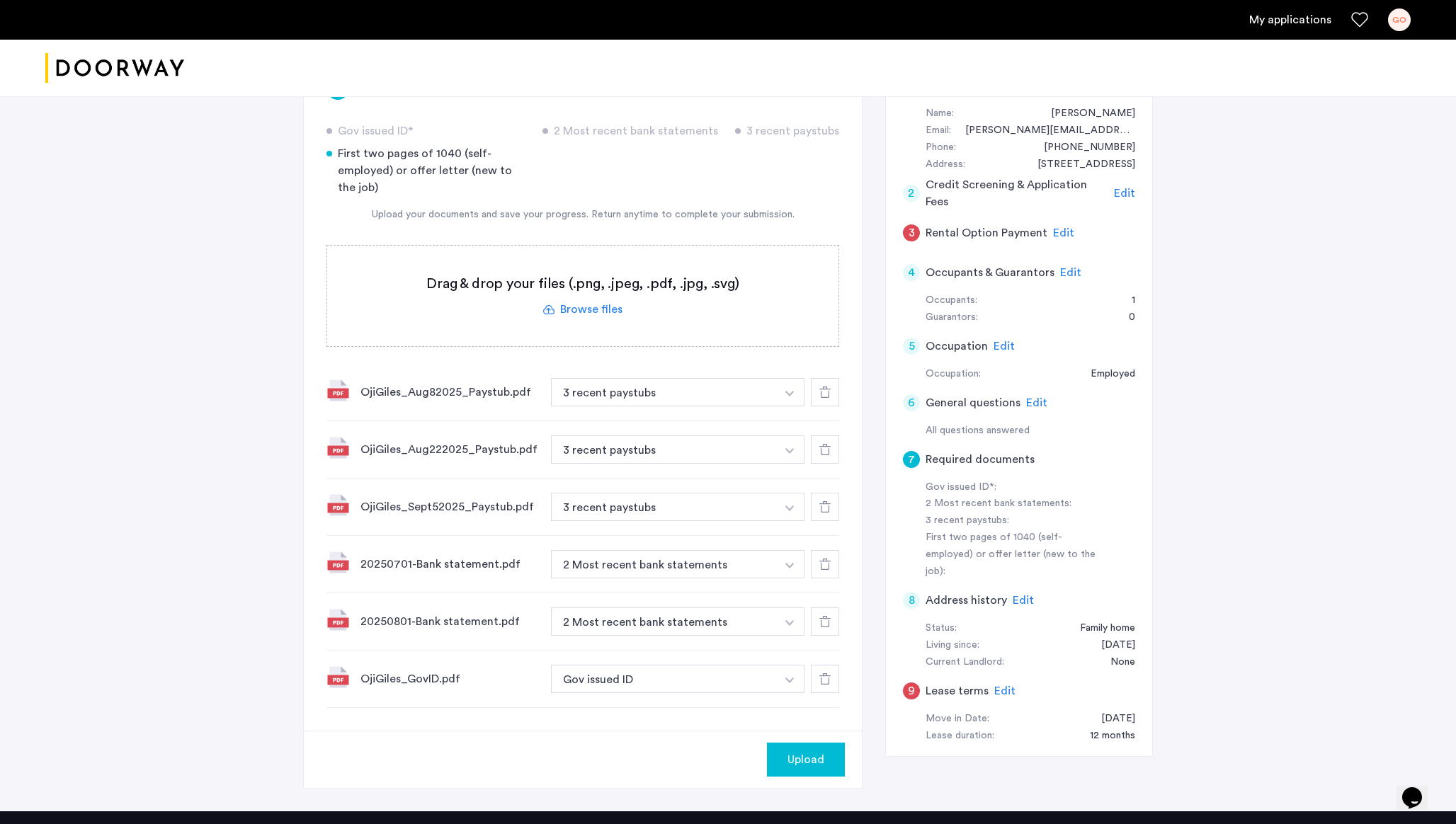
click at [771, 757] on button "Upload" at bounding box center [806, 759] width 78 height 34
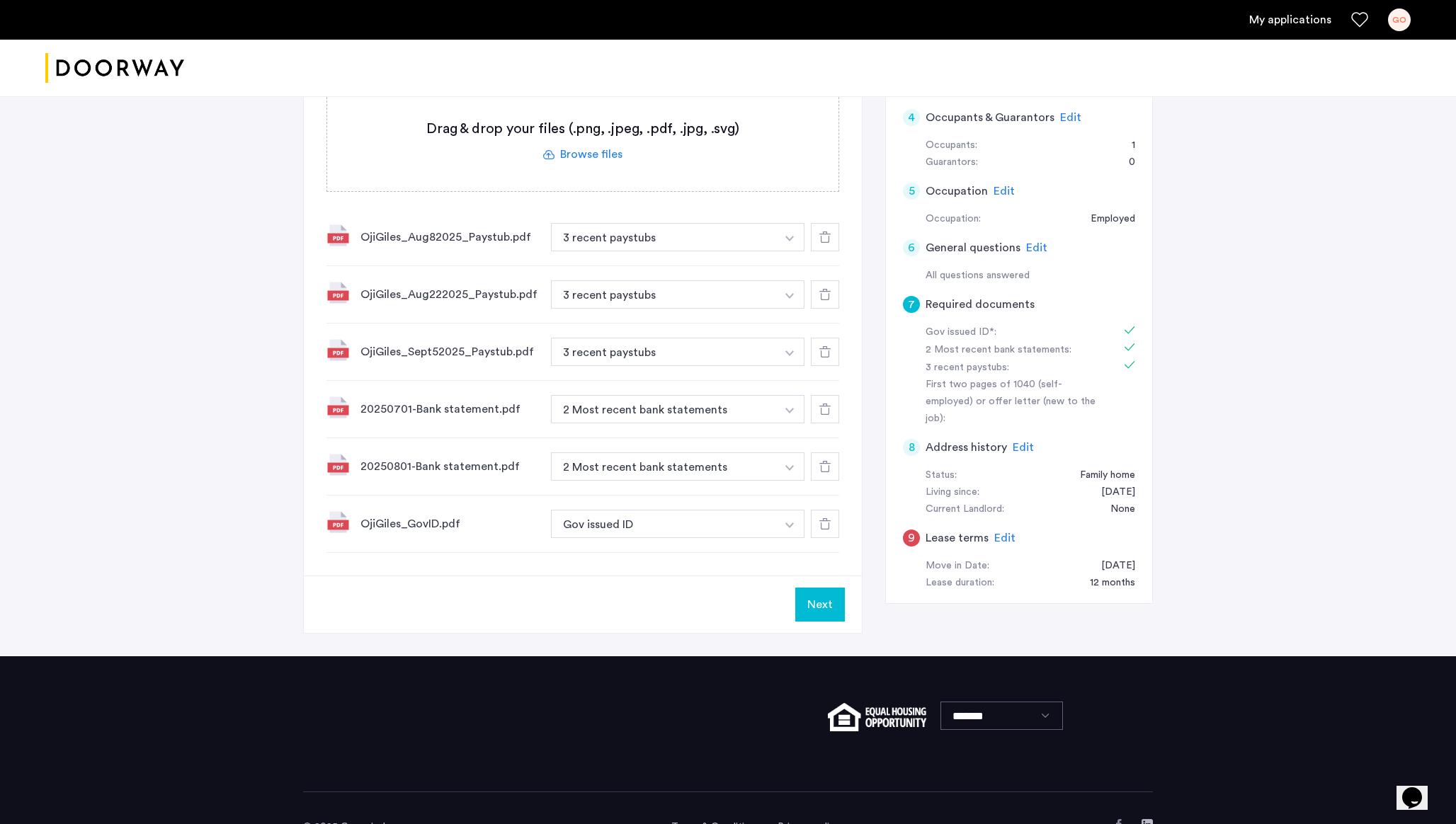
scroll to position [339, 0]
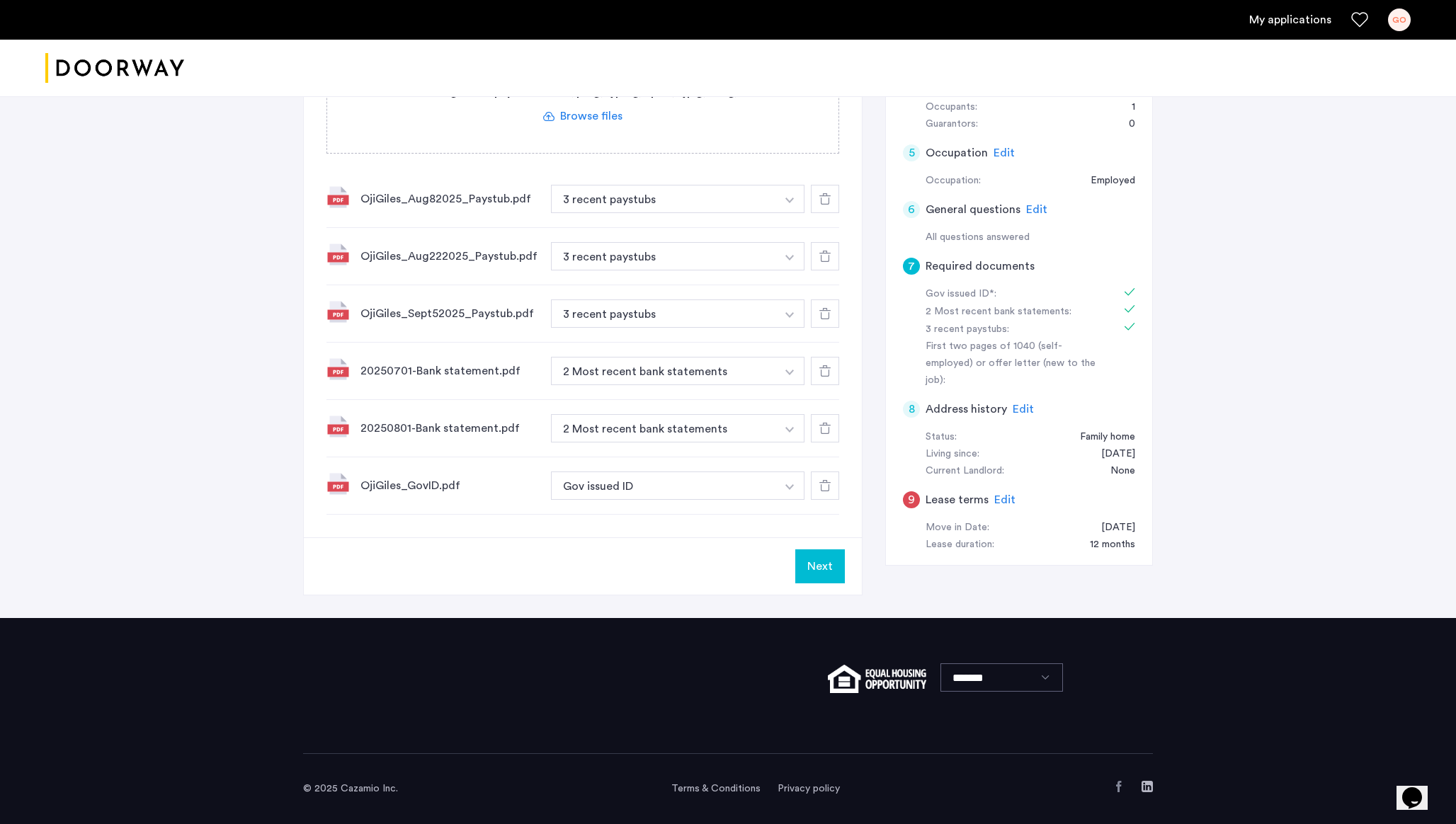
click at [838, 555] on button "Next" at bounding box center [820, 566] width 49 height 34
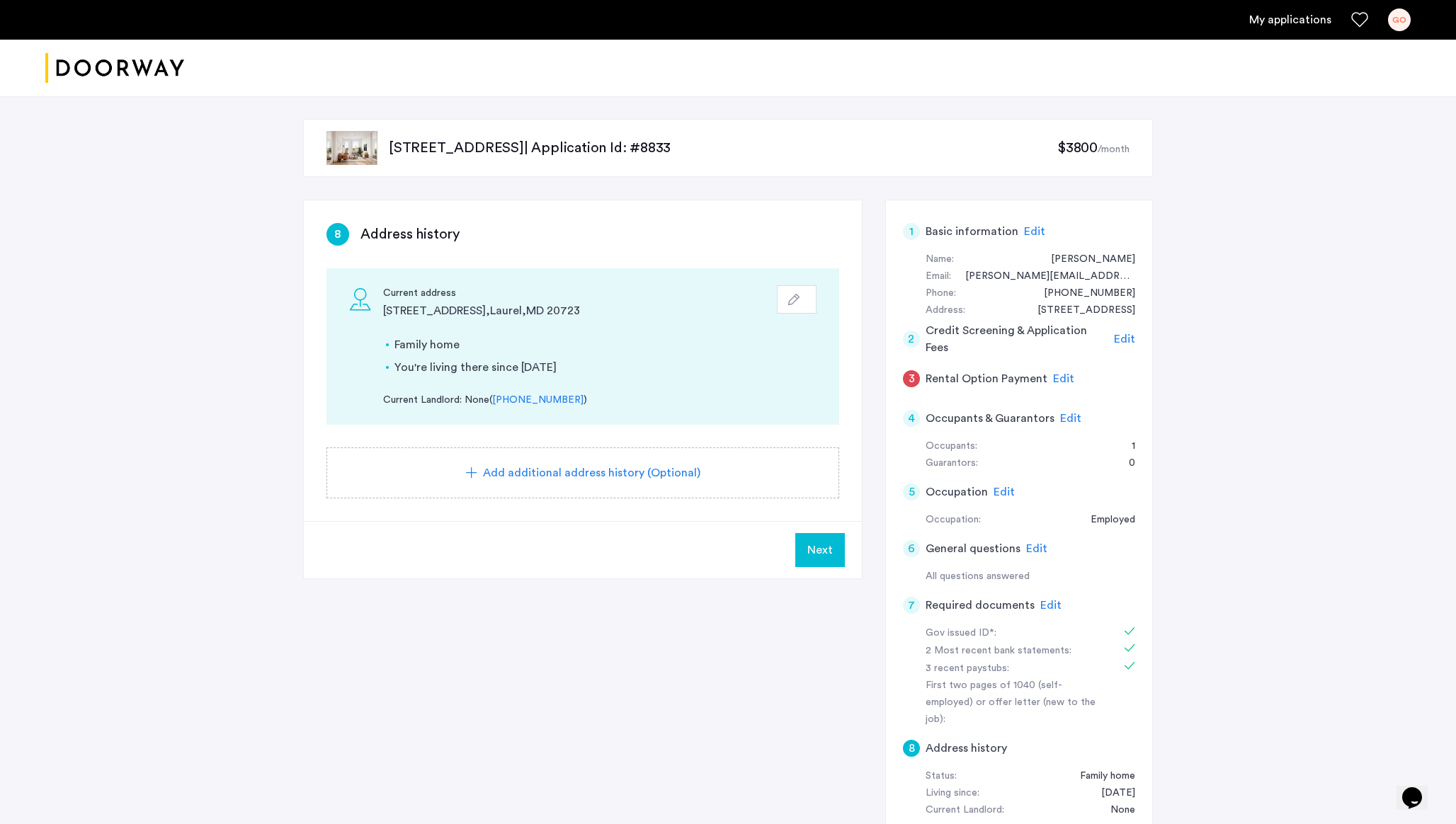
click at [842, 544] on button "Next" at bounding box center [820, 549] width 49 height 34
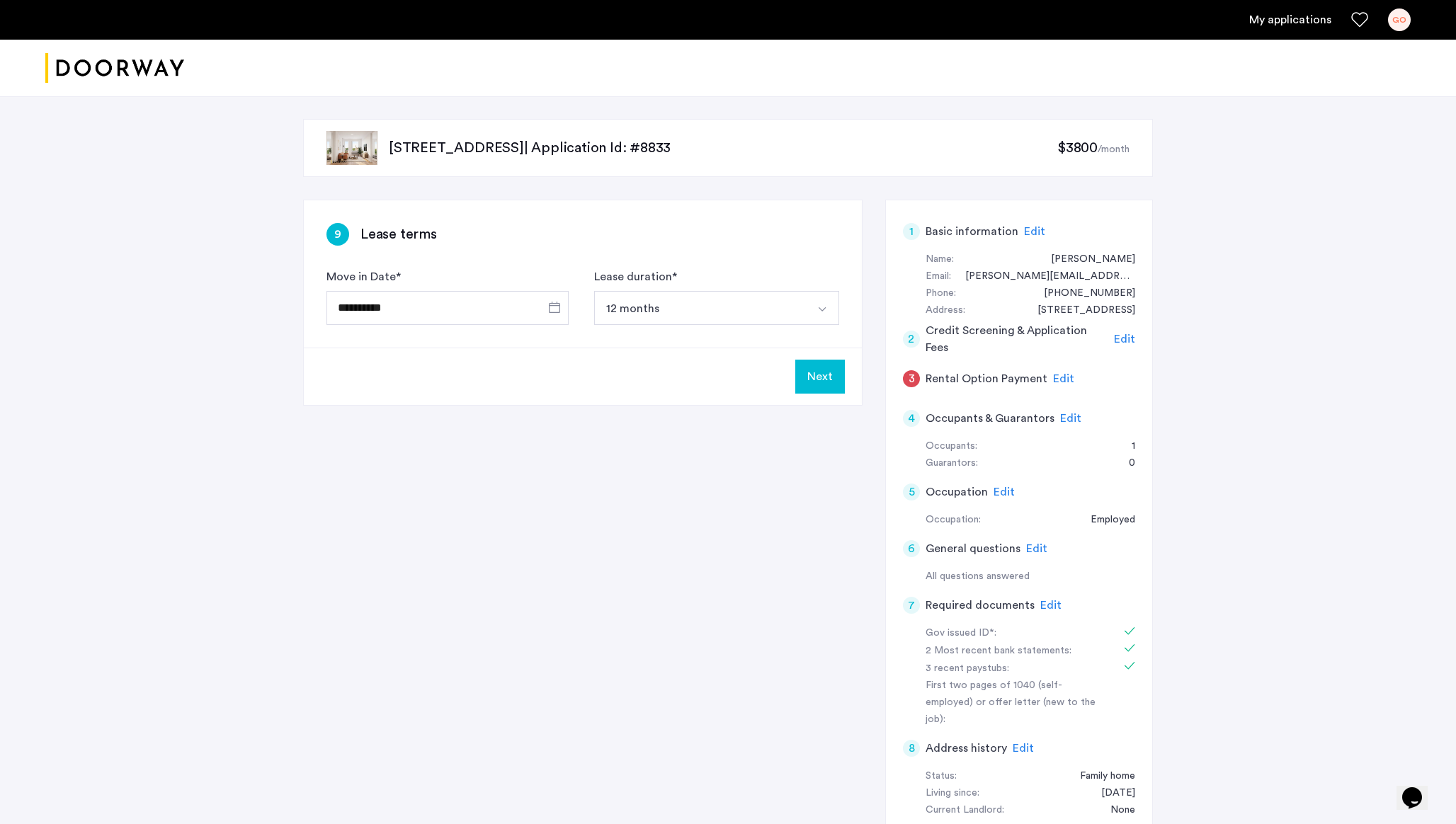
click at [792, 315] on button "12 months" at bounding box center [700, 308] width 211 height 34
click at [788, 412] on div "**********" at bounding box center [728, 563] width 850 height 728
click at [550, 308] on span "Open calendar" at bounding box center [554, 307] width 34 height 34
click at [401, 474] on span "14" at bounding box center [402, 483] width 25 height 25
click at [559, 310] on span "Open calendar" at bounding box center [554, 307] width 34 height 34
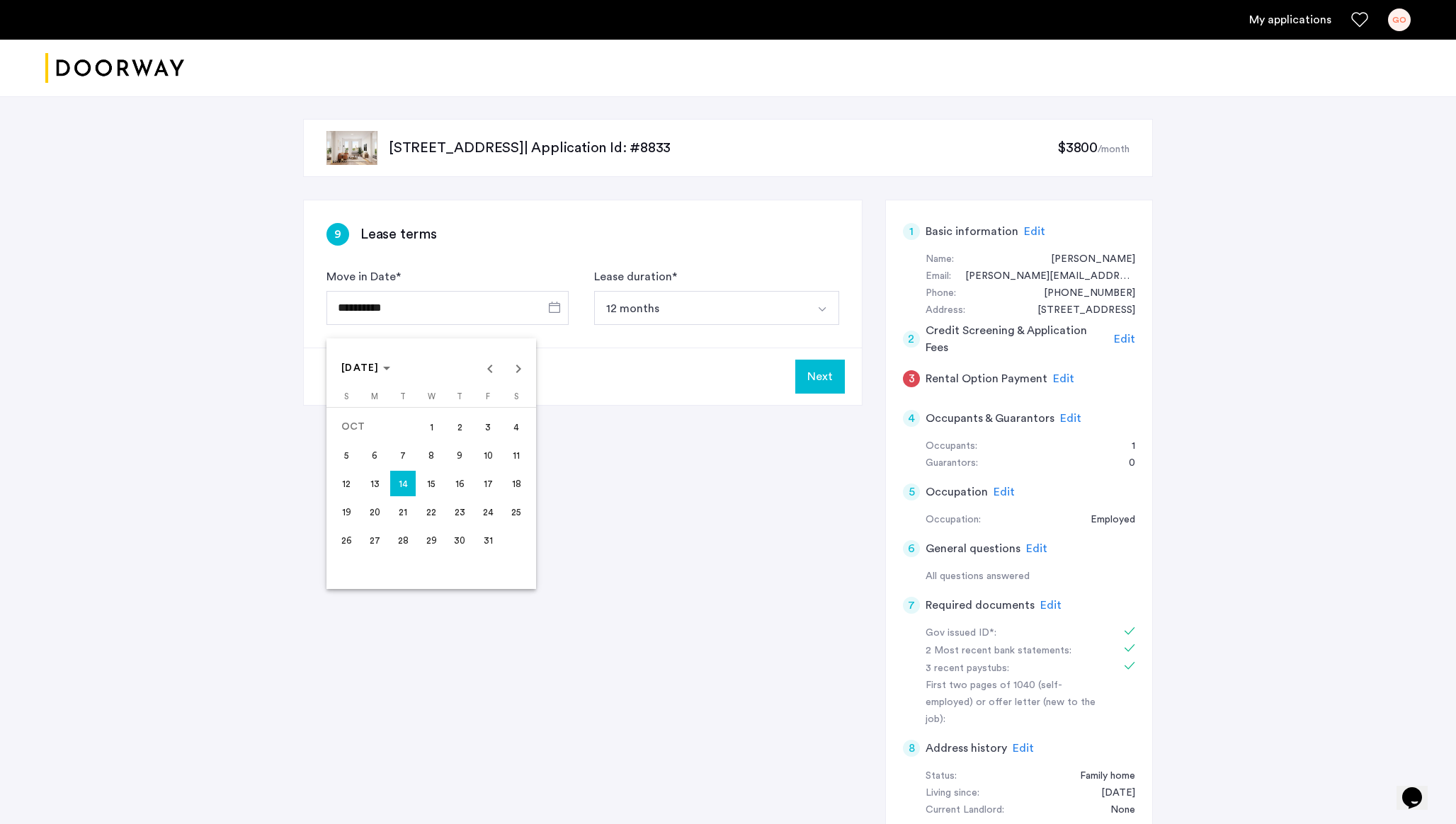
click at [428, 419] on span "1" at bounding box center [431, 426] width 25 height 25
type input "**********"
click at [568, 394] on div "Next" at bounding box center [583, 376] width 558 height 57
click at [825, 390] on button "Next" at bounding box center [820, 376] width 49 height 34
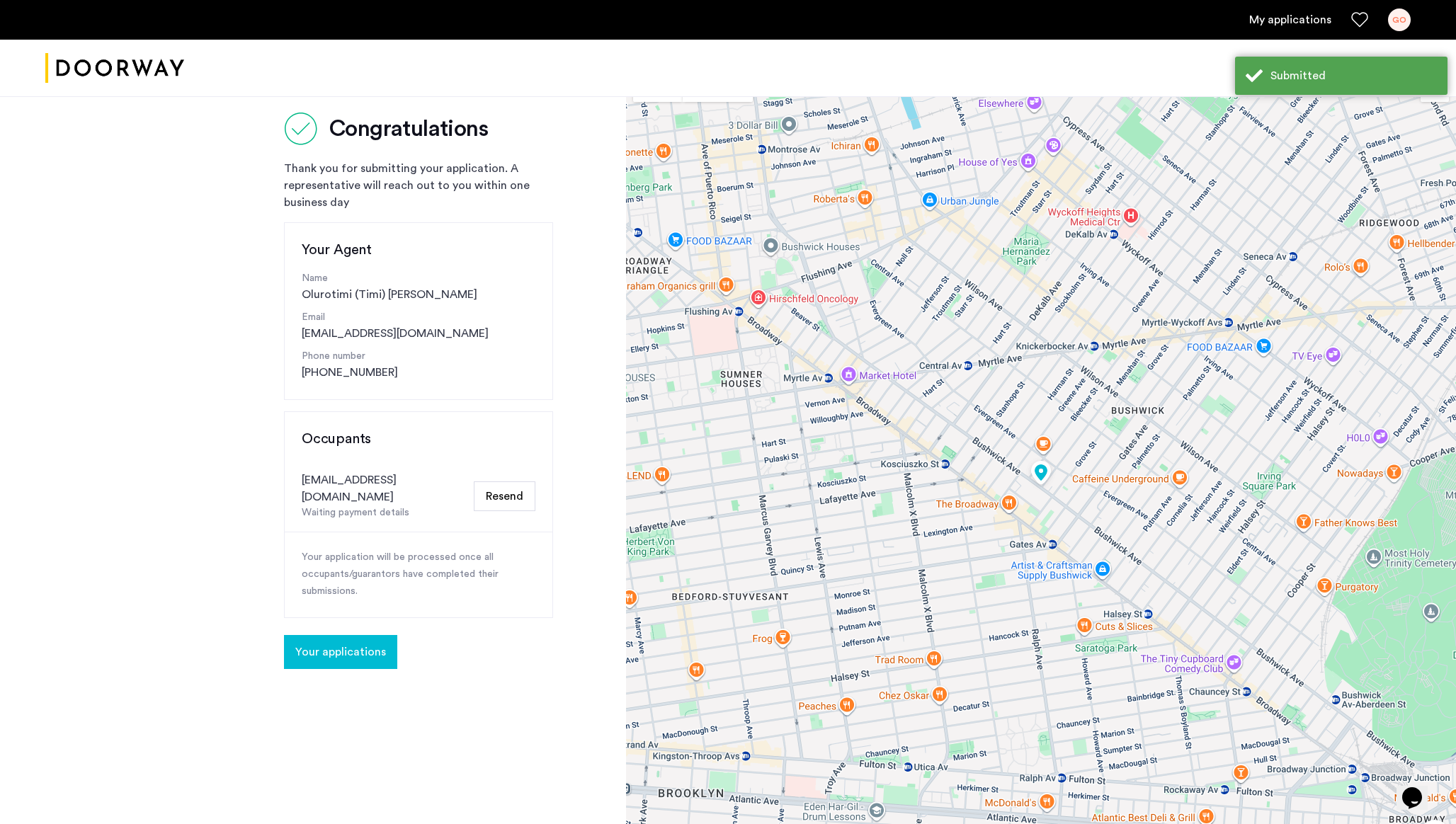
scroll to position [31, 0]
